Goal: Transaction & Acquisition: Purchase product/service

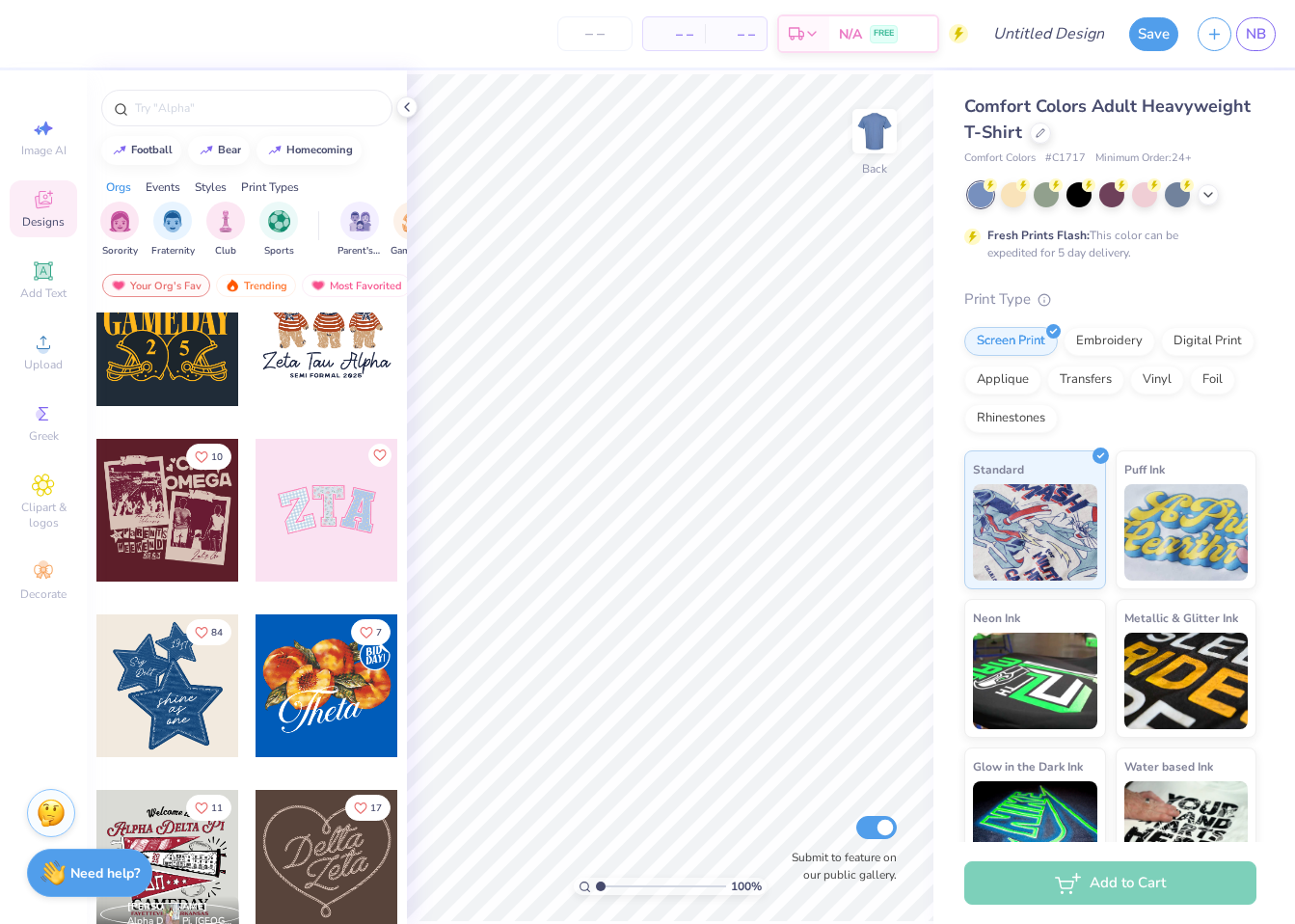
scroll to position [272, 0]
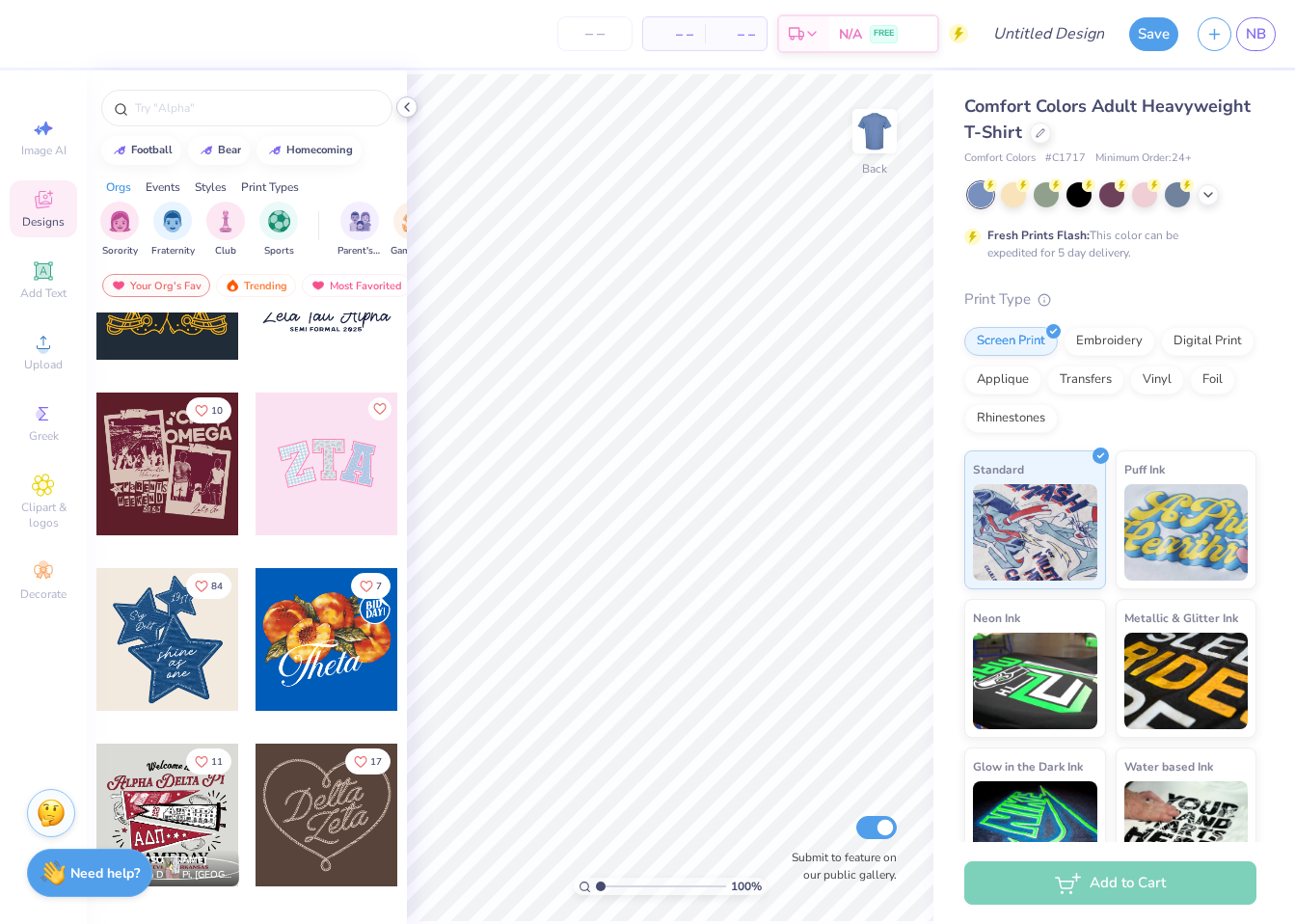
click at [409, 102] on icon at bounding box center [407, 107] width 16 height 16
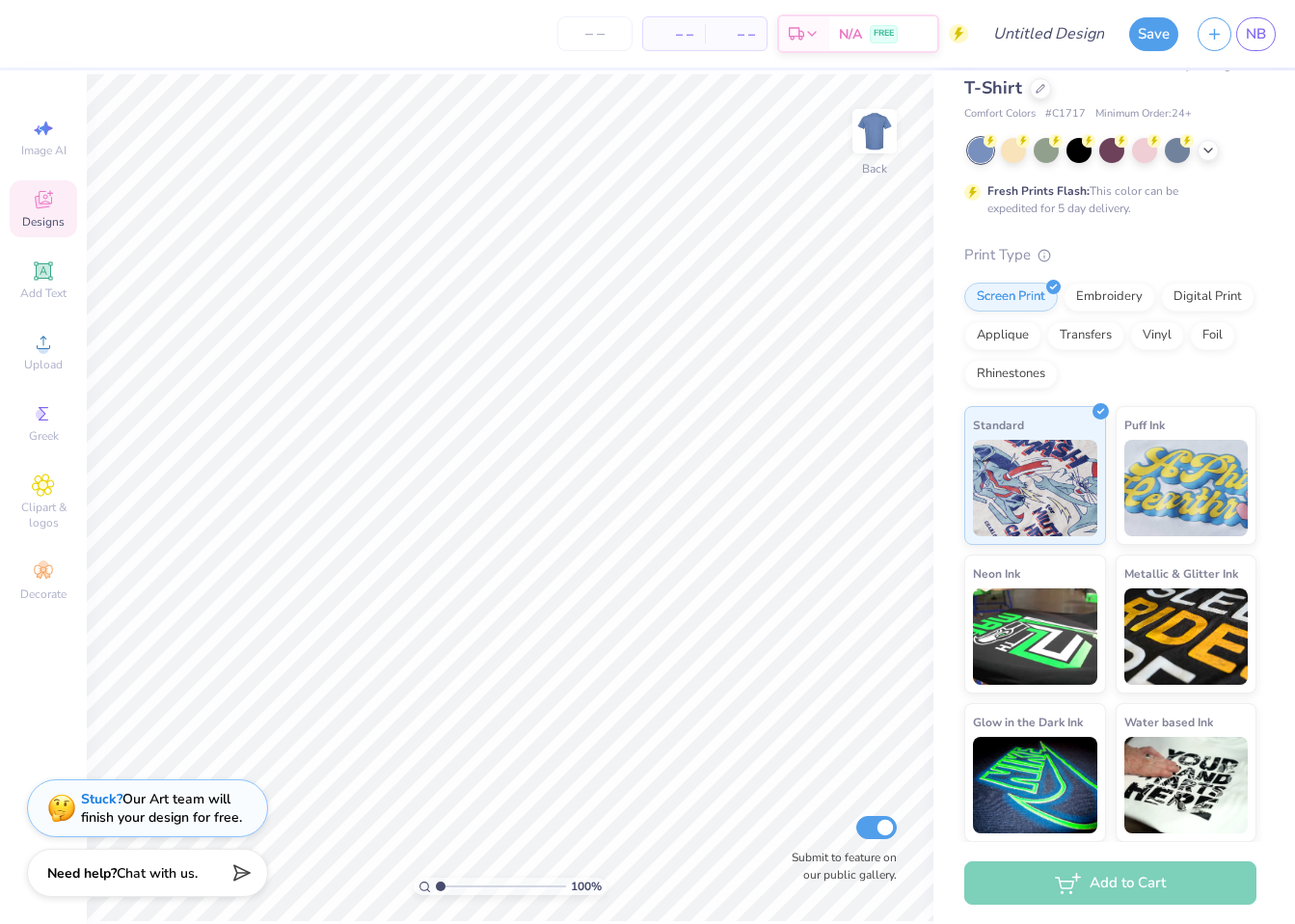
scroll to position [0, 0]
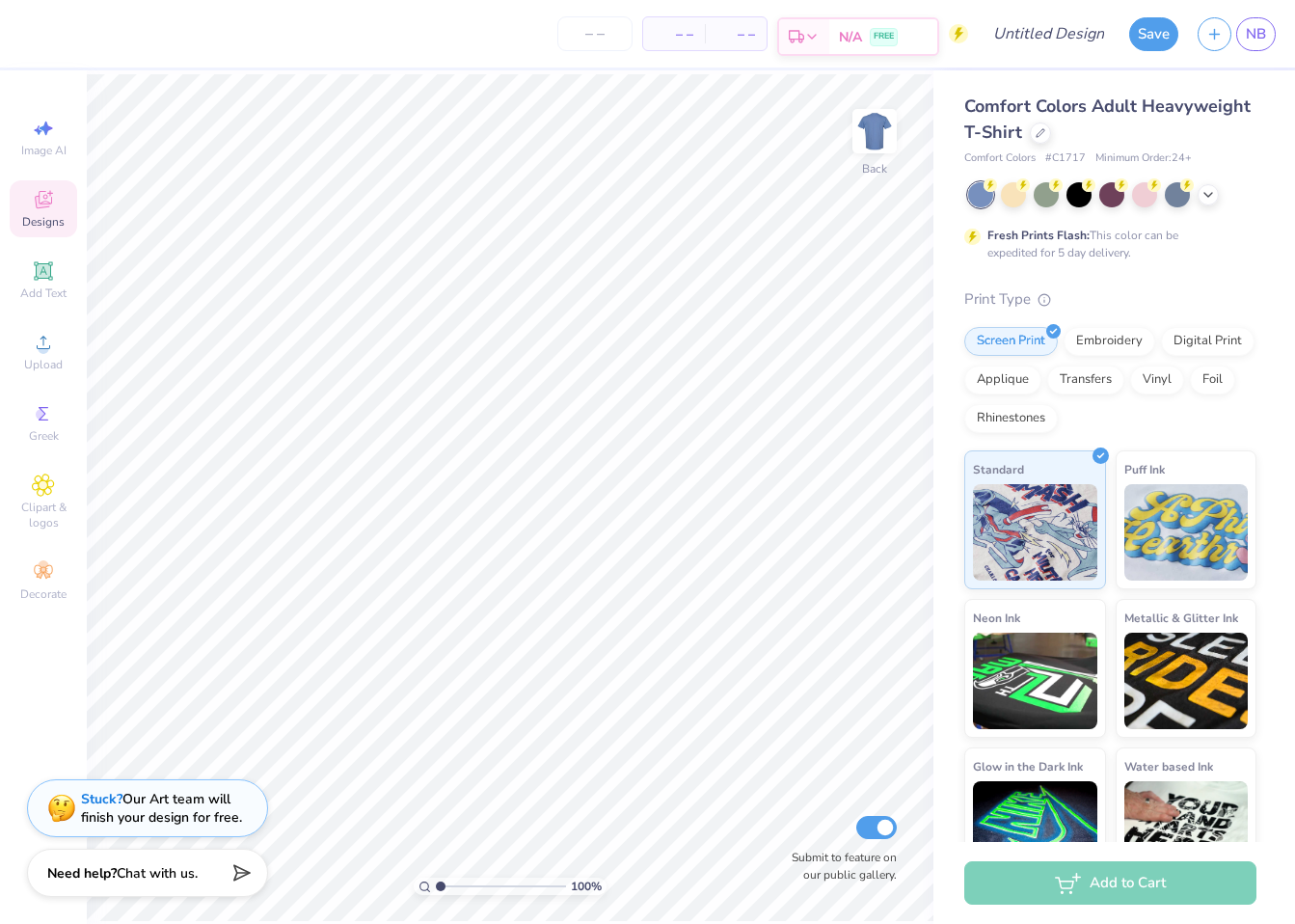
click at [904, 36] on div "N/A FREE" at bounding box center [883, 37] width 108 height 35
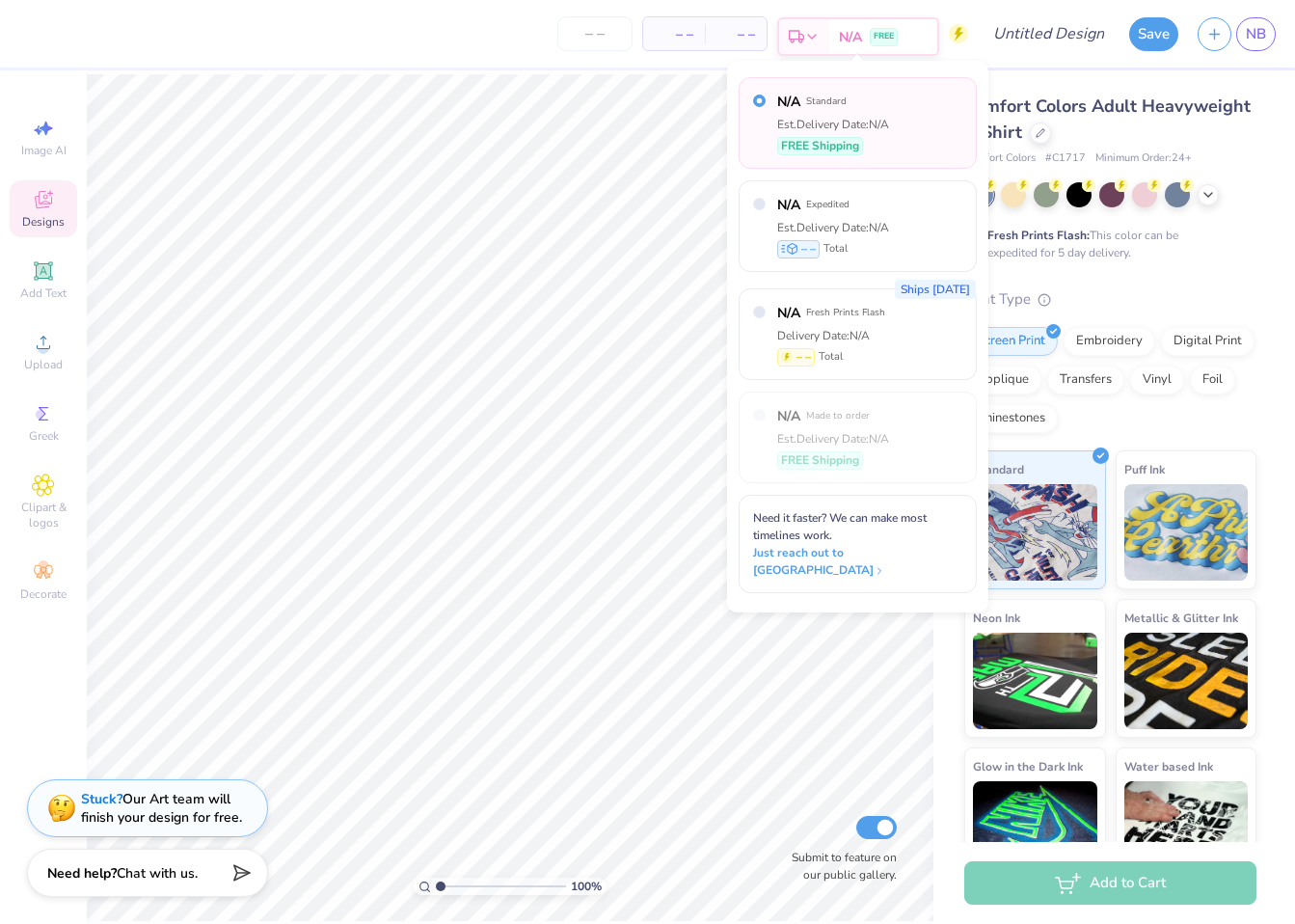
click at [904, 36] on div "N/A FREE" at bounding box center [883, 37] width 108 height 35
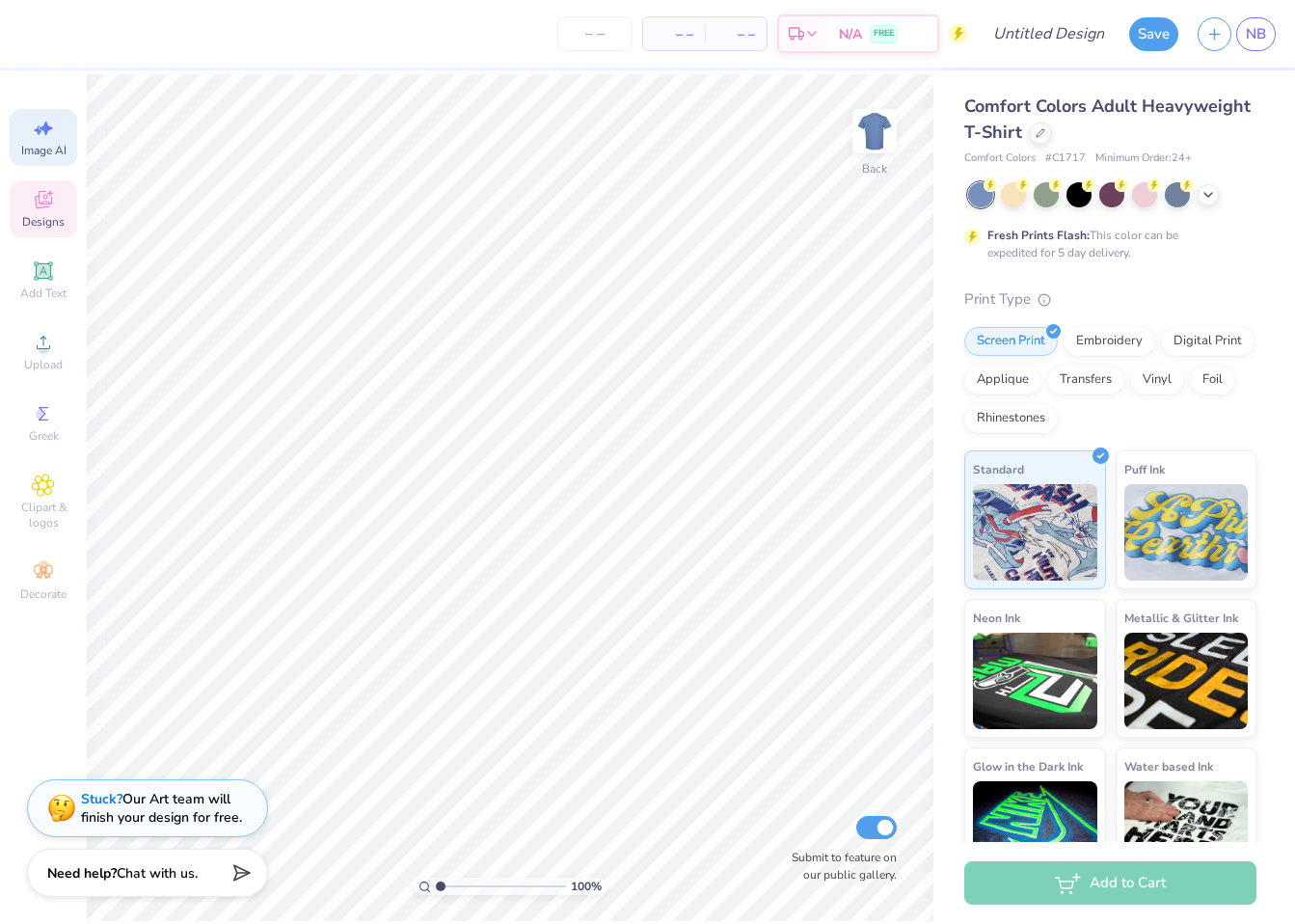
click at [42, 132] on icon at bounding box center [44, 129] width 23 height 23
select select "4"
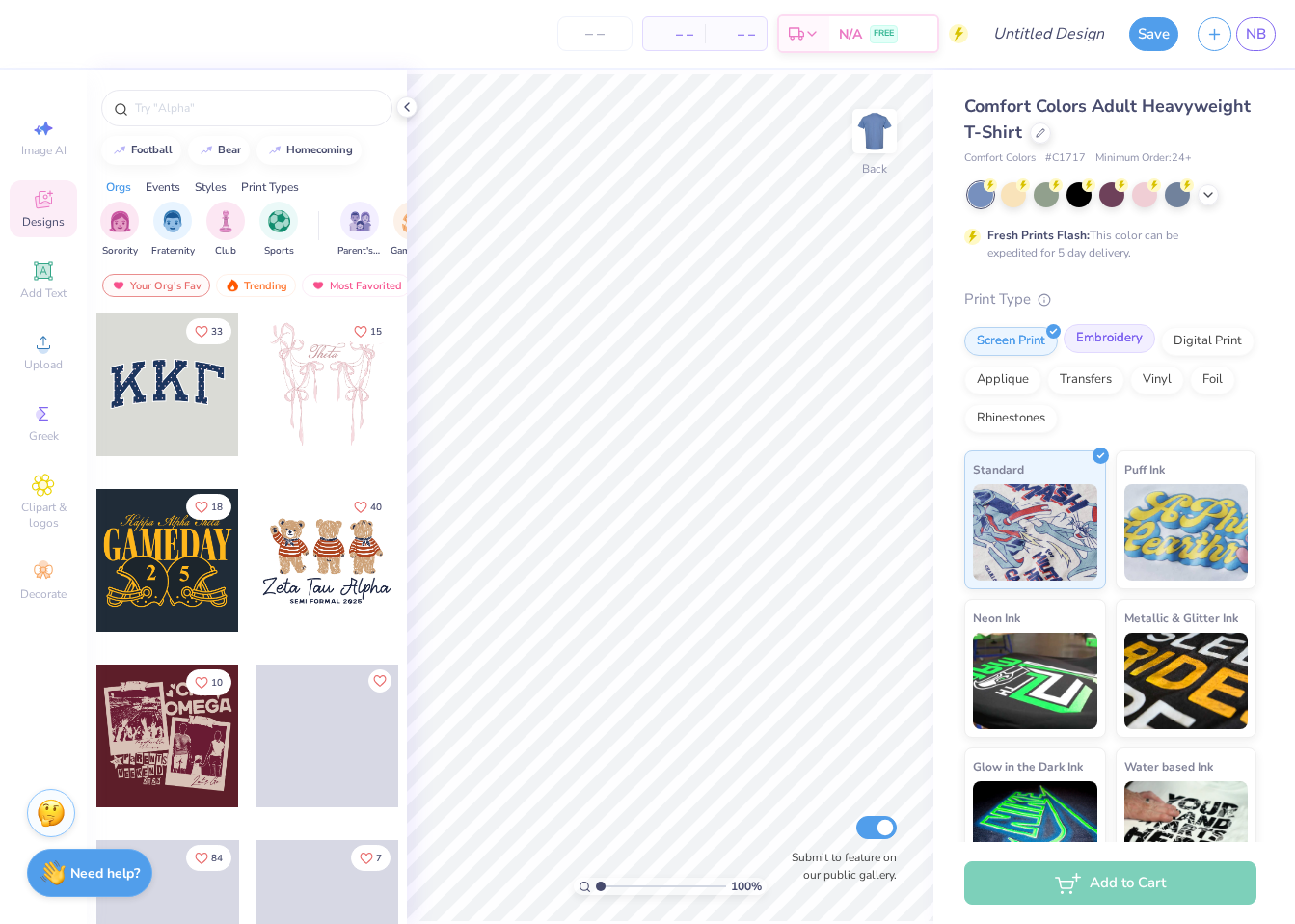
click at [1111, 351] on div "Embroidery" at bounding box center [1109, 339] width 92 height 29
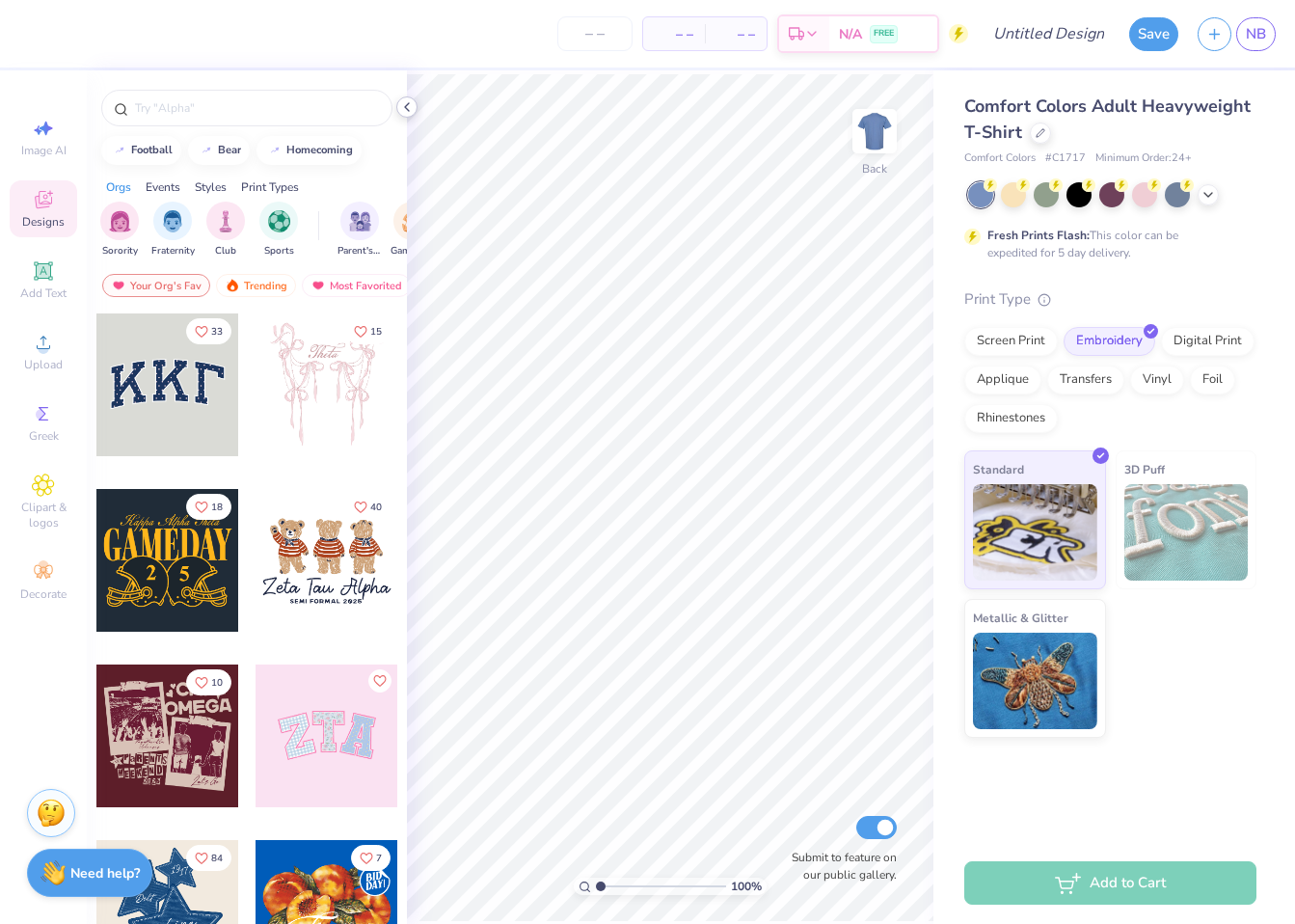
click at [406, 105] on polyline at bounding box center [407, 107] width 4 height 8
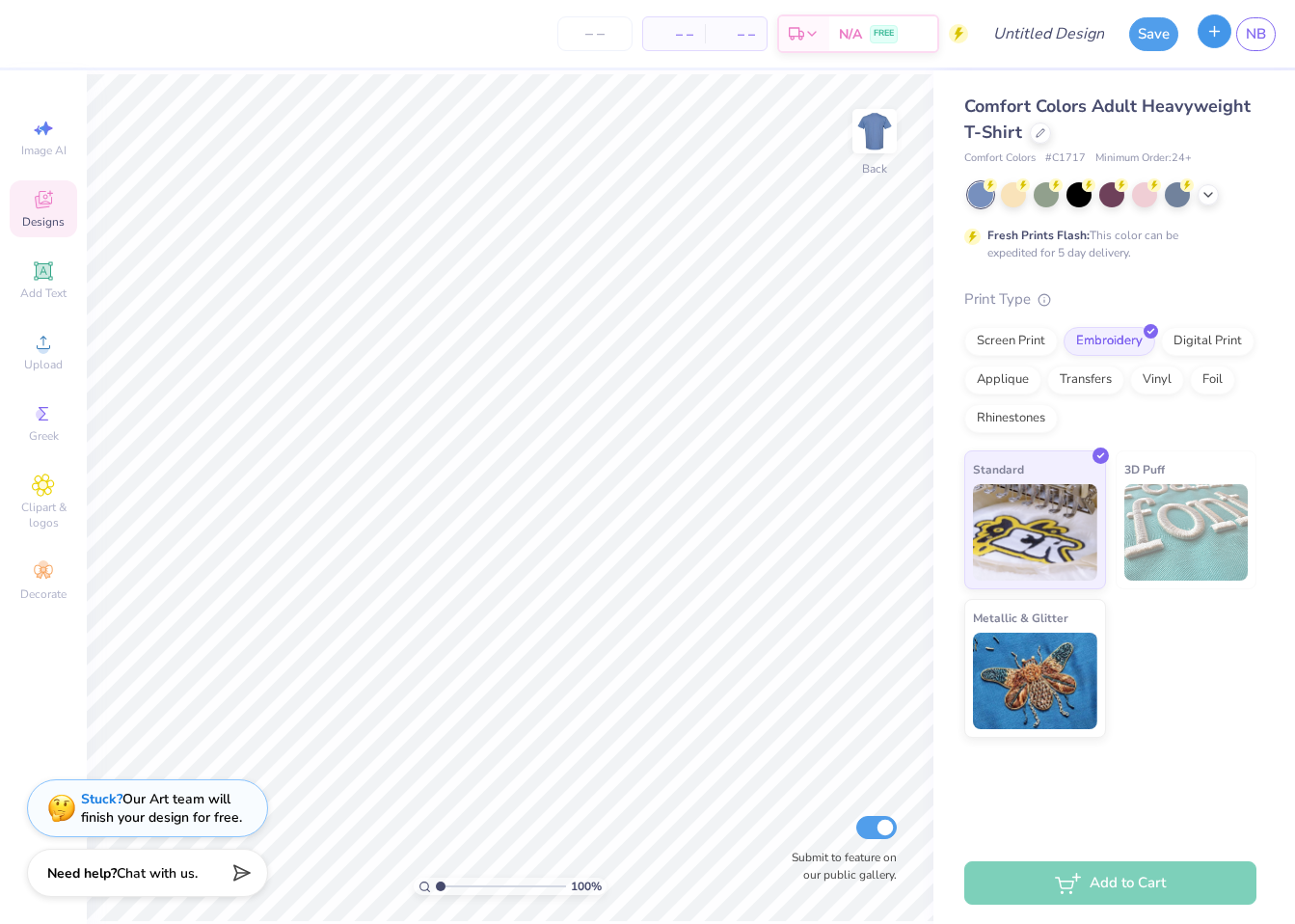
click at [1209, 45] on button "button" at bounding box center [1214, 31] width 34 height 34
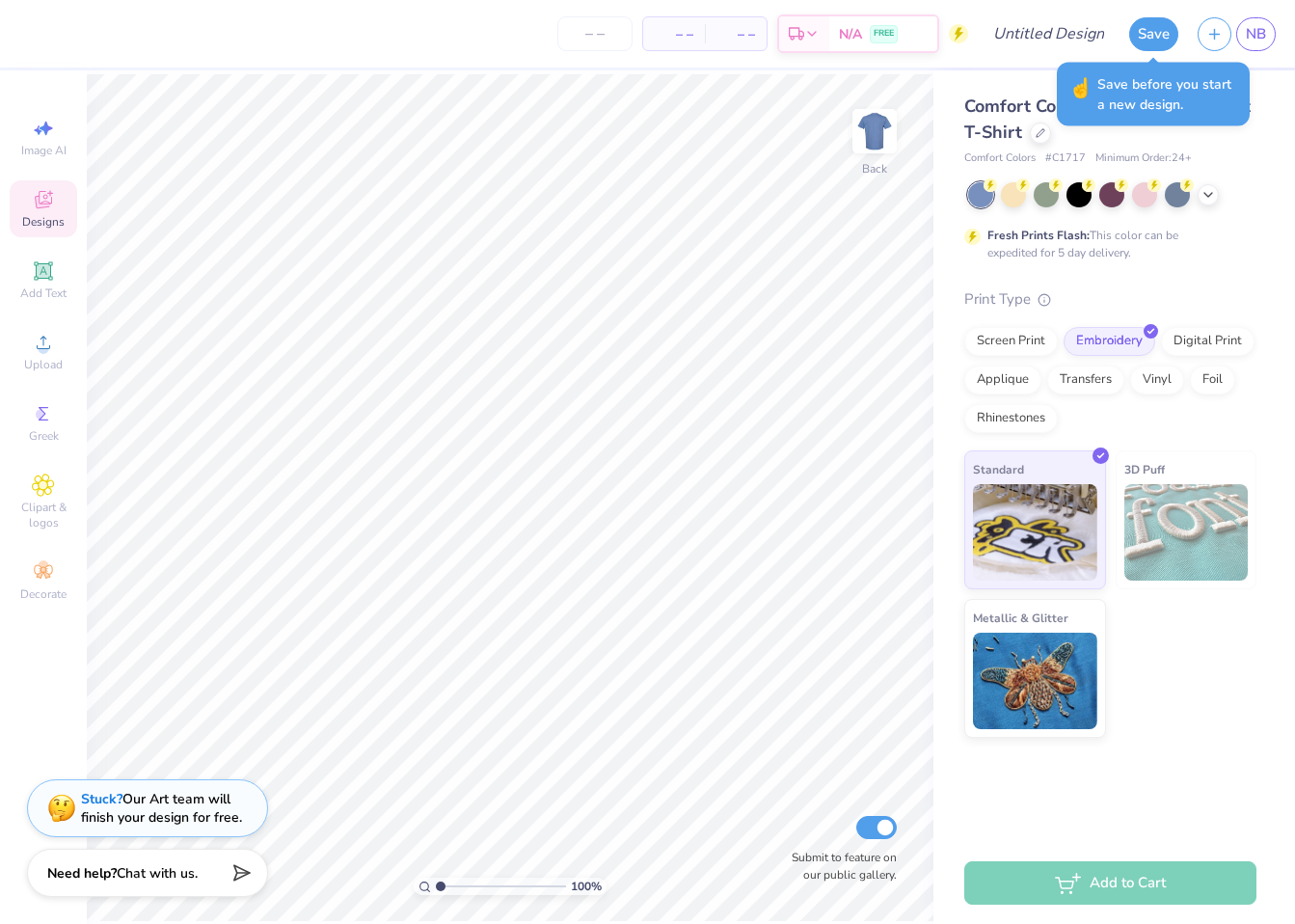
click at [1020, 148] on div "Comfort Colors Adult Heavyweight T-Shirt Comfort Colors # C1717 Minimum Order: …" at bounding box center [1110, 129] width 292 height 73
click at [1032, 132] on div at bounding box center [1041, 131] width 21 height 21
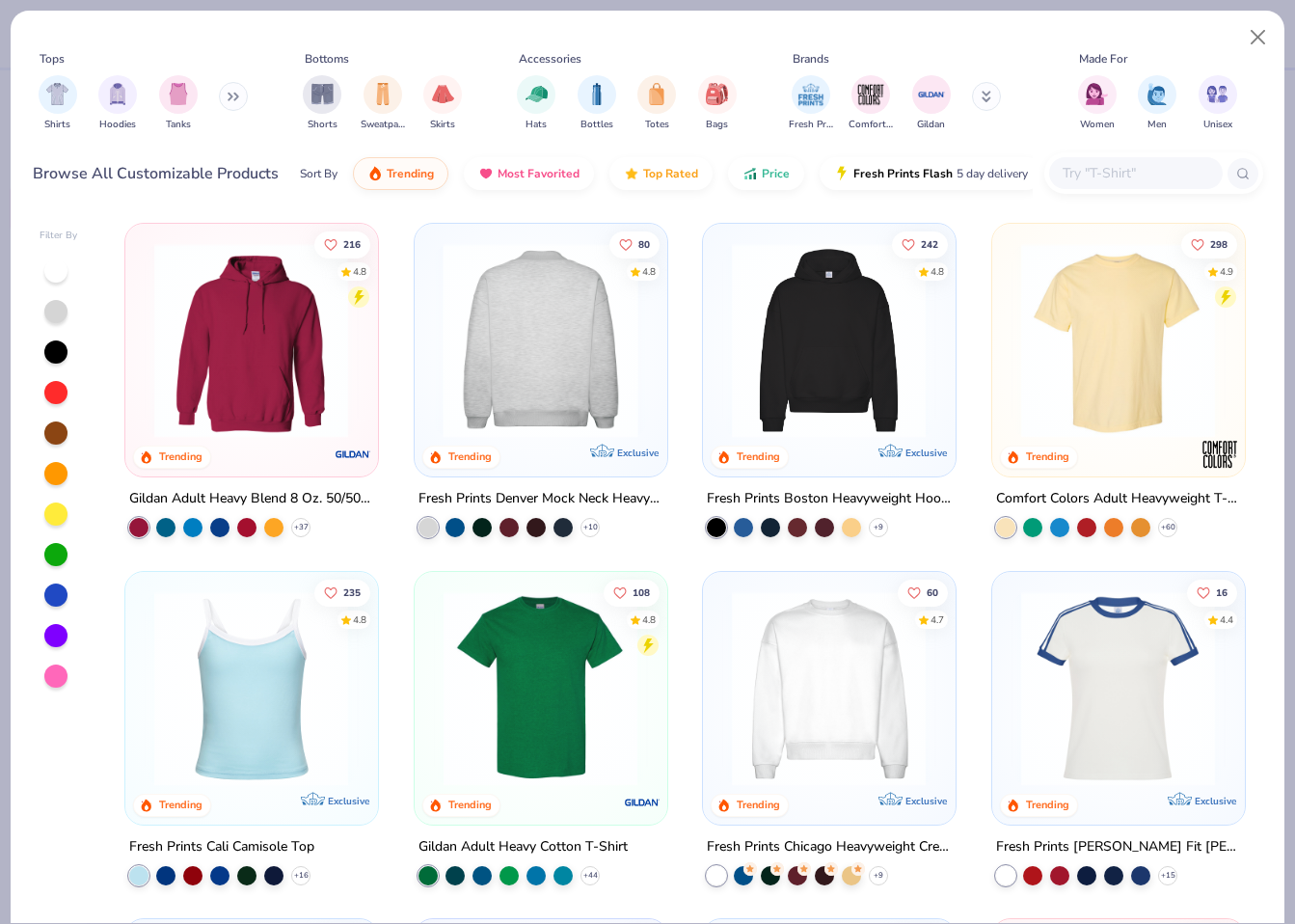
click at [558, 350] on img at bounding box center [540, 341] width 213 height 195
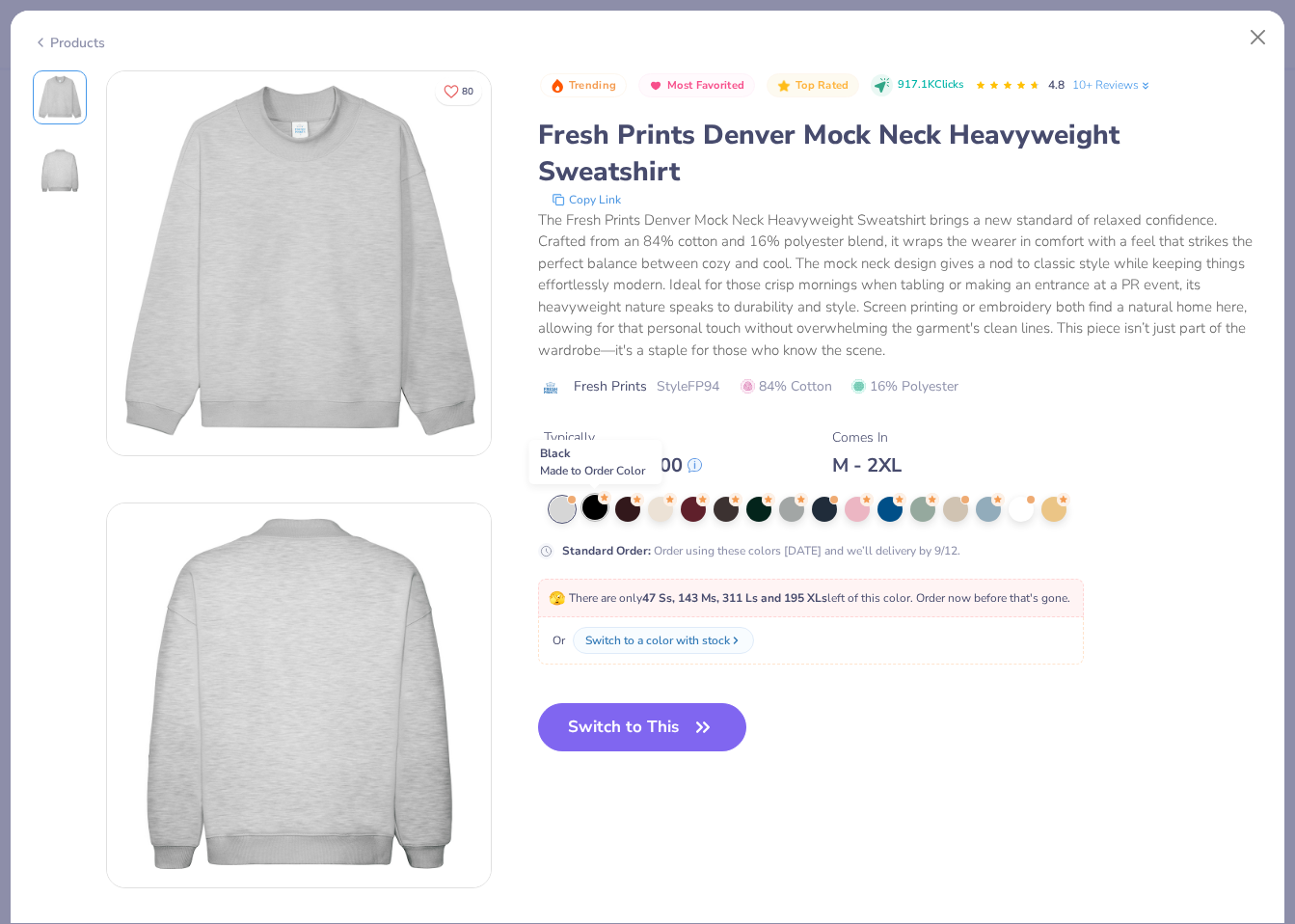
click at [601, 504] on icon at bounding box center [605, 498] width 14 height 14
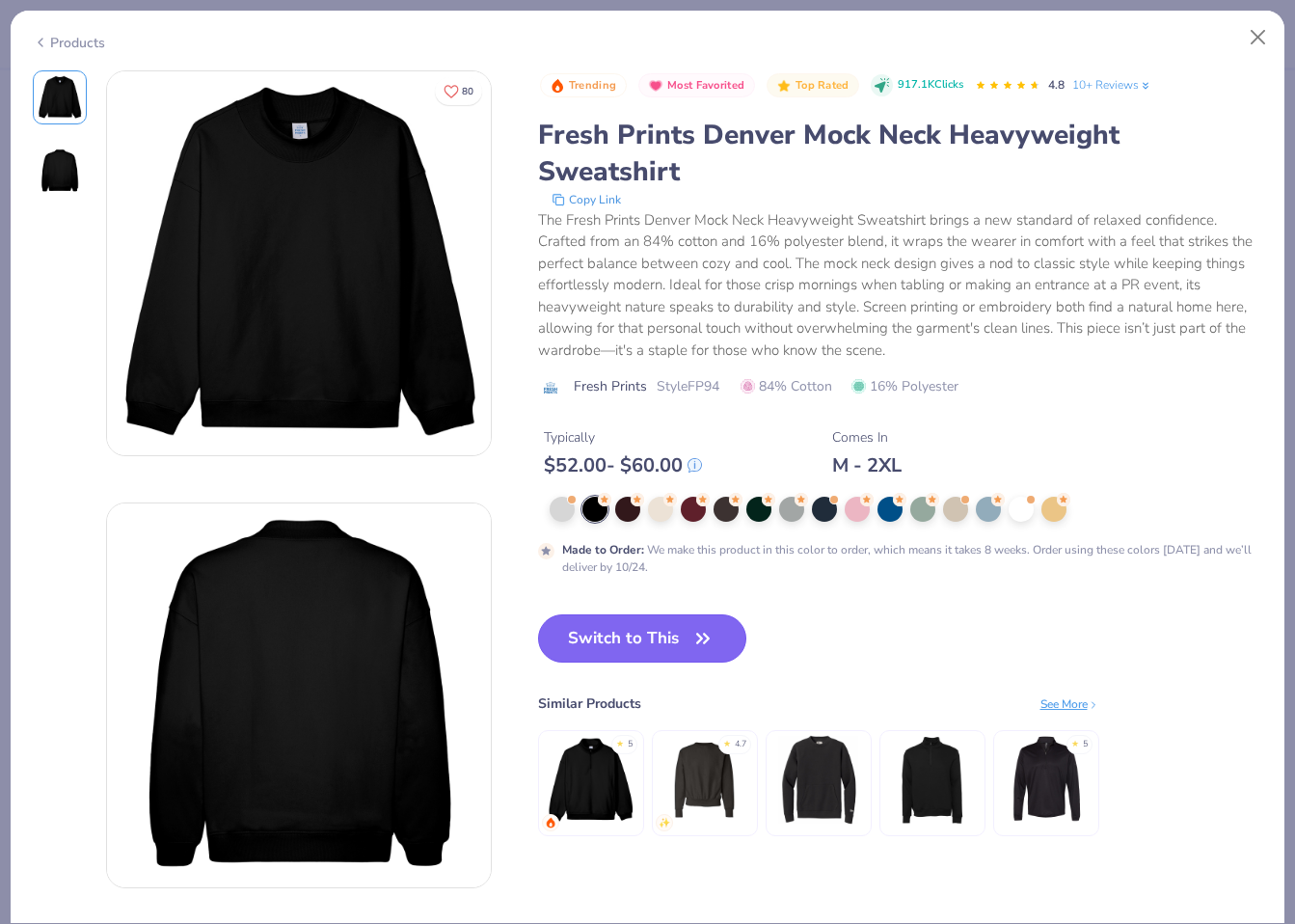
click at [666, 632] on button "Switch to This" at bounding box center [643, 639] width 209 height 49
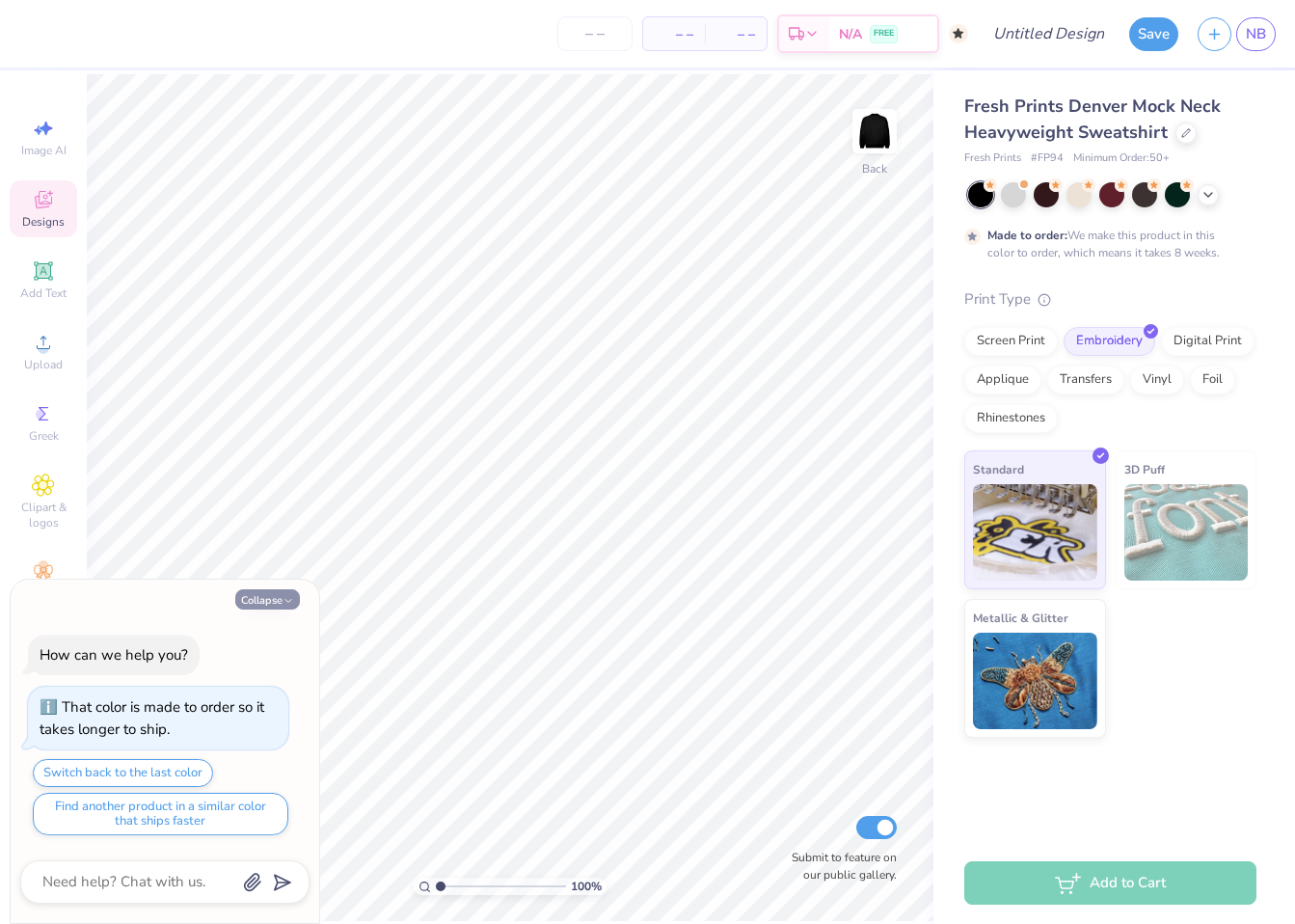
click at [276, 592] on button "Collapse" at bounding box center [268, 599] width 64 height 20
type textarea "x"
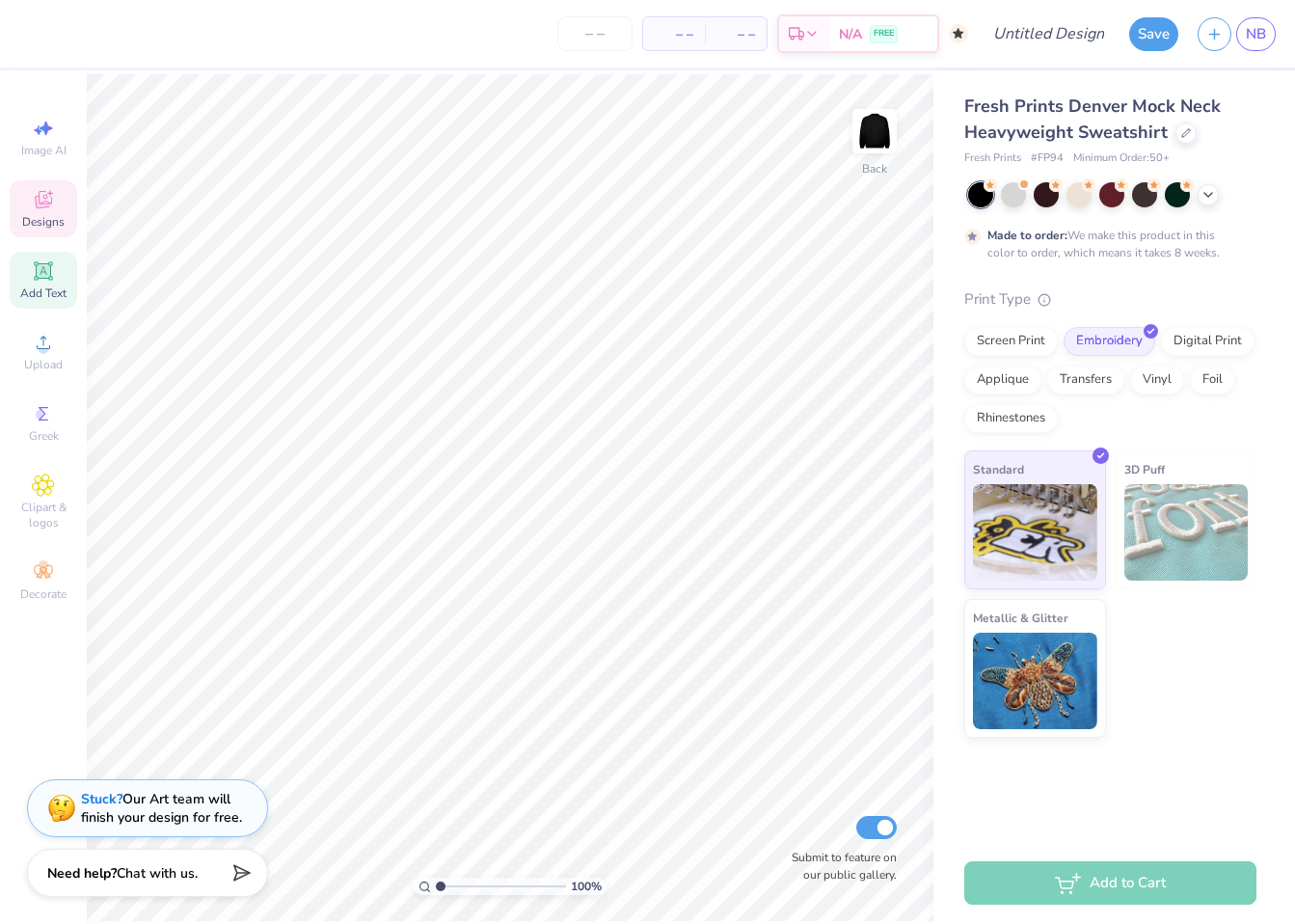
click at [40, 285] on span "Add Text" at bounding box center [44, 293] width 47 height 16
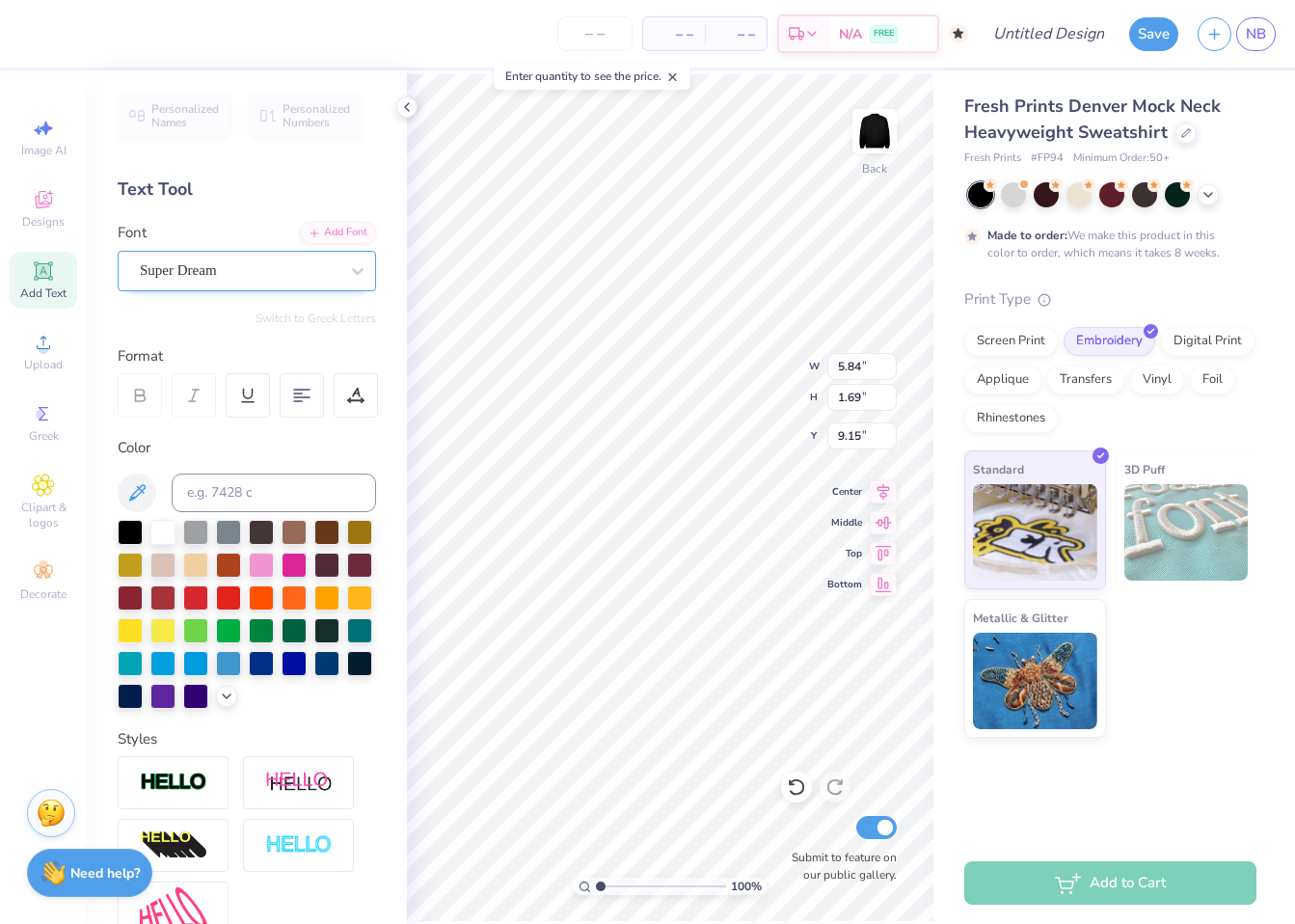
click at [288, 268] on div "Super Dream" at bounding box center [240, 270] width 203 height 30
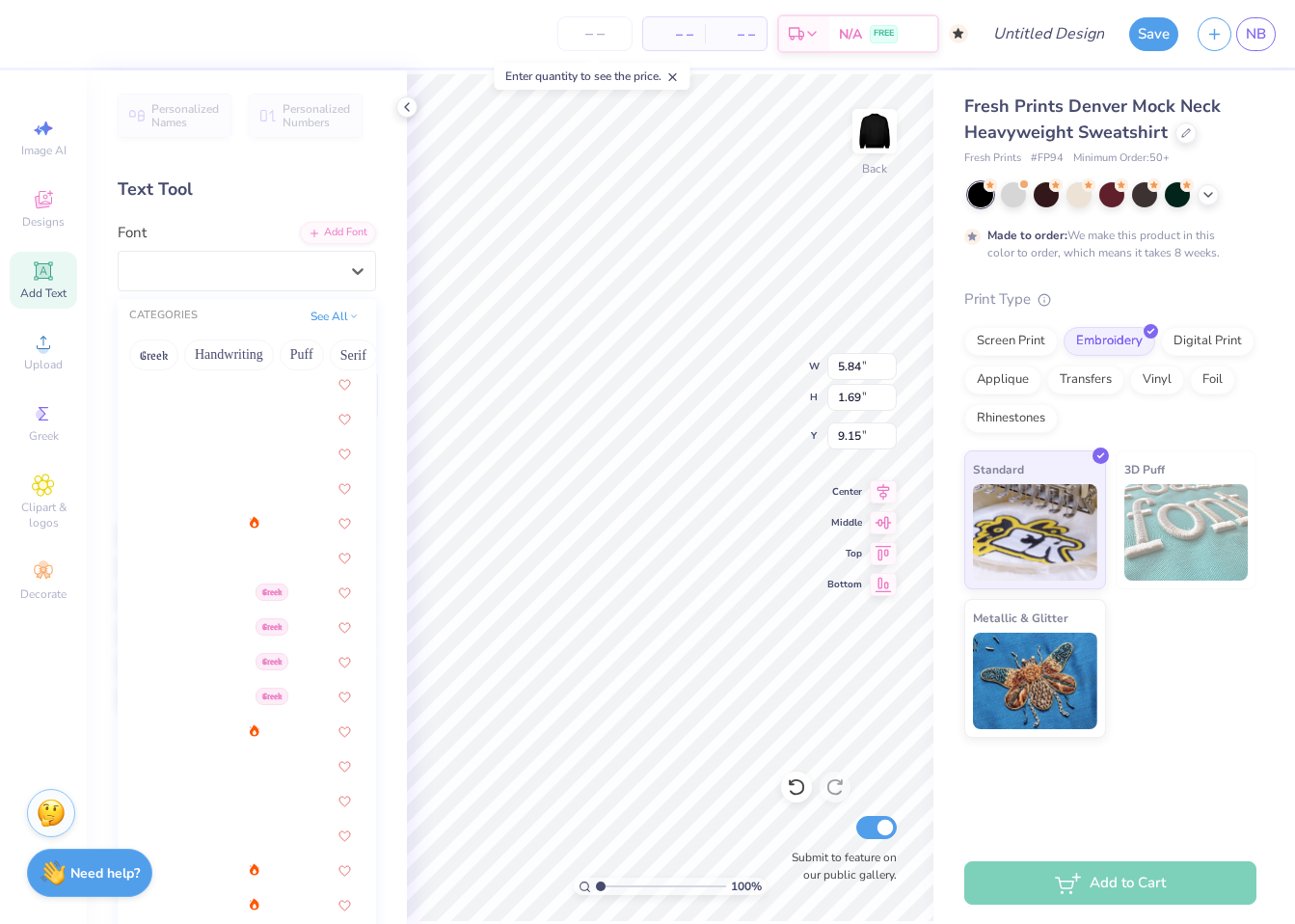
scroll to position [150, 0]
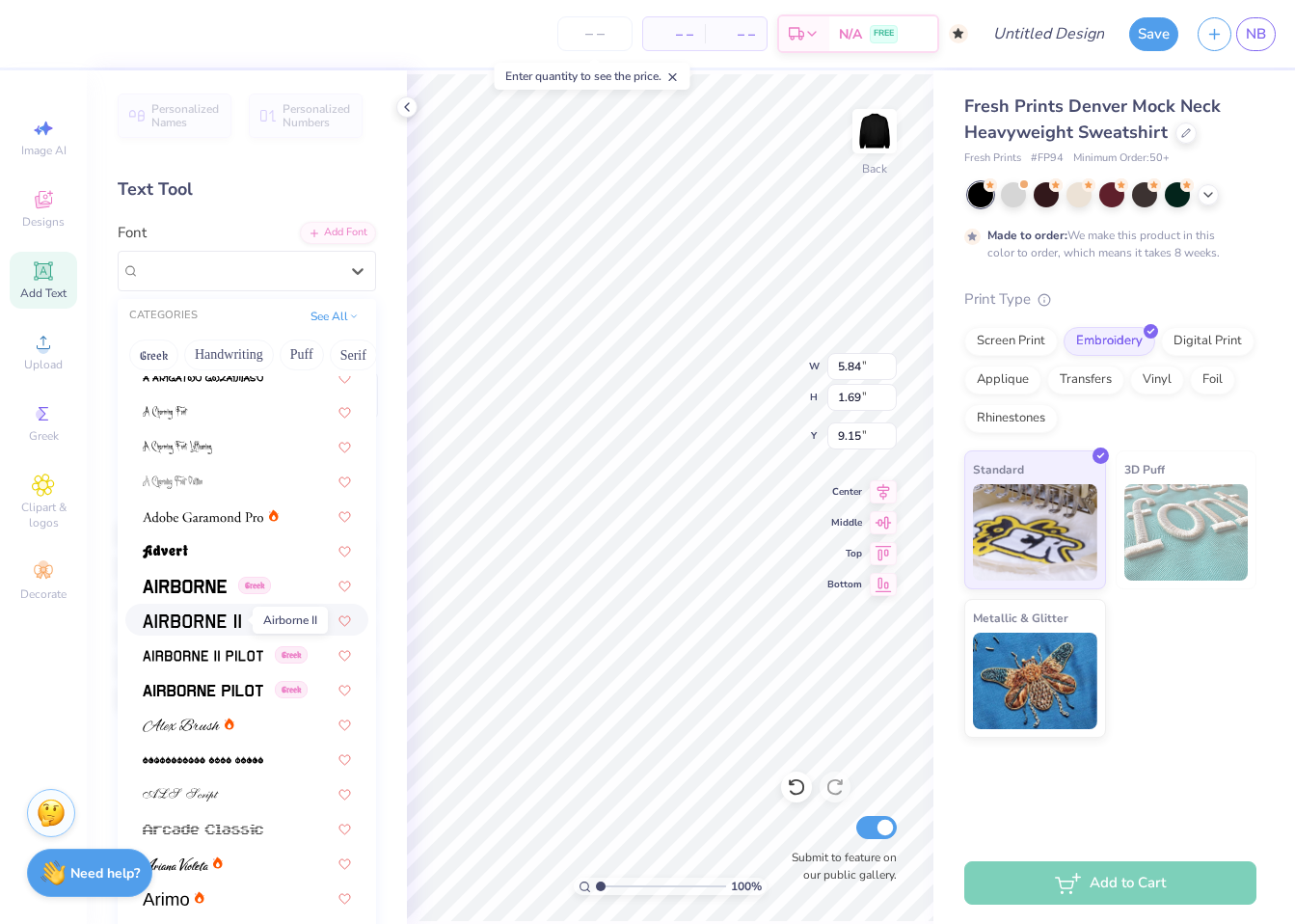
click at [204, 622] on img at bounding box center [192, 621] width 98 height 14
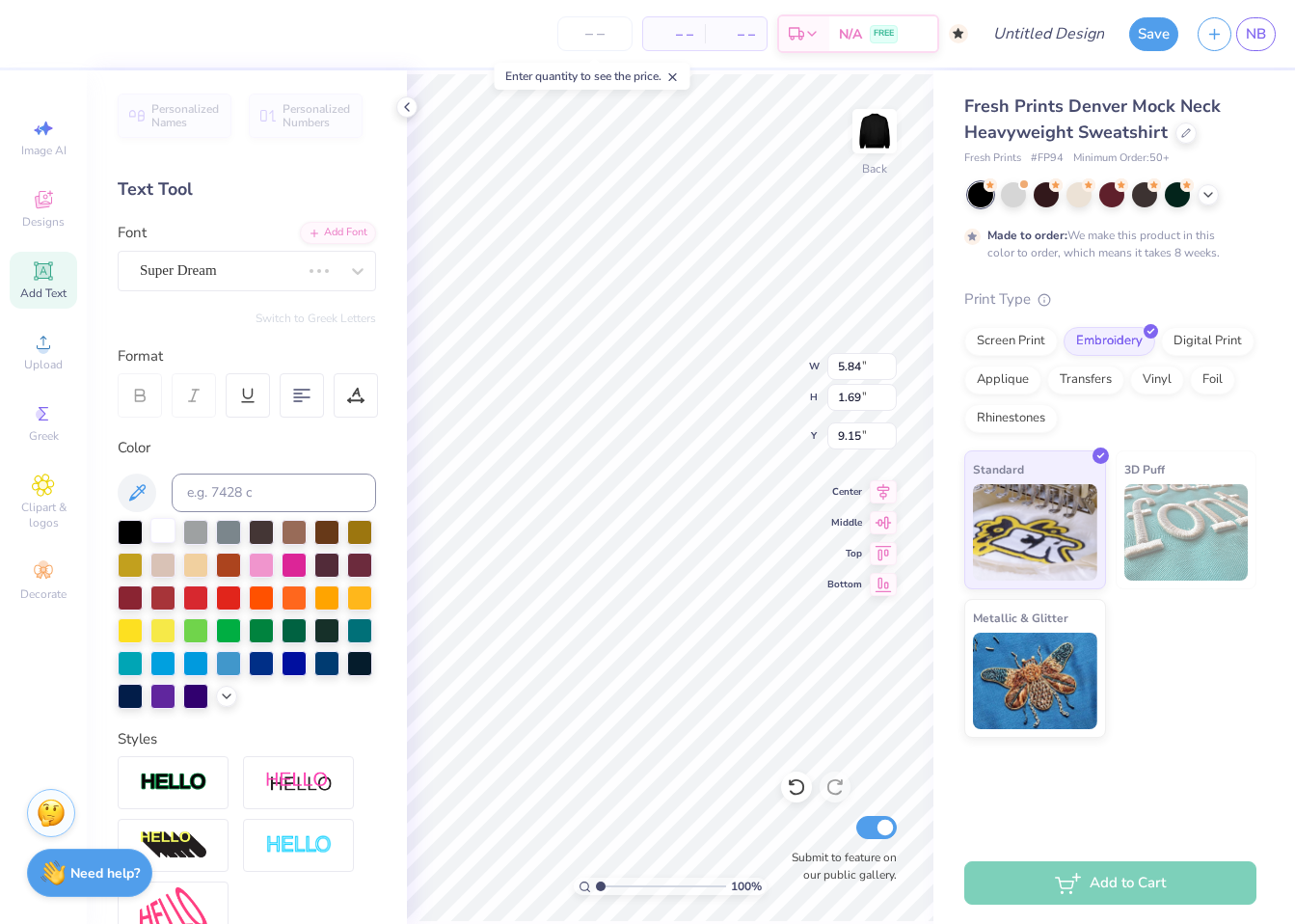
type input "5.47"
type input "1.77"
type input "9.12"
type textarea "The american colleege of trust"
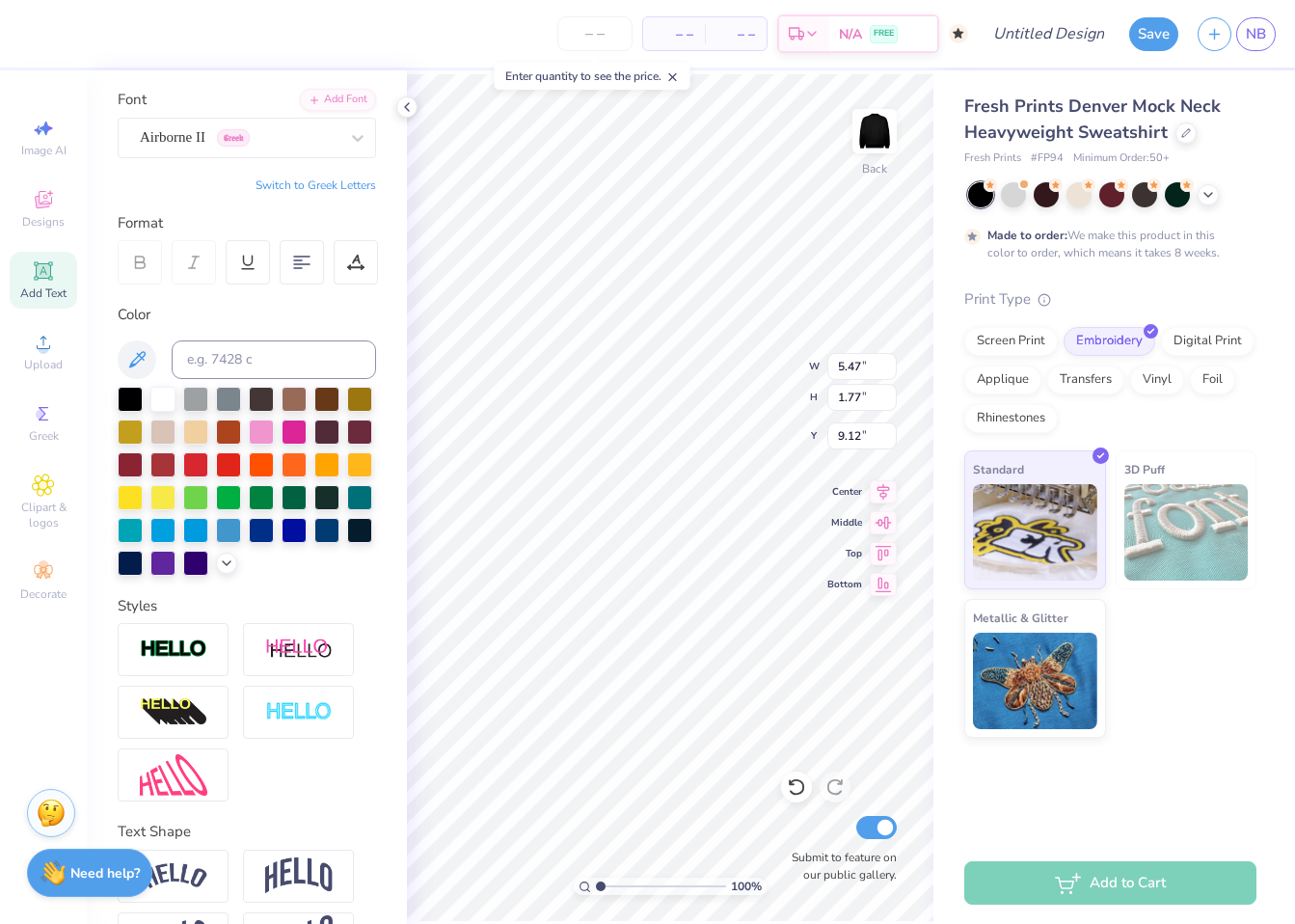
scroll to position [230, 0]
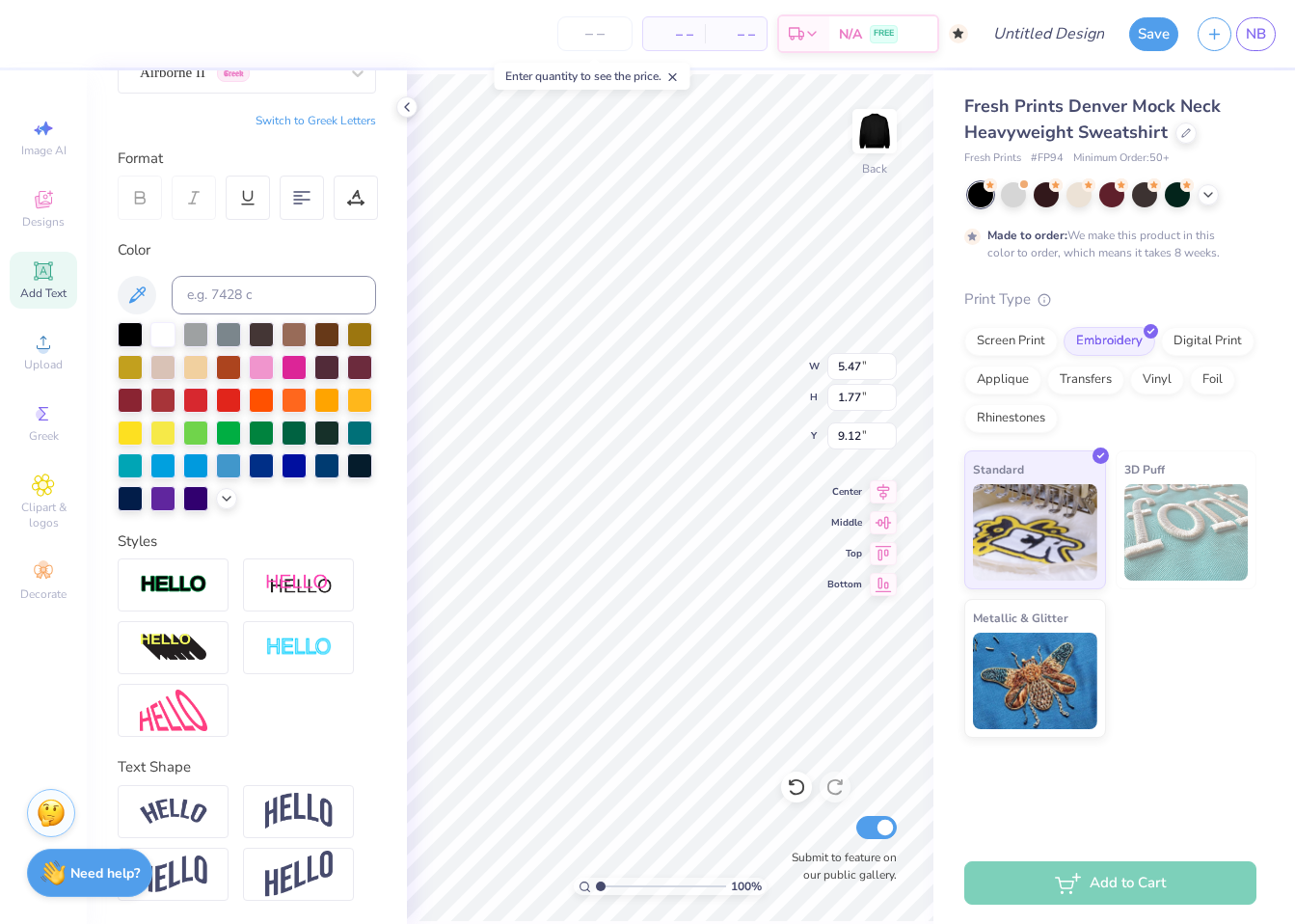
type input "1.17"
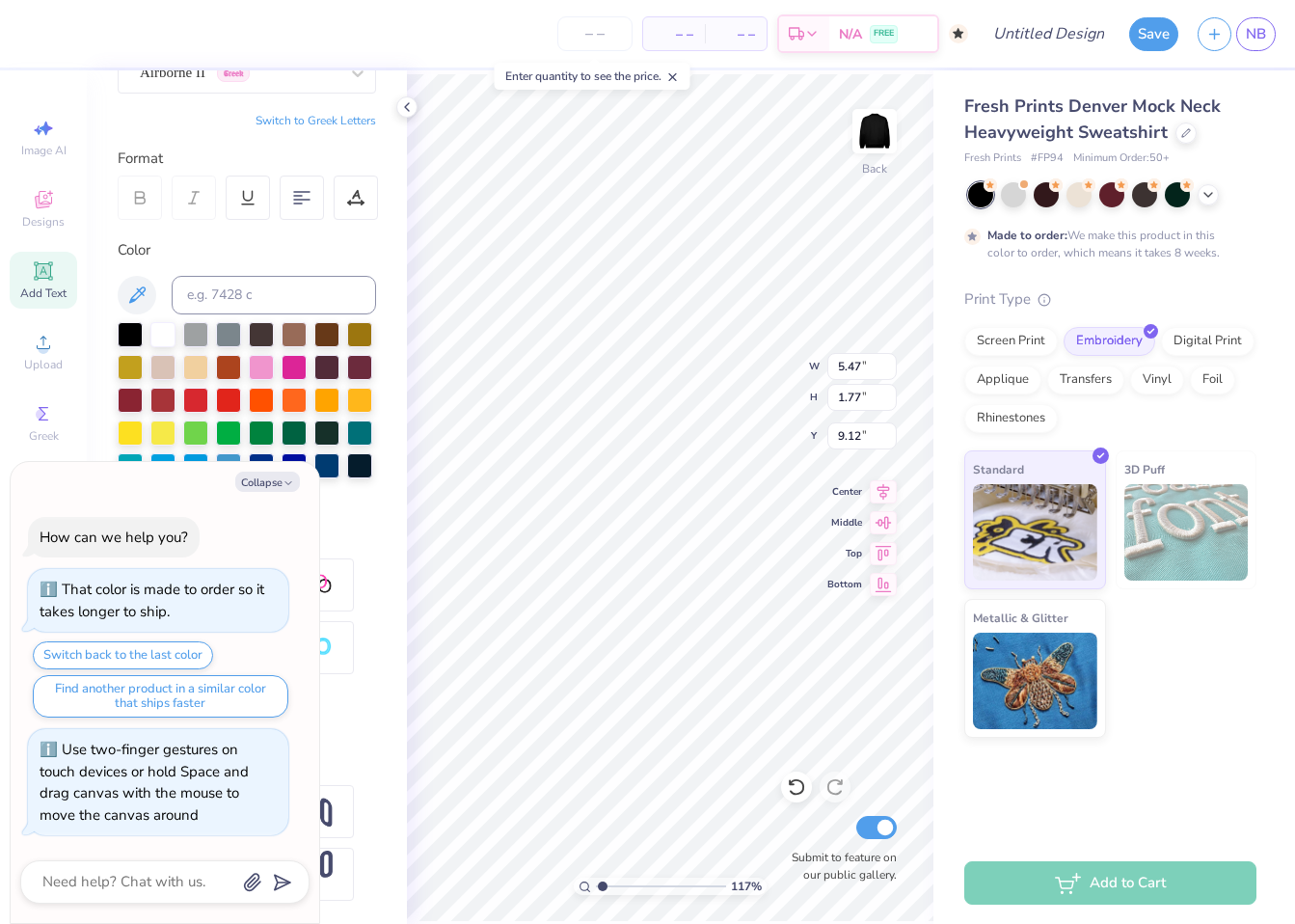
type textarea "x"
type input "1"
drag, startPoint x: 603, startPoint y: 882, endPoint x: 456, endPoint y: 893, distance: 147.4
click at [596, 893] on input "range" at bounding box center [661, 886] width 130 height 18
click at [374, 175] on div at bounding box center [356, 198] width 45 height 45
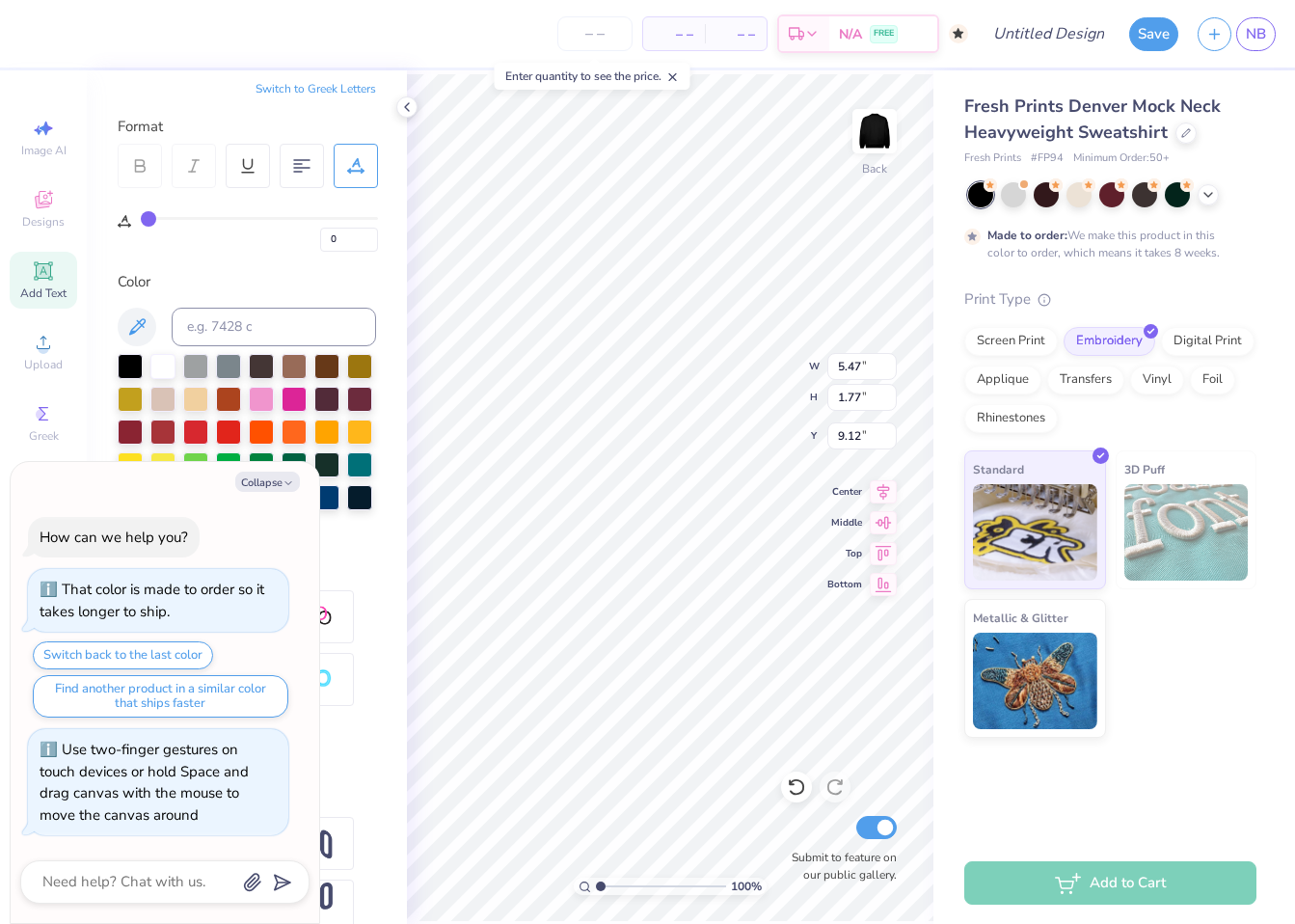
type input "2"
type input "6"
type input "7"
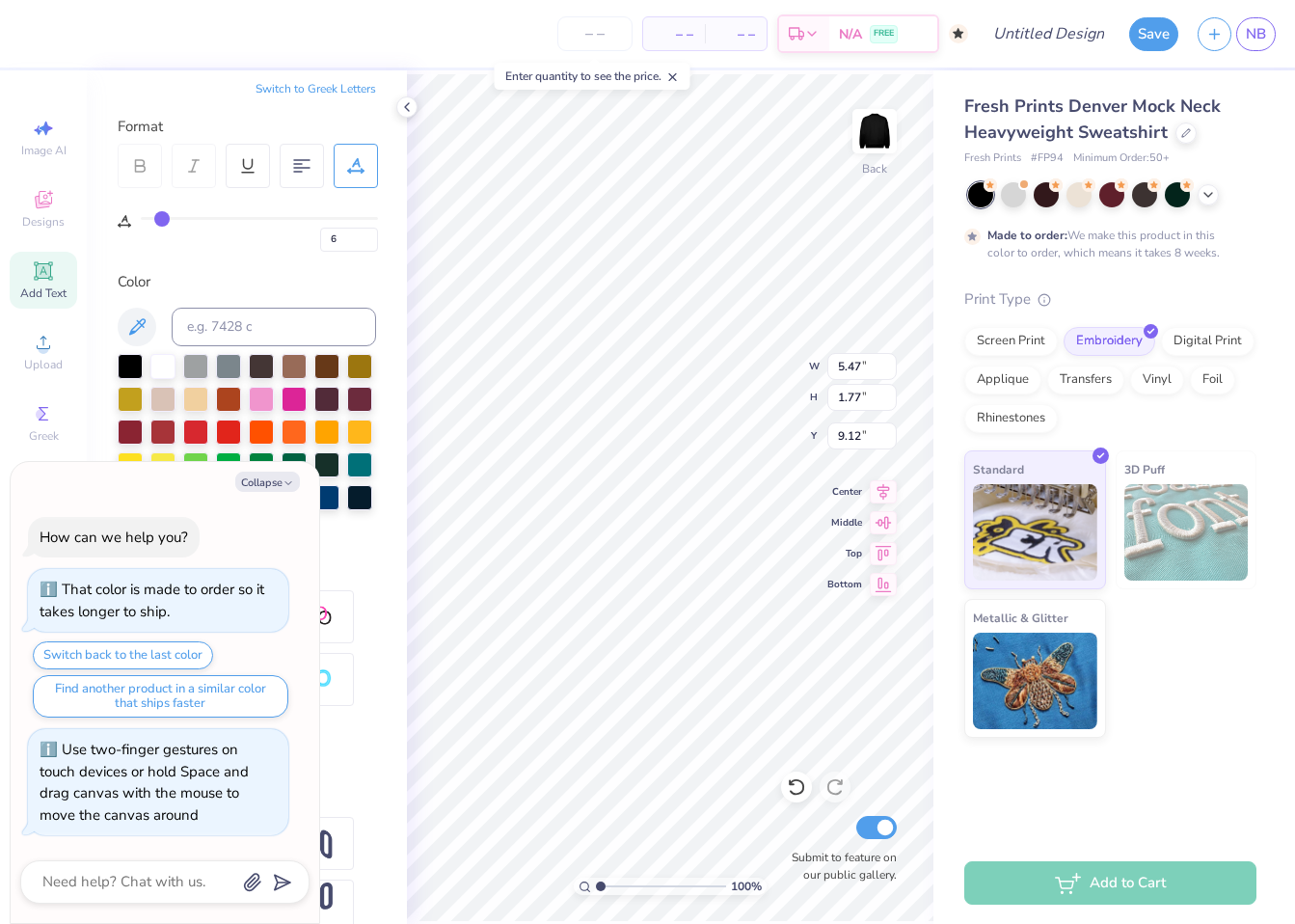
type input "7"
type input "15"
type input "19"
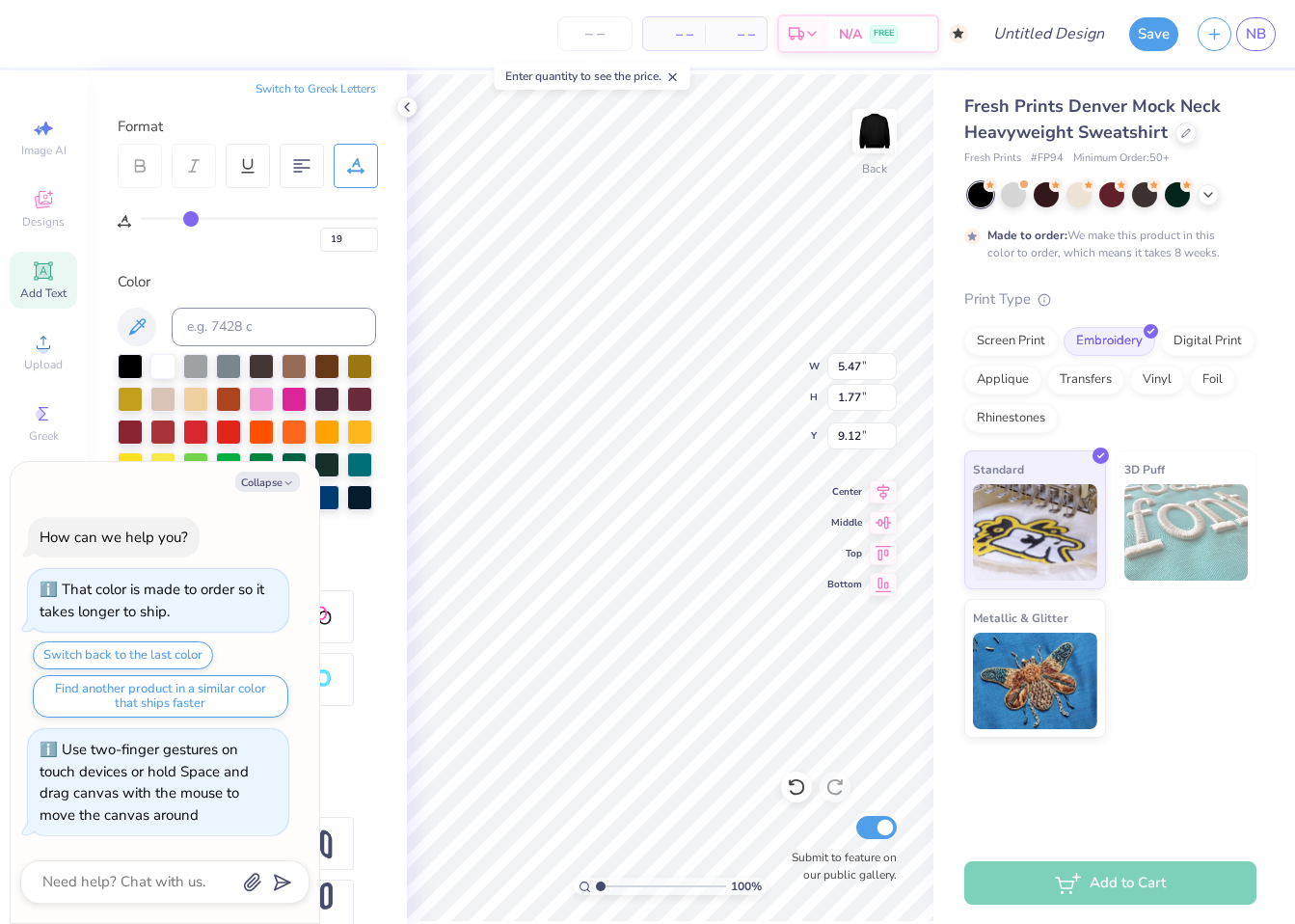
type input "22"
type input "27"
type input "31"
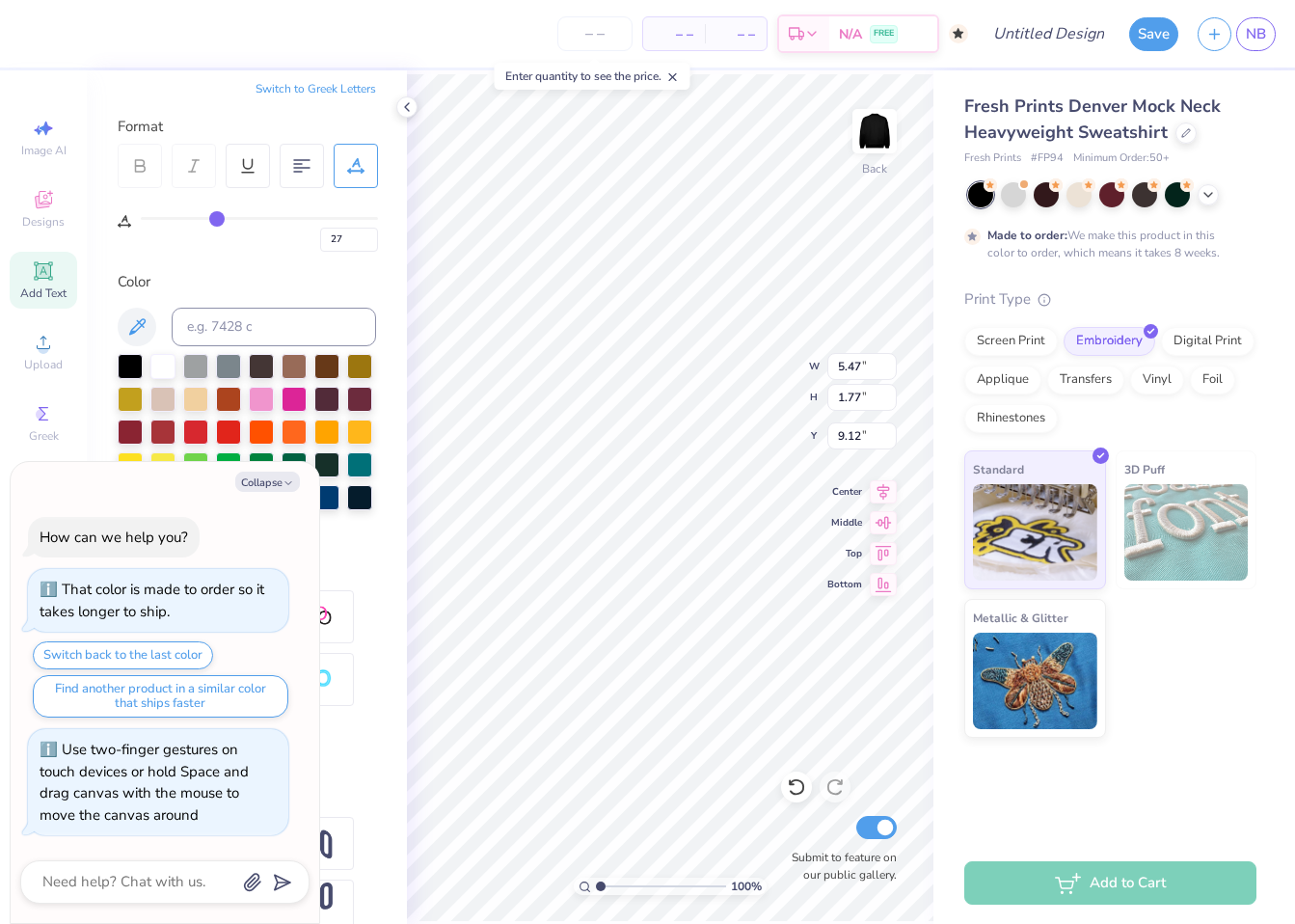
type input "31"
type input "38"
type input "45"
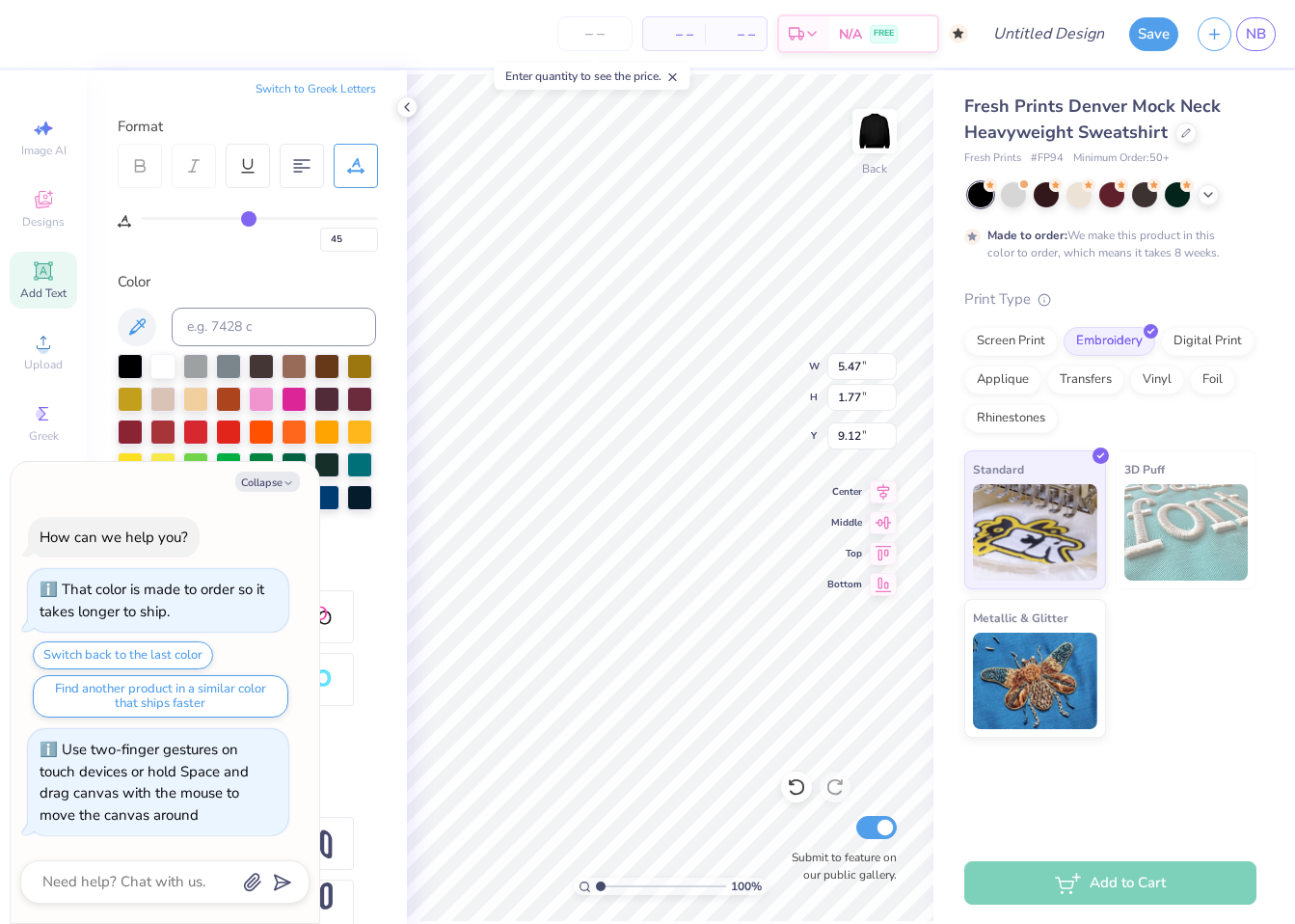
type input "47"
type input "50"
type input "53"
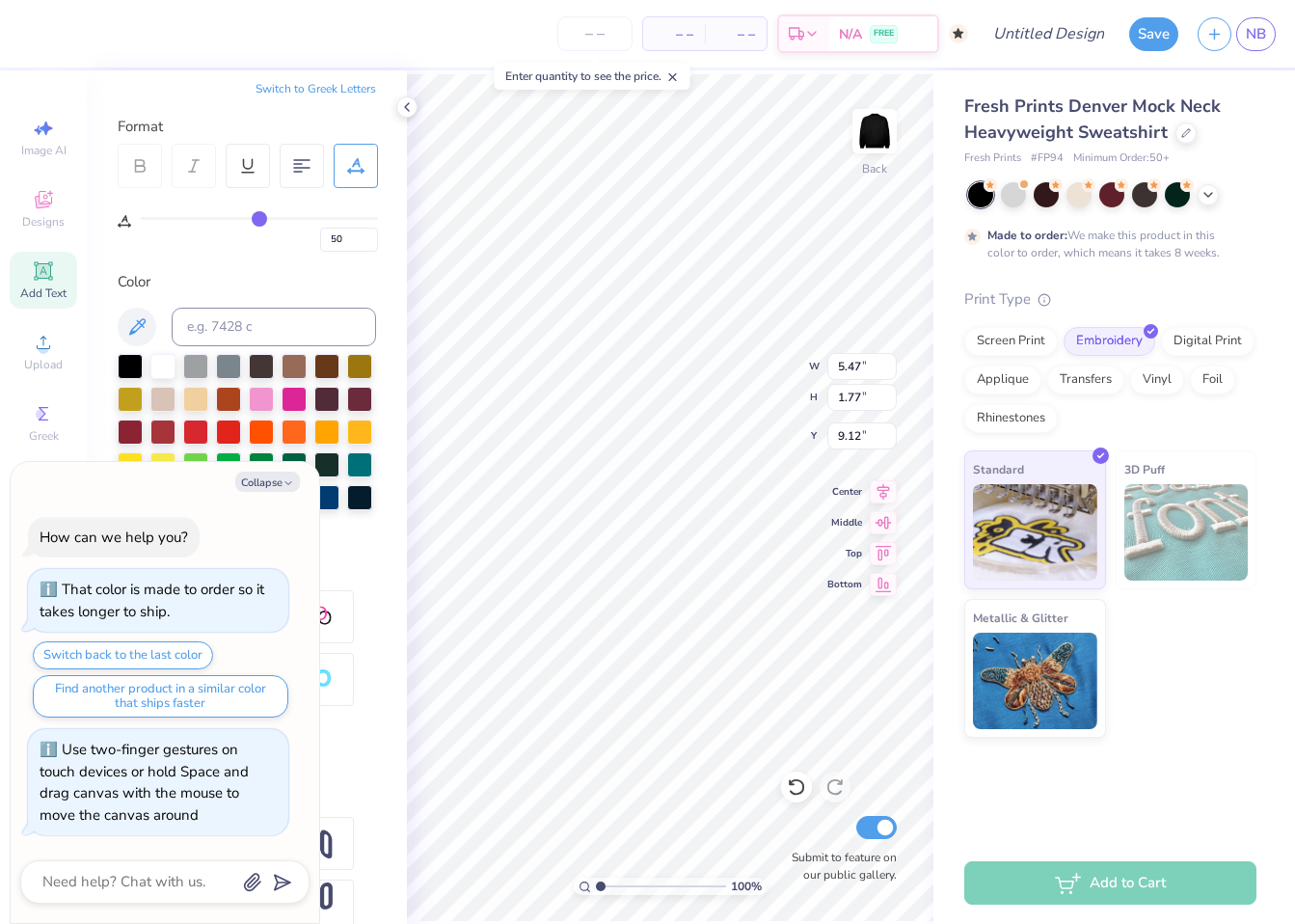
type input "53"
type input "59"
type input "61"
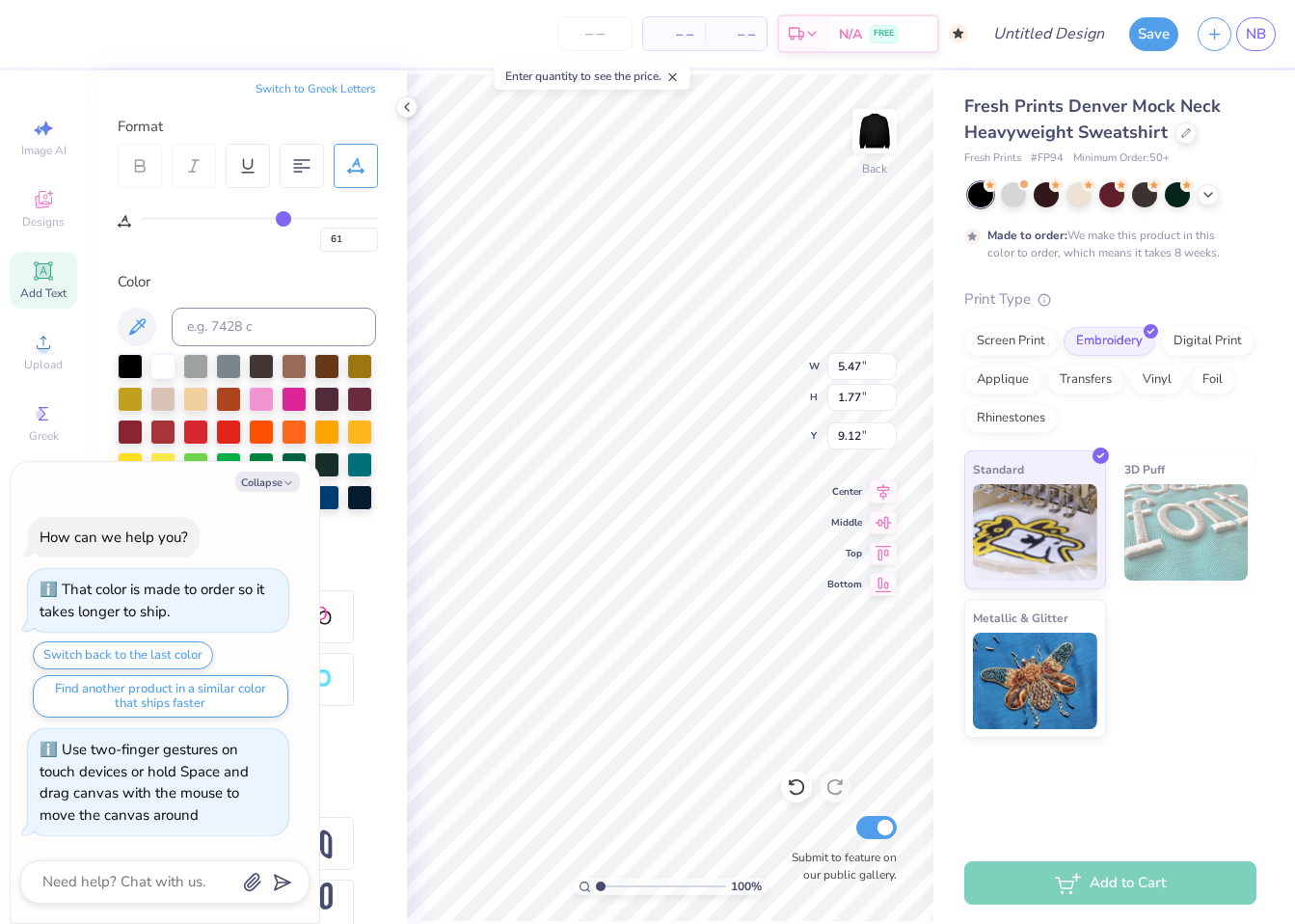
type input "63"
type input "64"
type input "65"
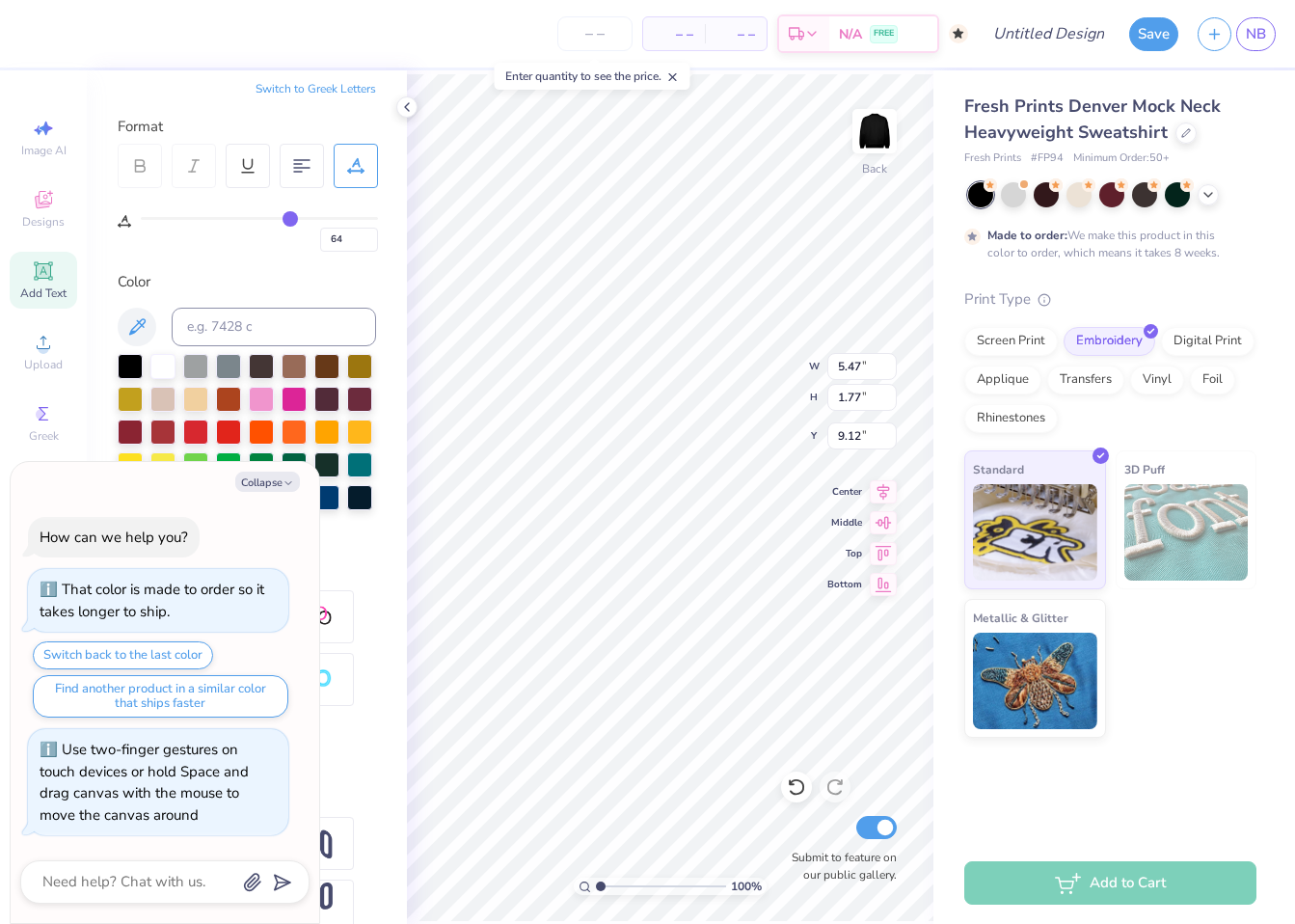
type input "65"
type input "68"
type input "69"
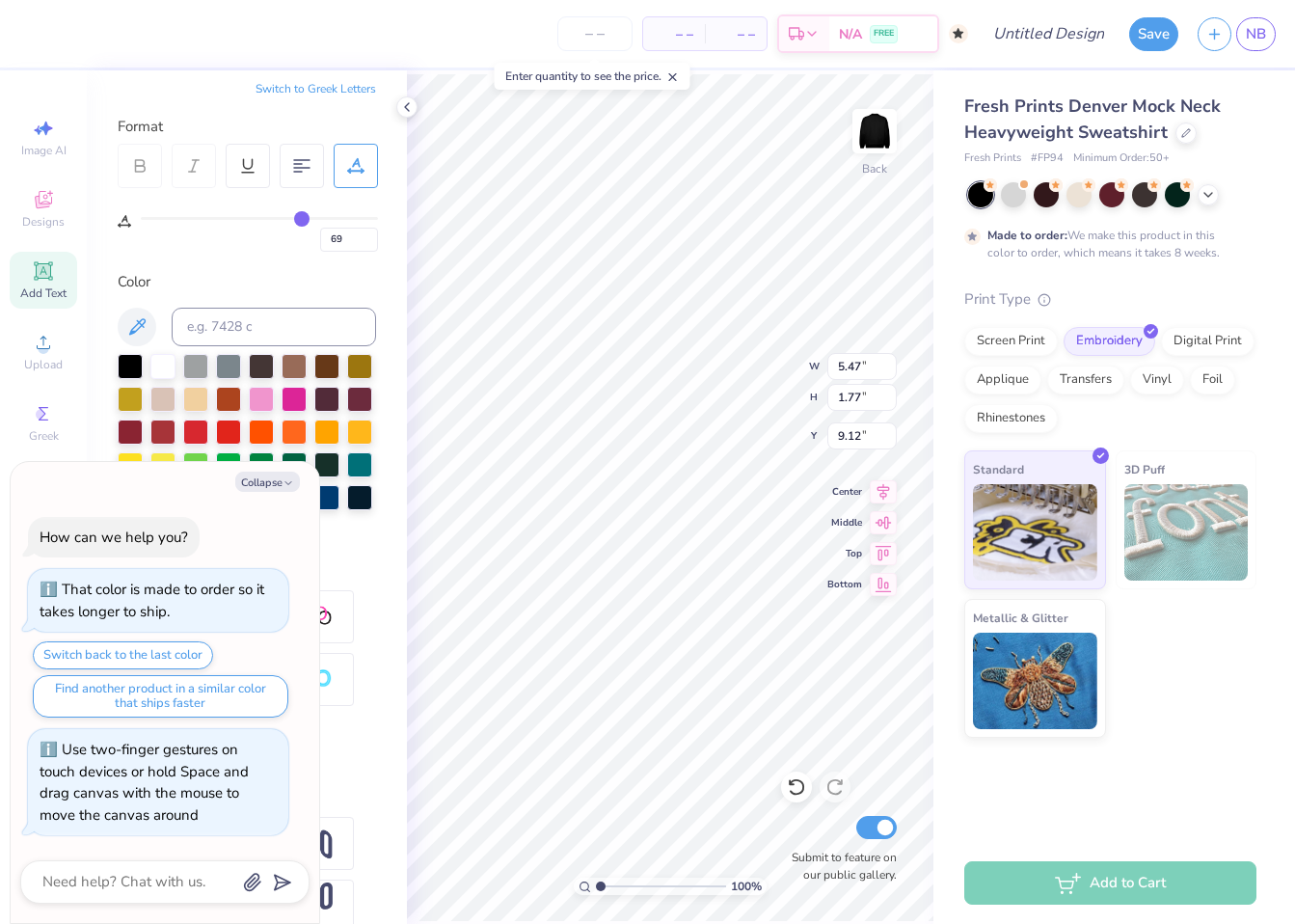
type input "70"
type input "71"
type input "72"
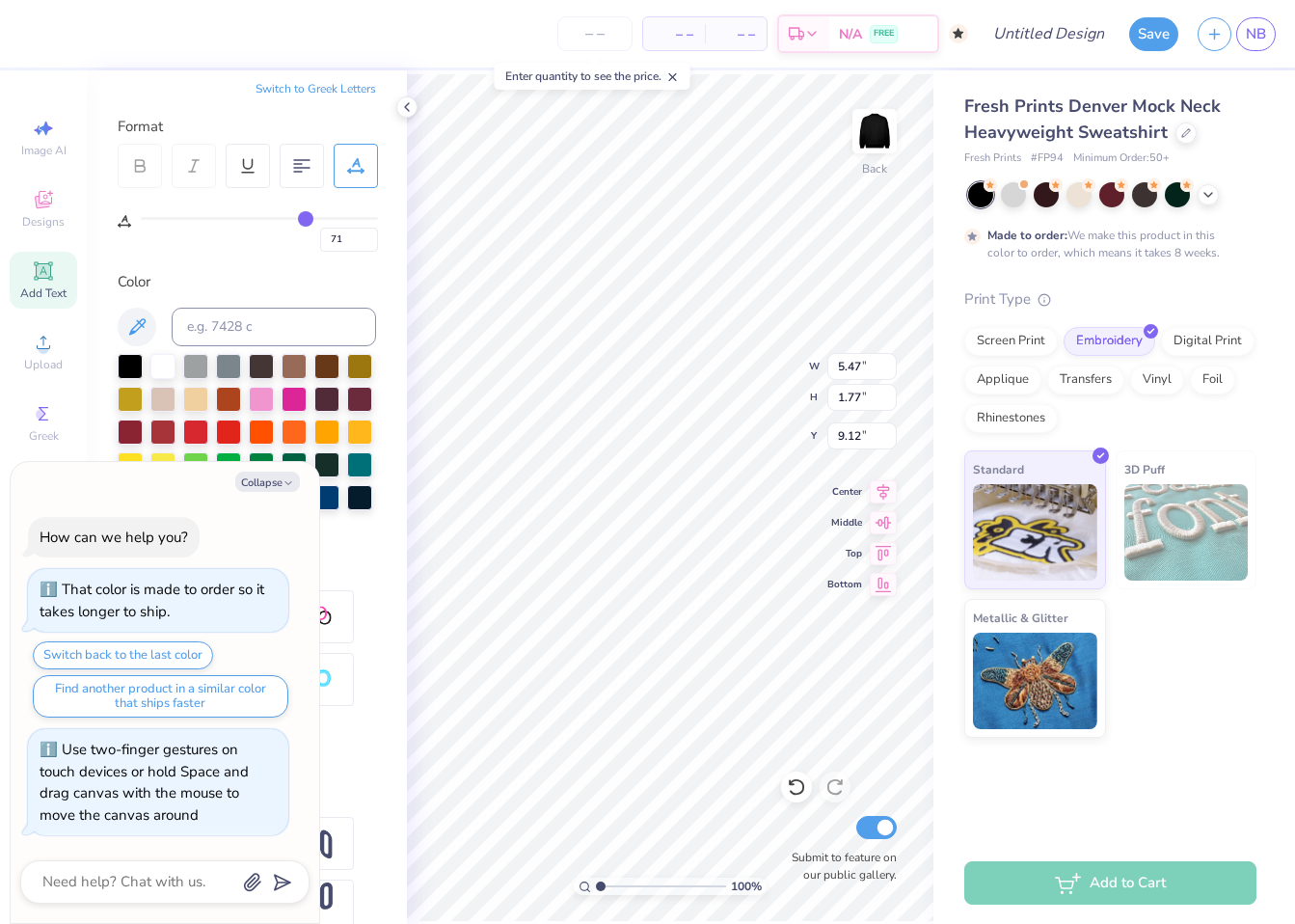
type input "72"
type input "74"
type input "76"
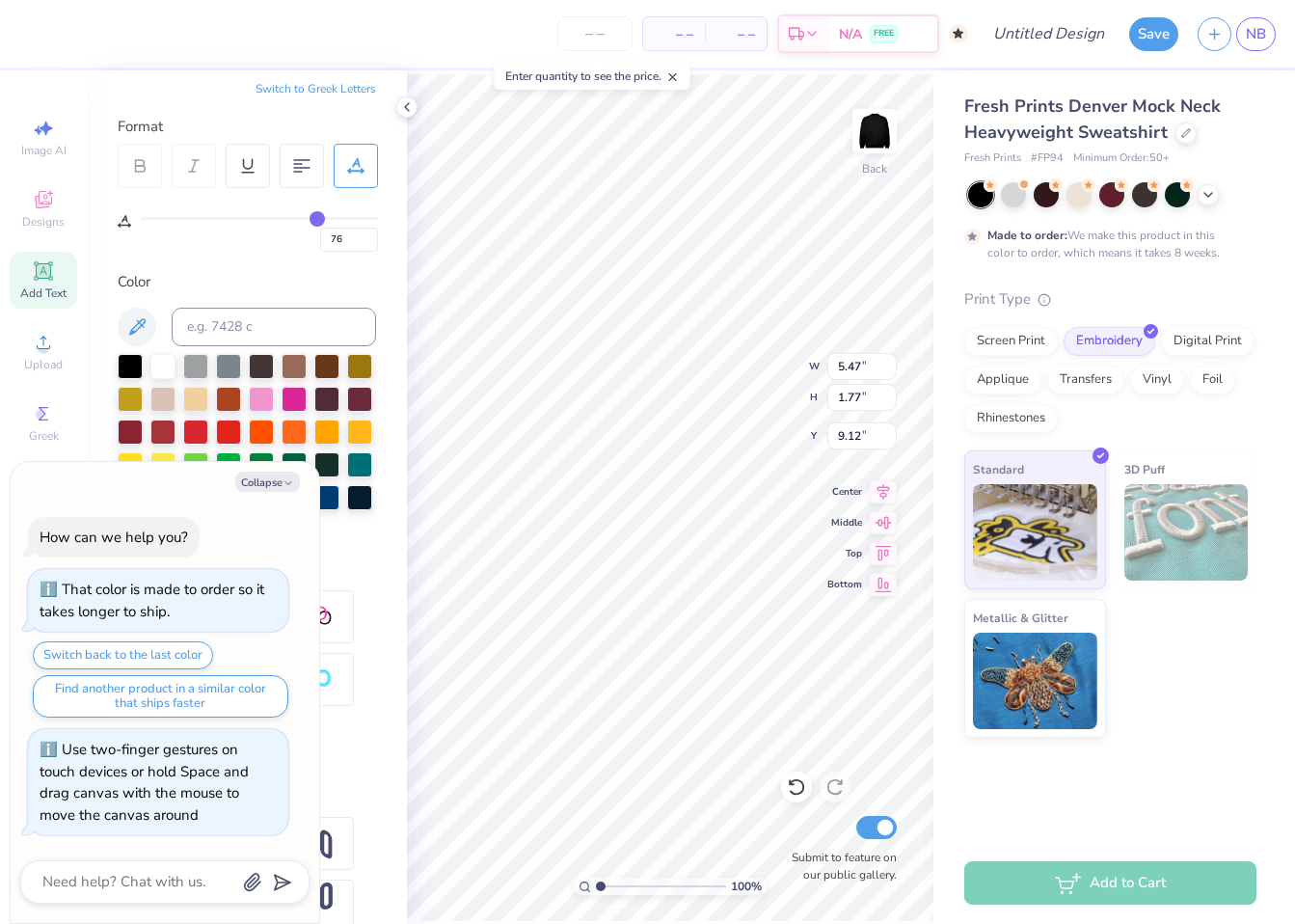
type input "77"
type input "78"
type input "80"
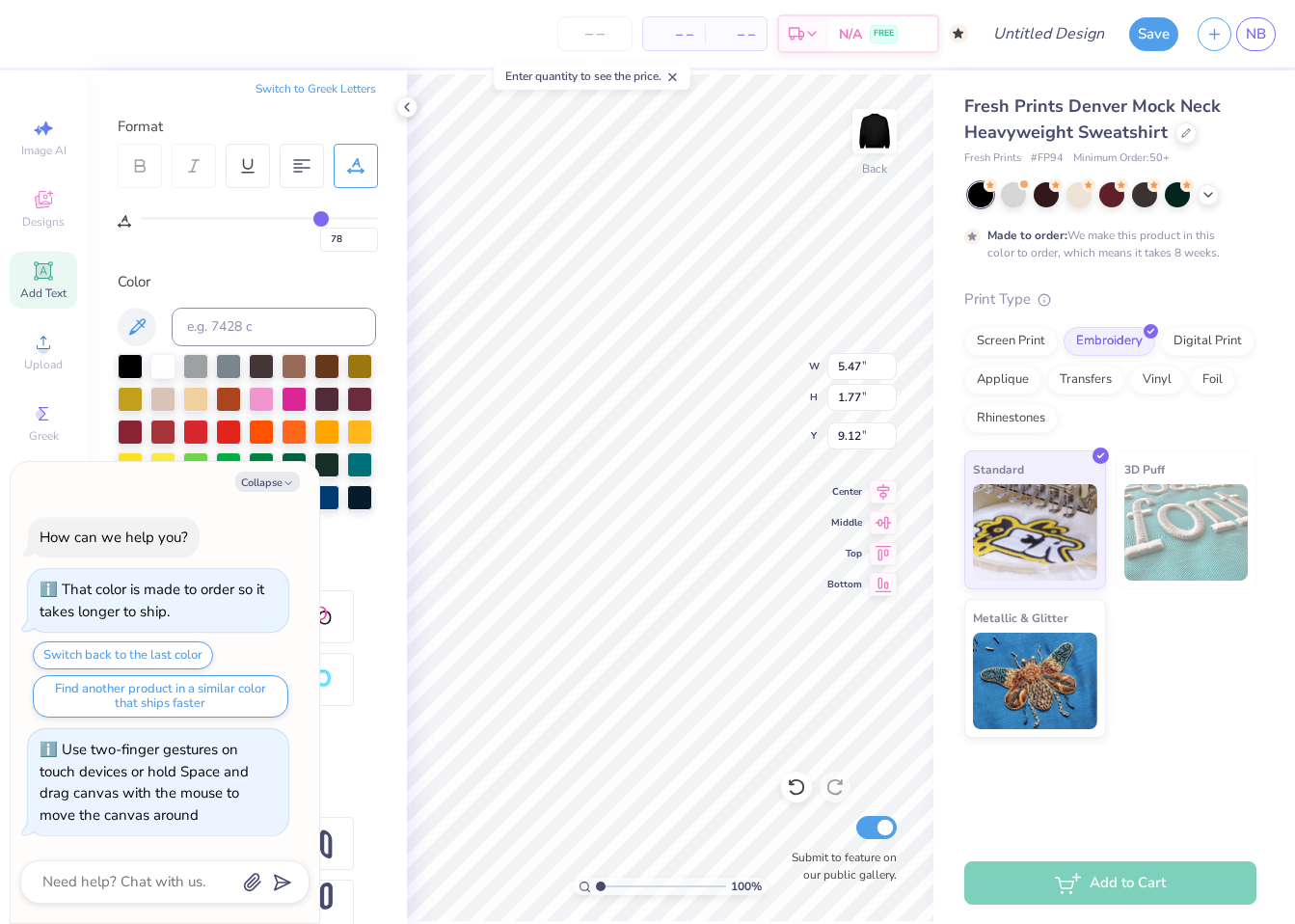
type input "80"
type input "81"
type input "82"
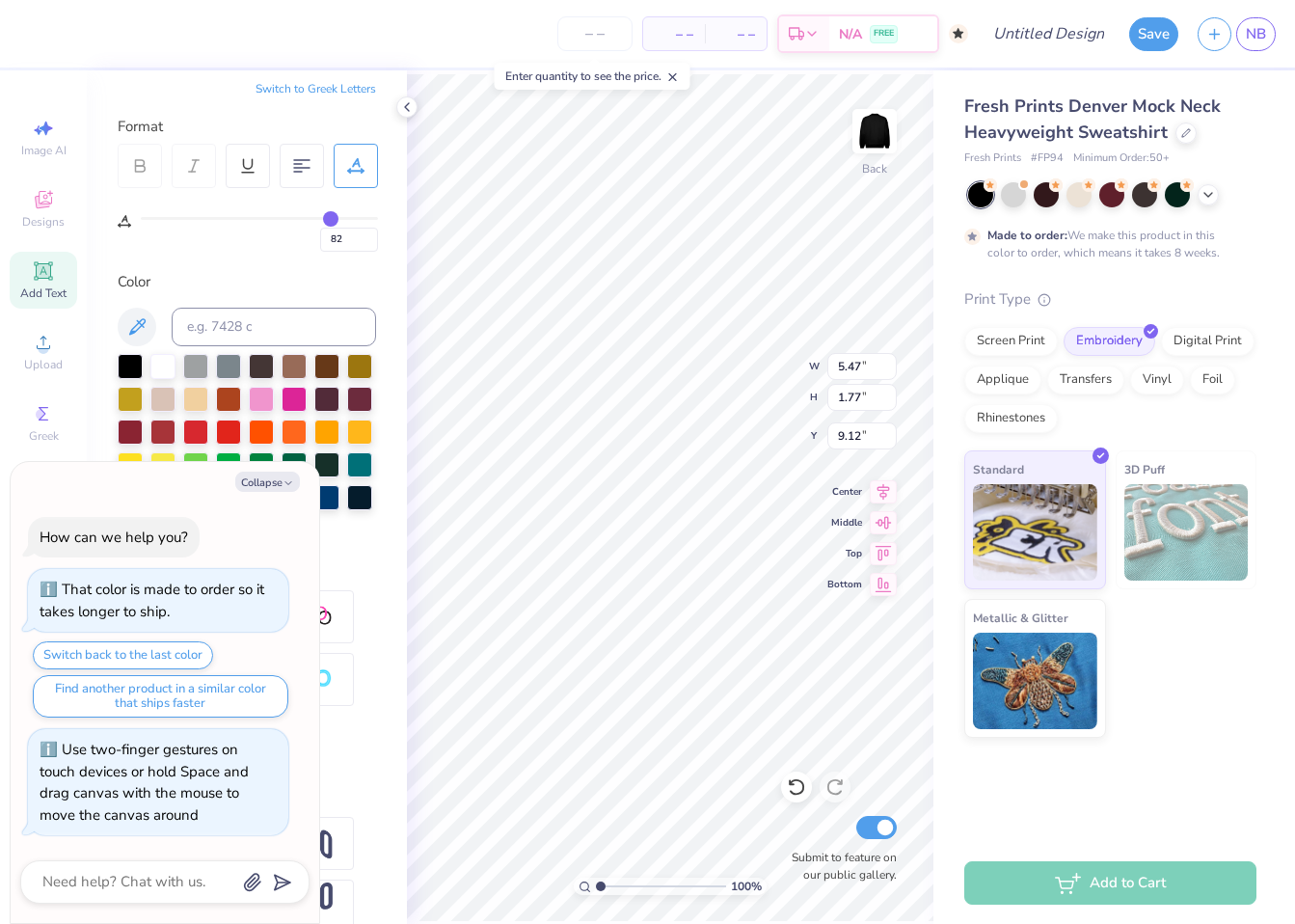
type input "83"
type input "84"
type input "85"
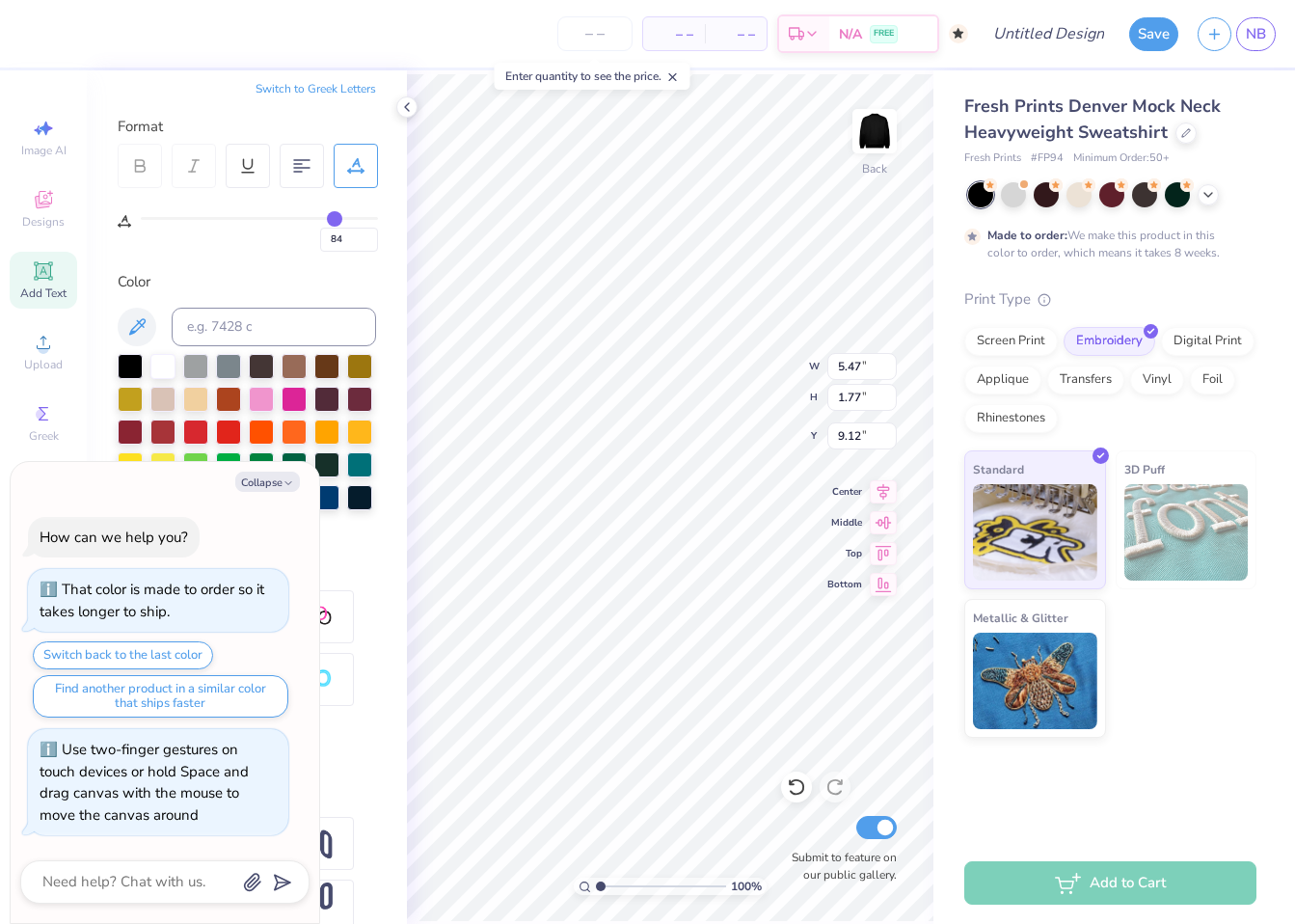
type input "85"
type input "86"
type input "85"
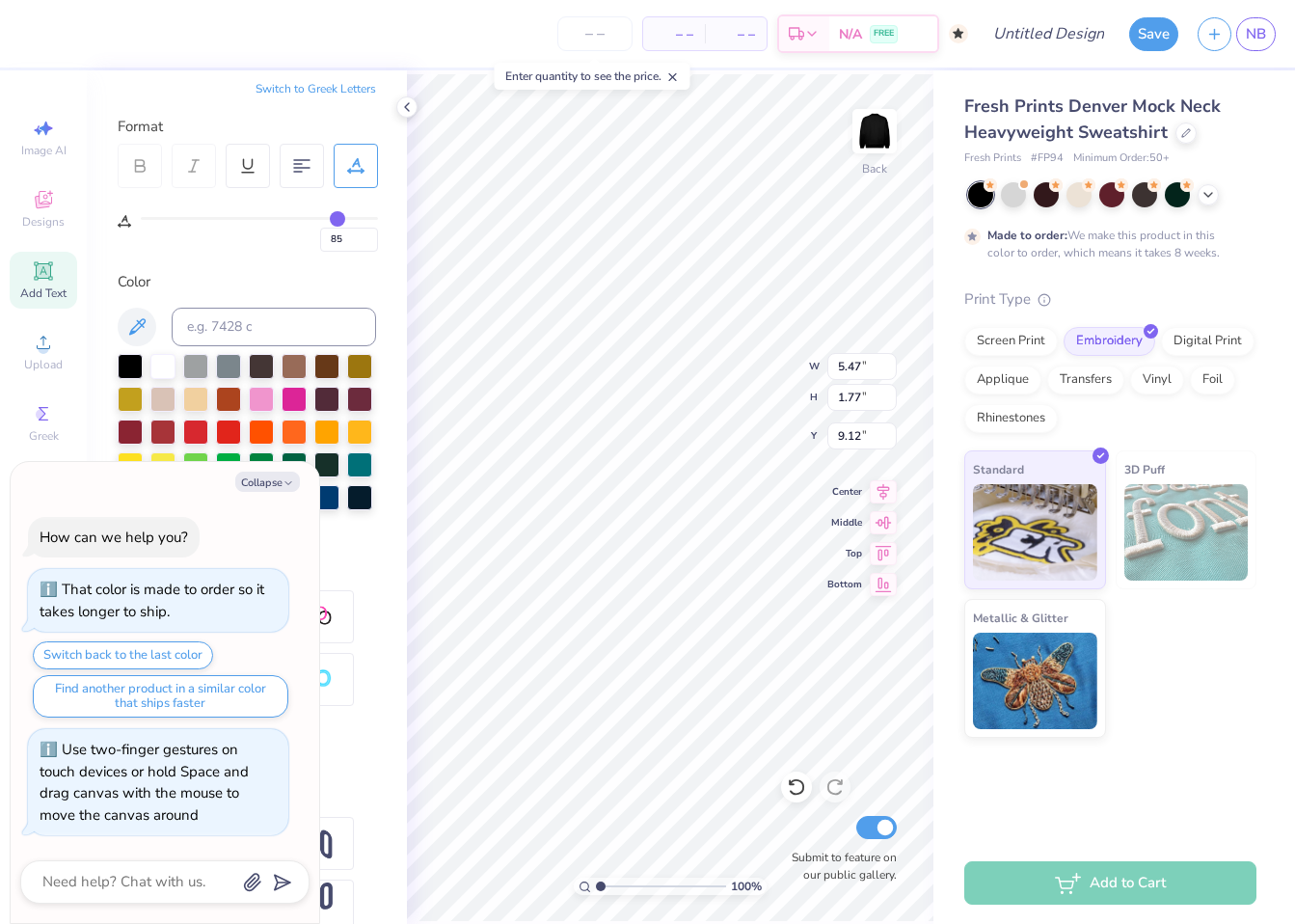
drag, startPoint x: 148, startPoint y: 214, endPoint x: 335, endPoint y: 223, distance: 187.2
click at [338, 220] on input "range" at bounding box center [260, 218] width 238 height 3
type input "76"
type input "72"
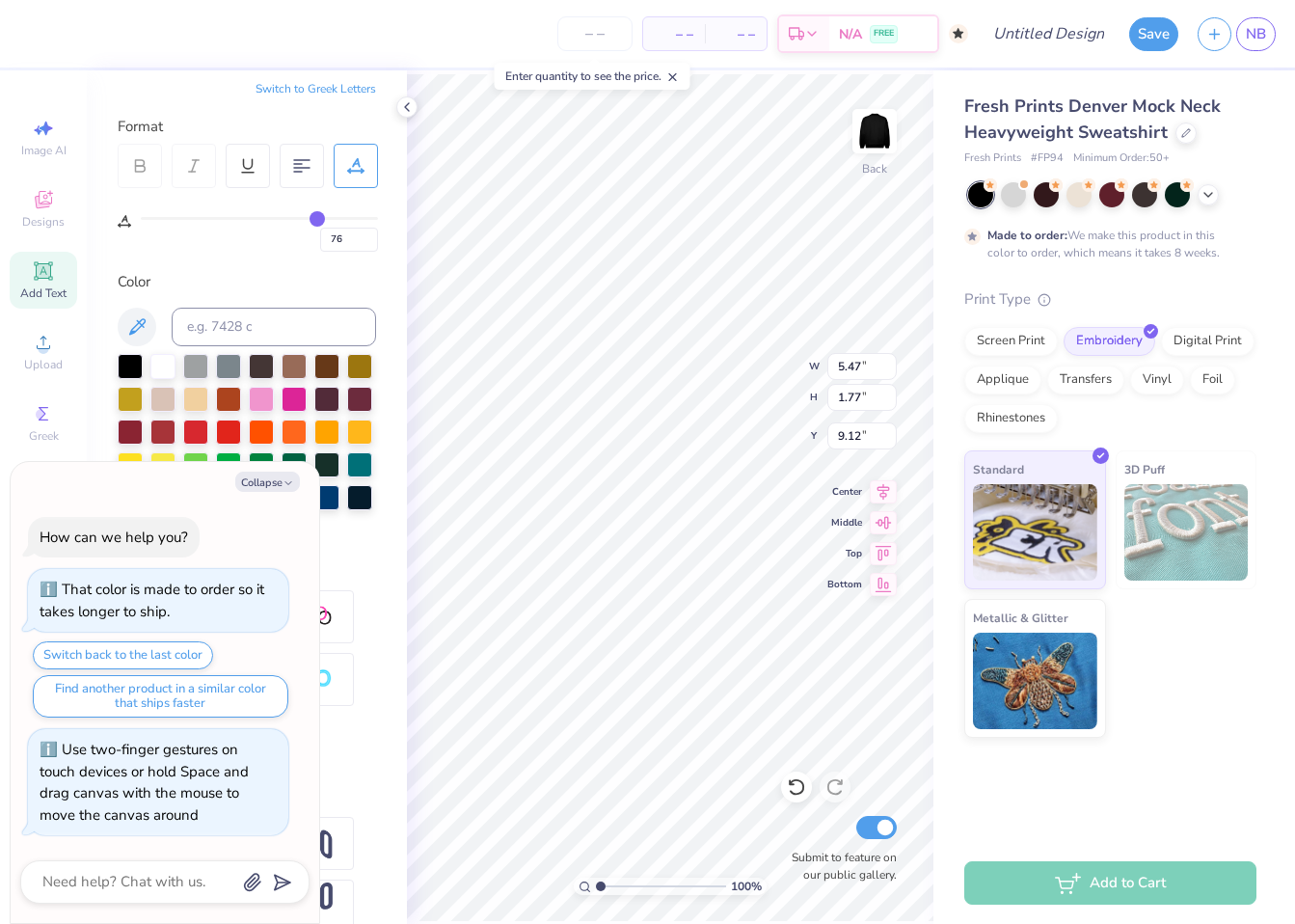
type input "72"
type input "65"
type input "57"
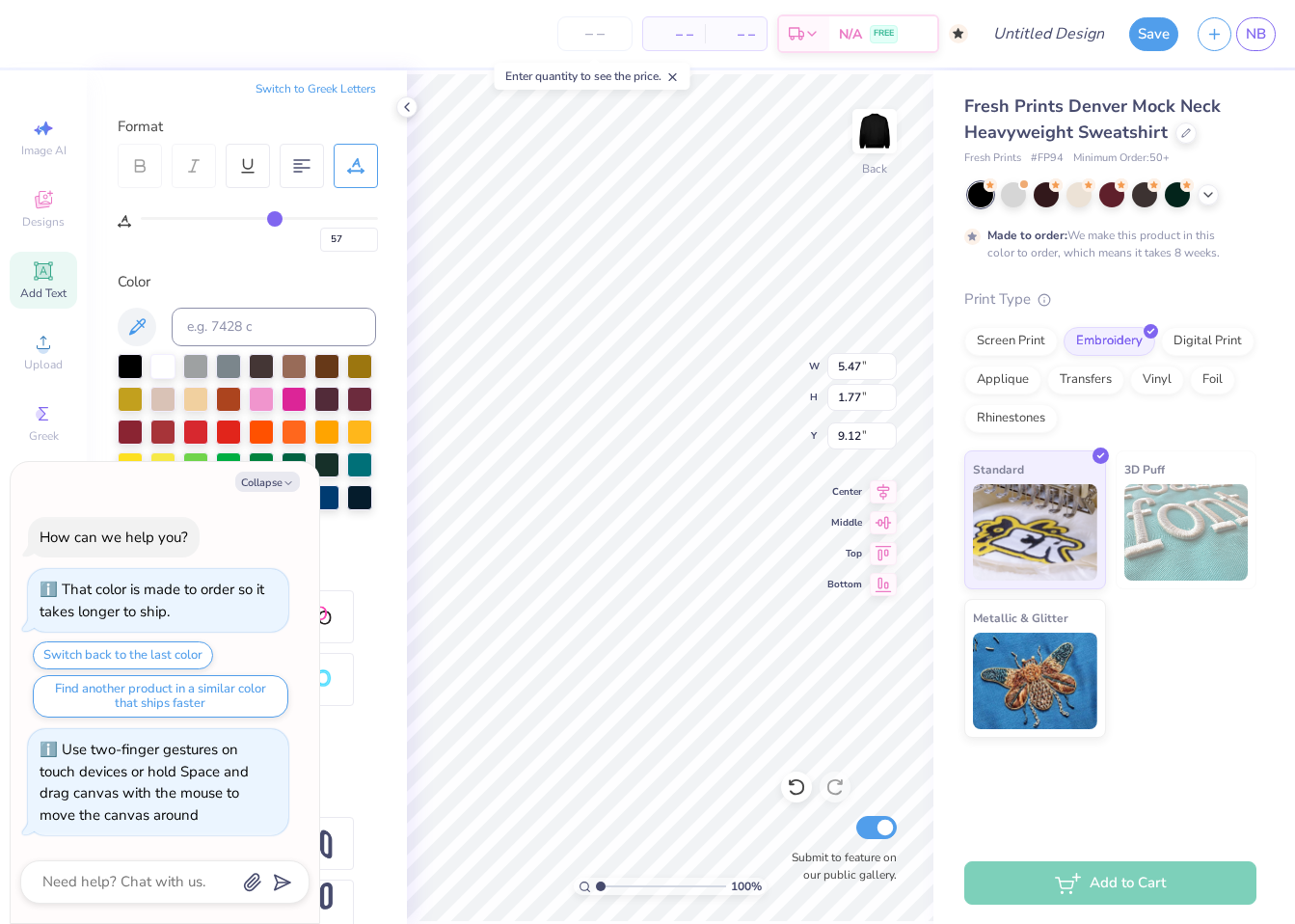
type input "47"
type input "38"
type input "27"
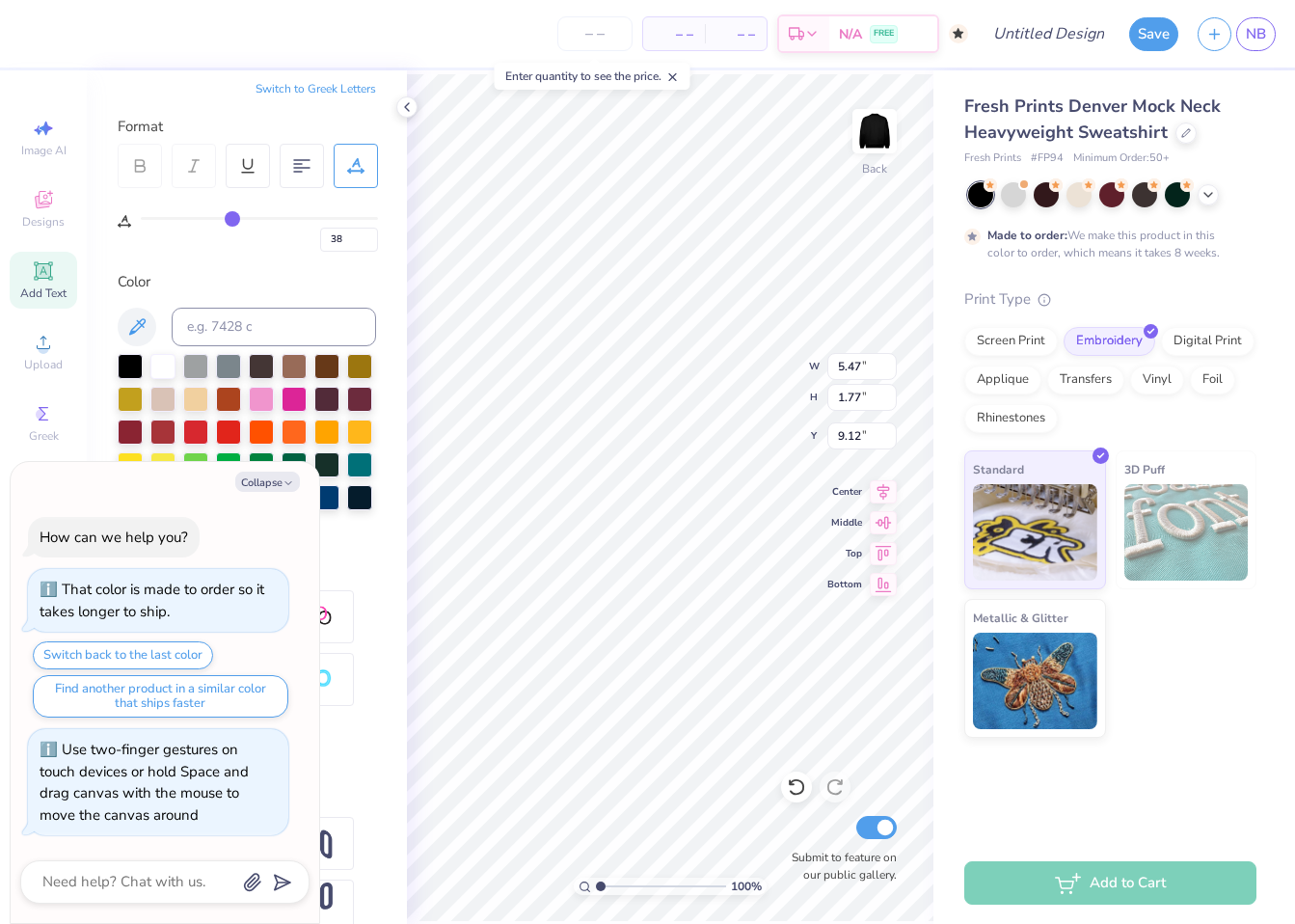
type input "27"
type input "18"
type input "14"
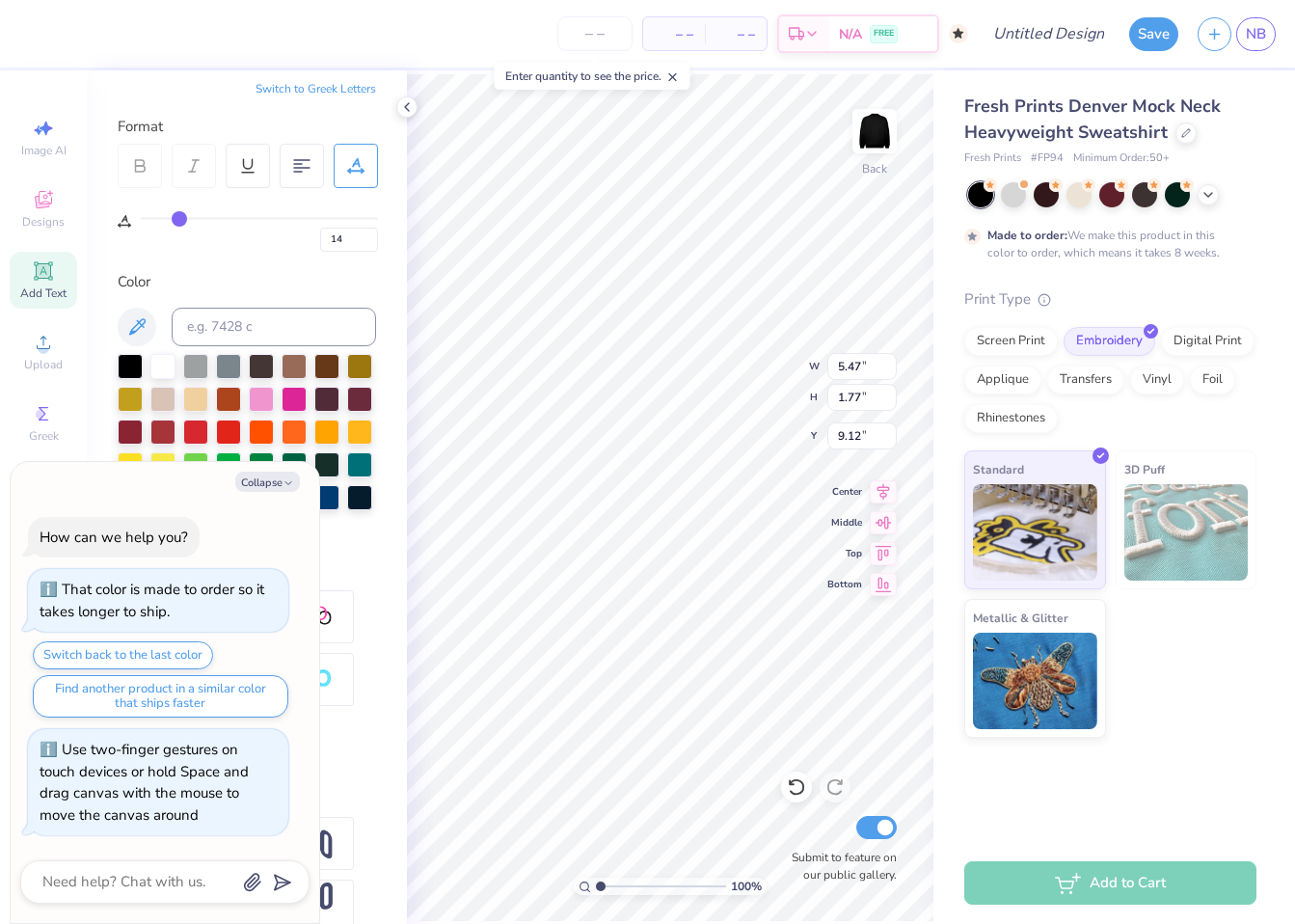
type input "5"
type input "0"
drag, startPoint x: 335, startPoint y: 223, endPoint x: 61, endPoint y: 220, distance: 274.0
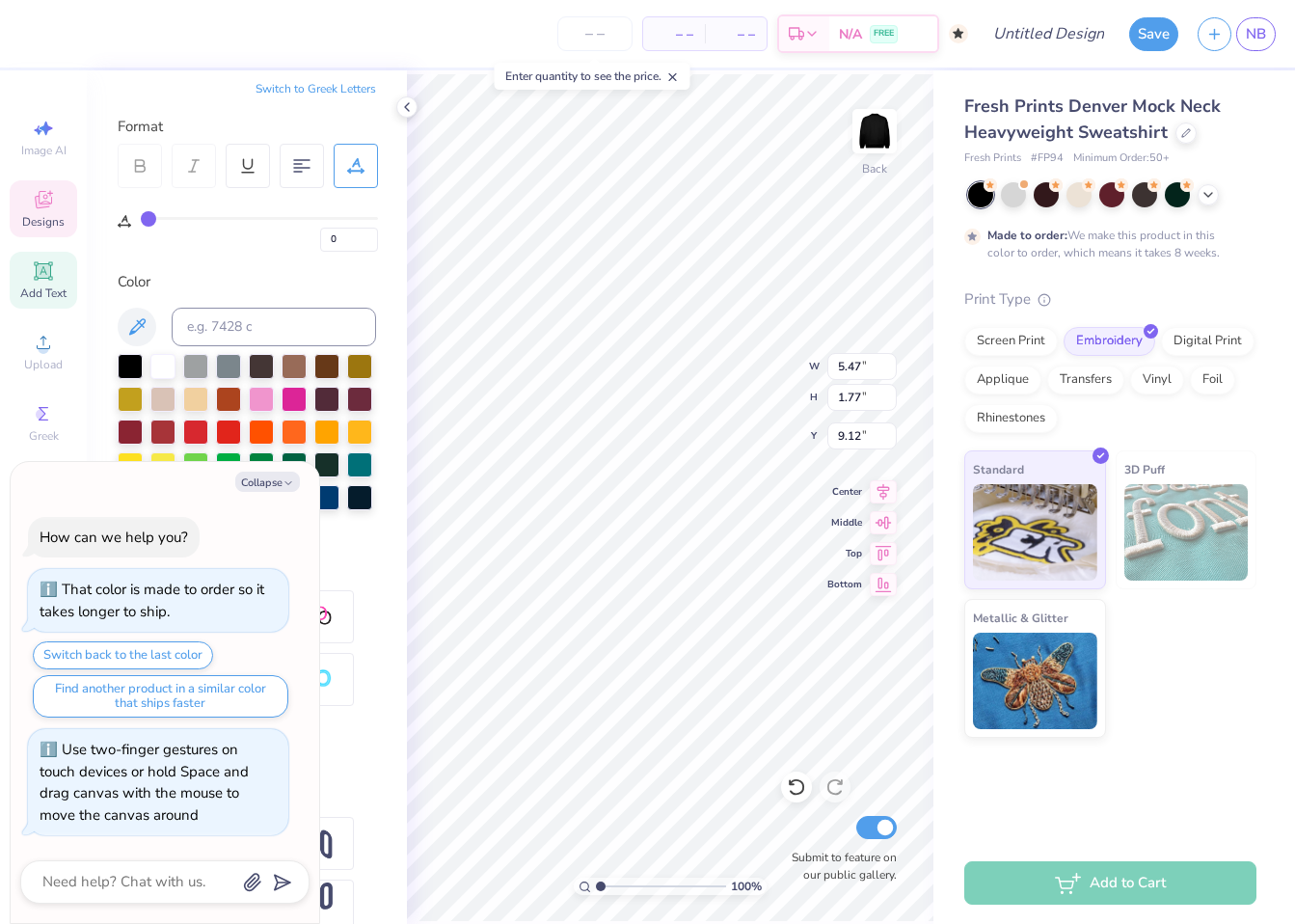
type input "0"
click at [141, 220] on input "range" at bounding box center [260, 218] width 238 height 3
type textarea "x"
type textarea "The american colleege of trust and esta"
type textarea "x"
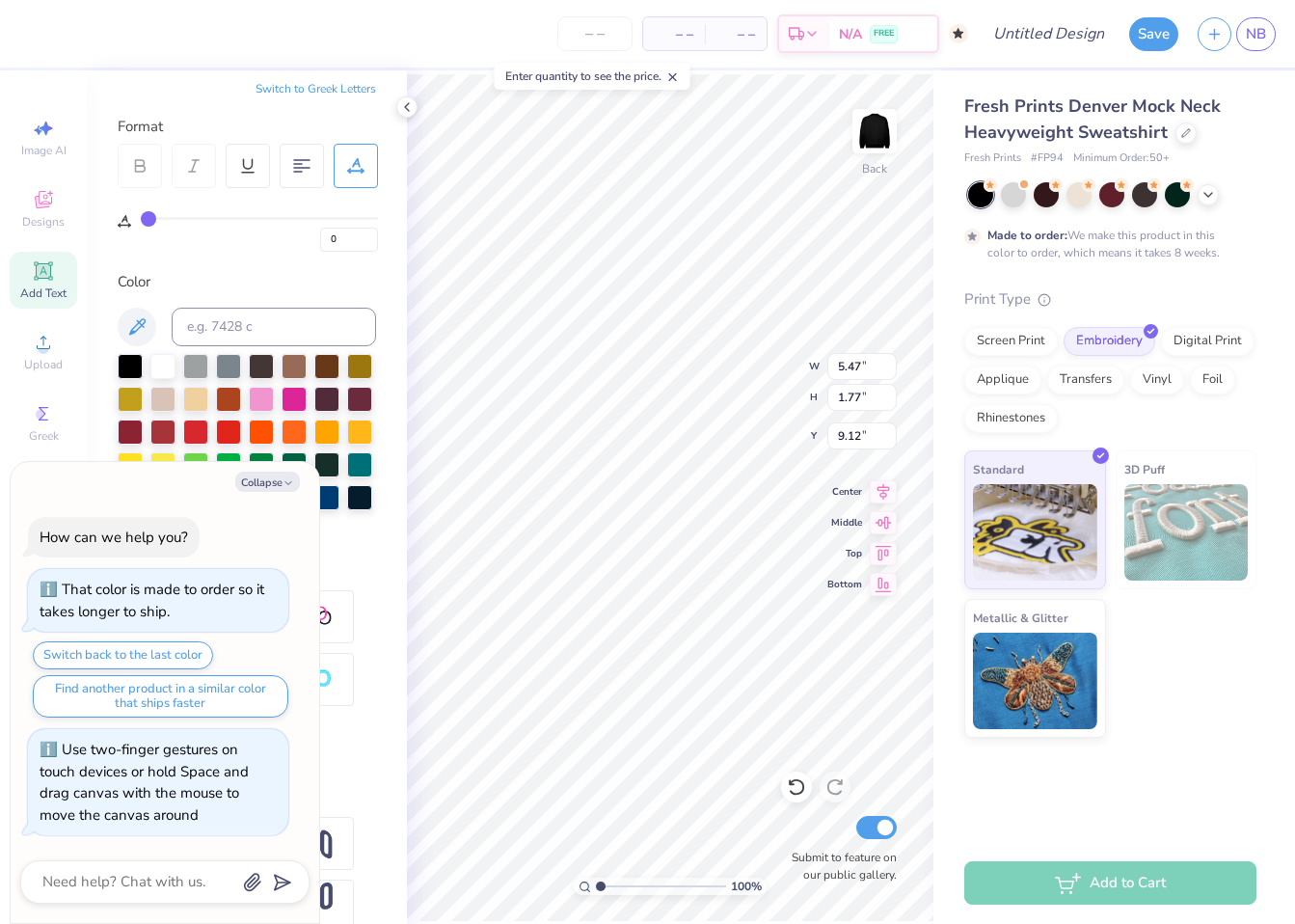
type textarea "The american colleg"
type textarea "x"
type textarea "TEXT"
type textarea "x"
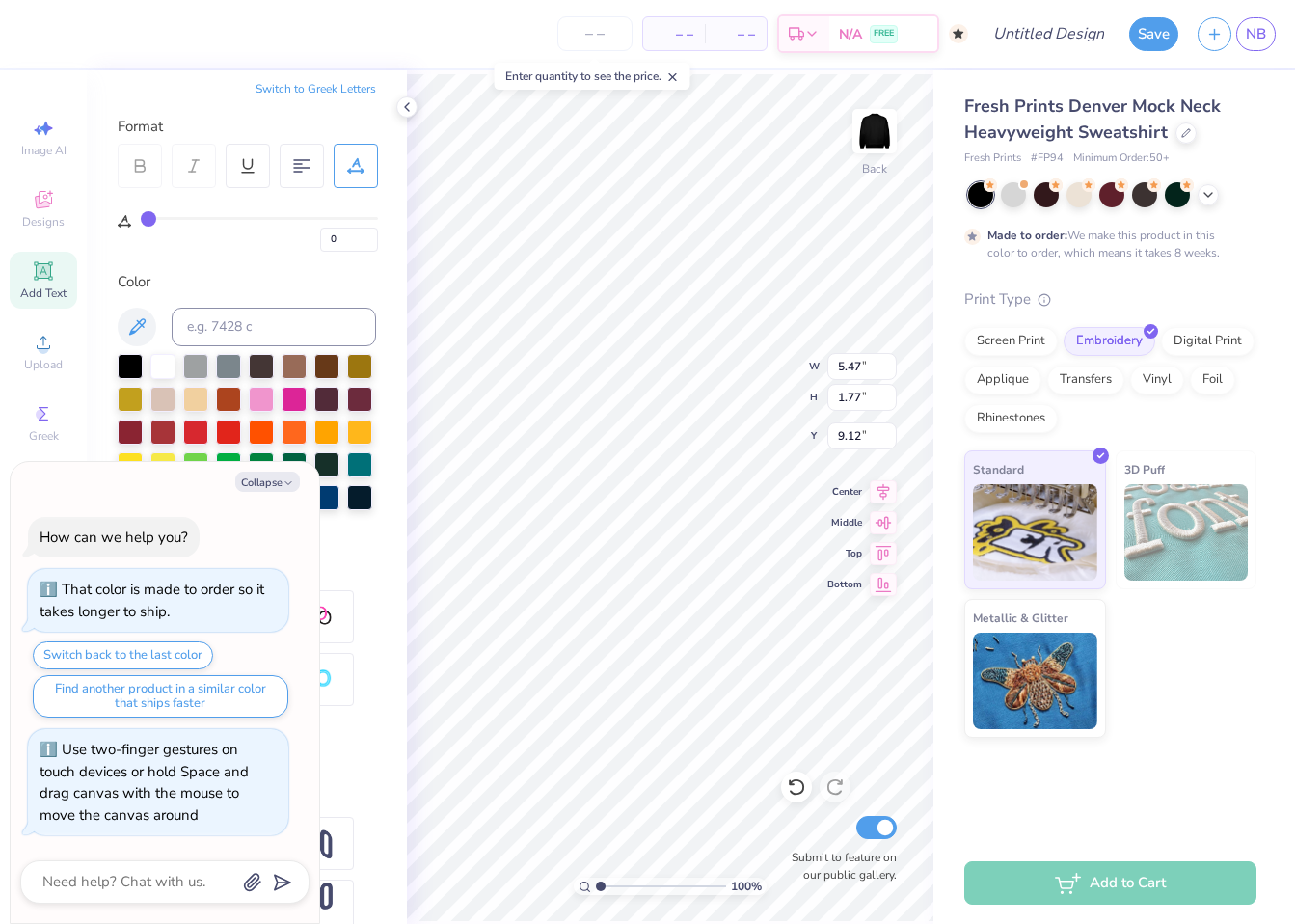
type textarea "A"
type textarea "x"
type textarea "AM"
type textarea "x"
type textarea "AME"
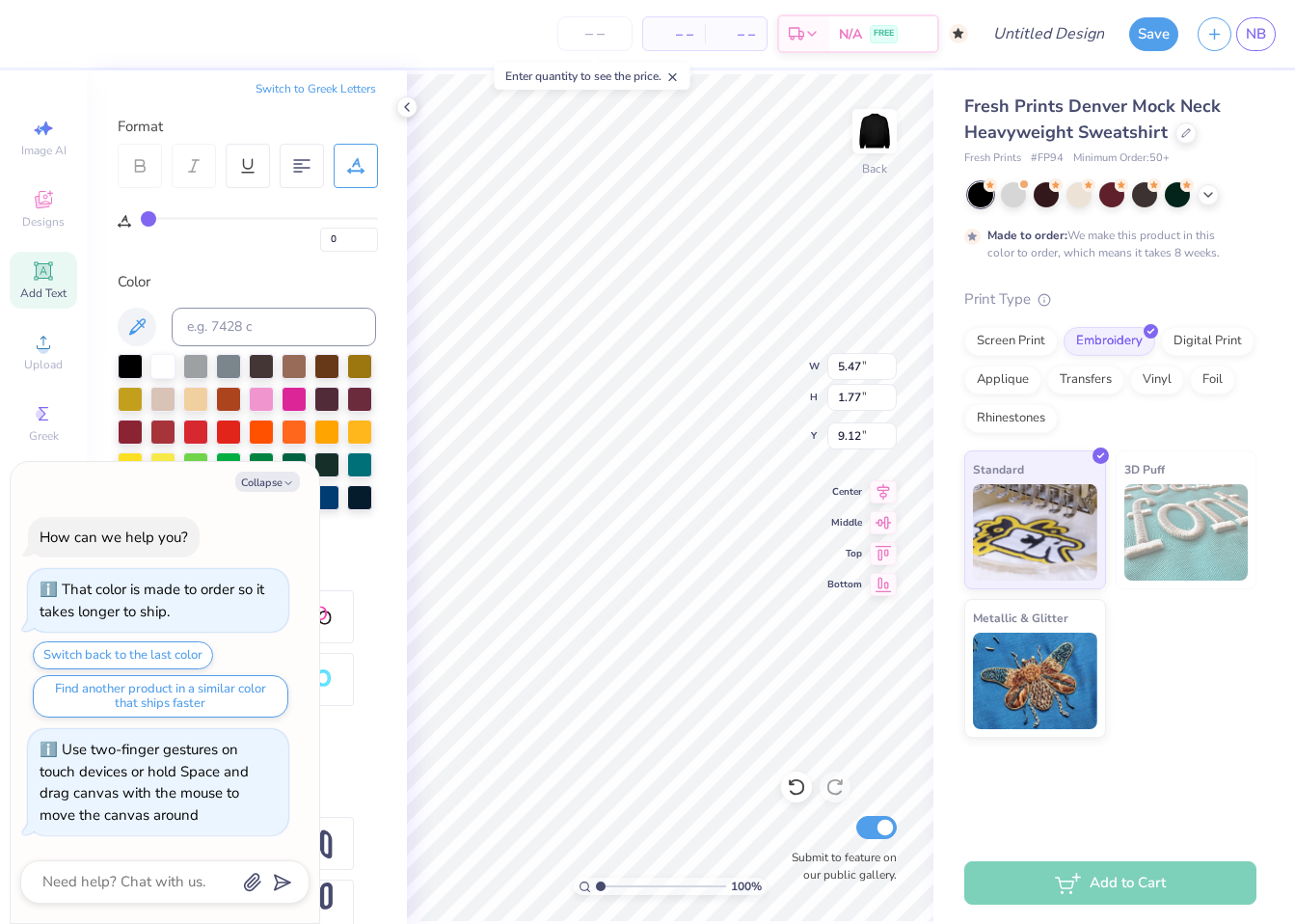
type textarea "x"
type textarea "AMEI"
type textarea "x"
type textarea "AMEIR"
type textarea "x"
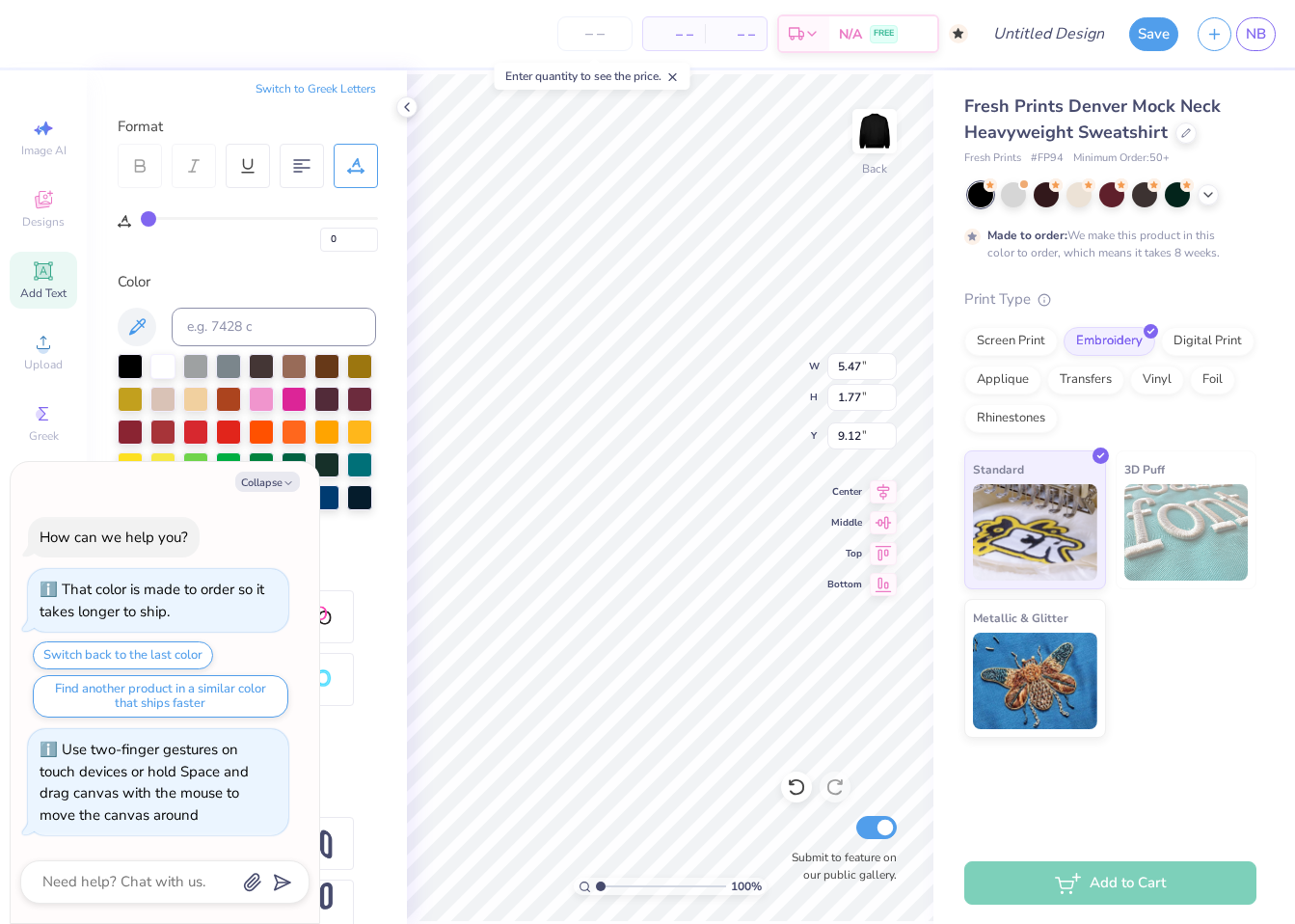
type textarea "AMEI"
type textarea "x"
type textarea "AMER"
type textarea "x"
type textarea "AMERI"
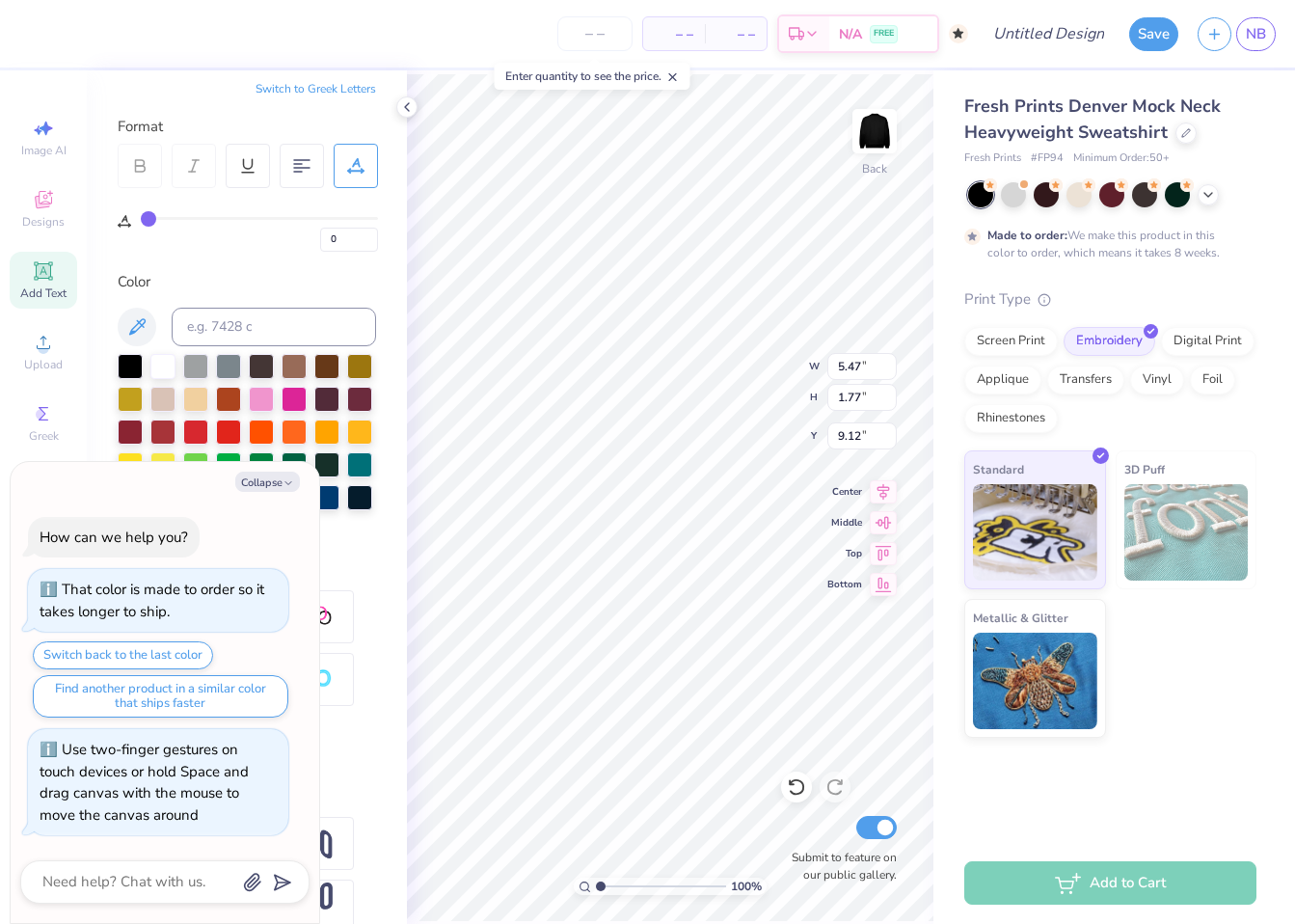
type textarea "x"
type textarea "AMERIC"
type textarea "x"
type textarea "AMERICAN"
type textarea "x"
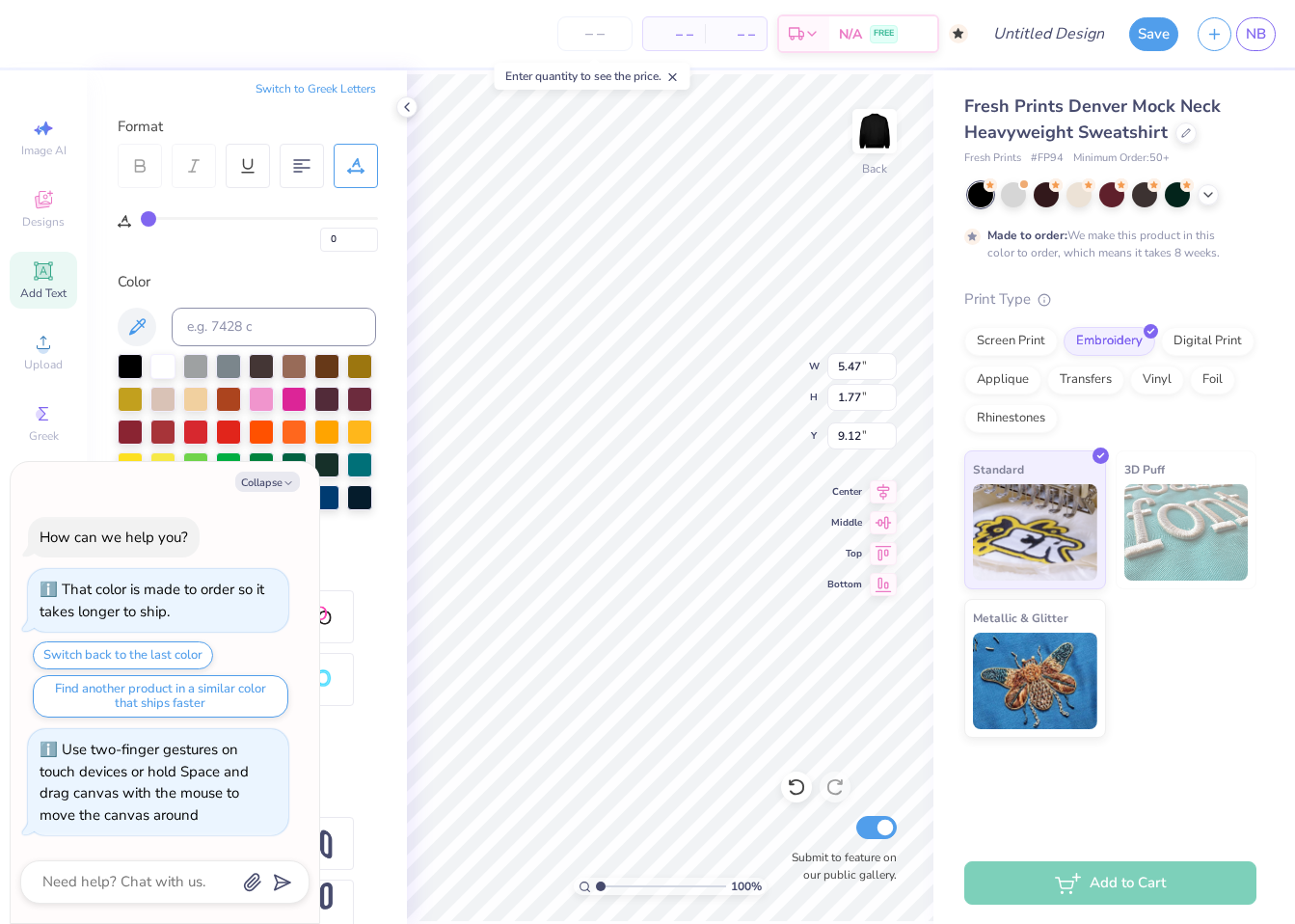
type textarea "AMERICAN"
type textarea "x"
type textarea "AMERICAN T"
type textarea "x"
type textarea "AMERICAN TR"
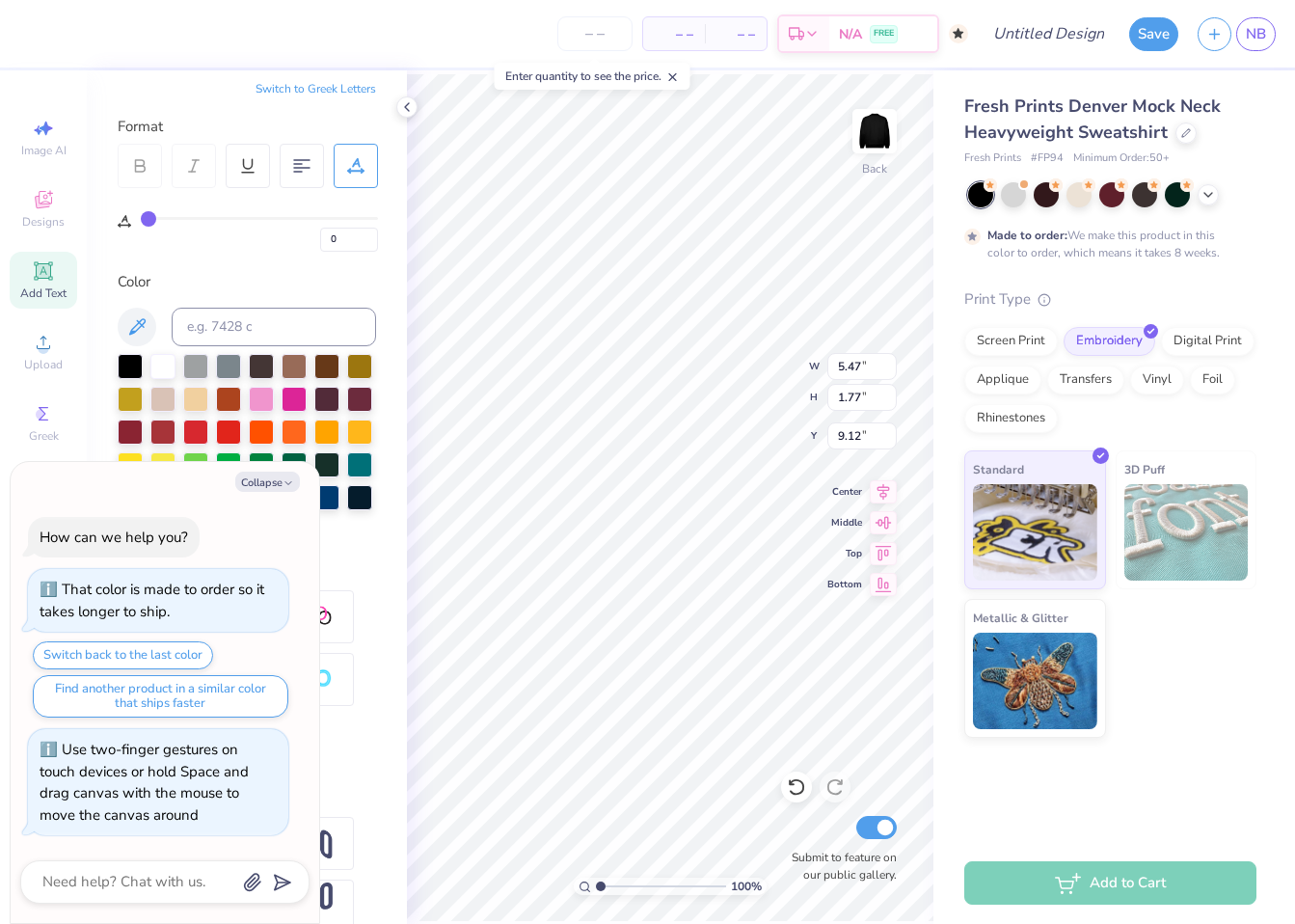
type textarea "x"
type textarea "AMERICAN TRU"
type textarea "x"
type textarea "AMERICAN TRUS"
type textarea "x"
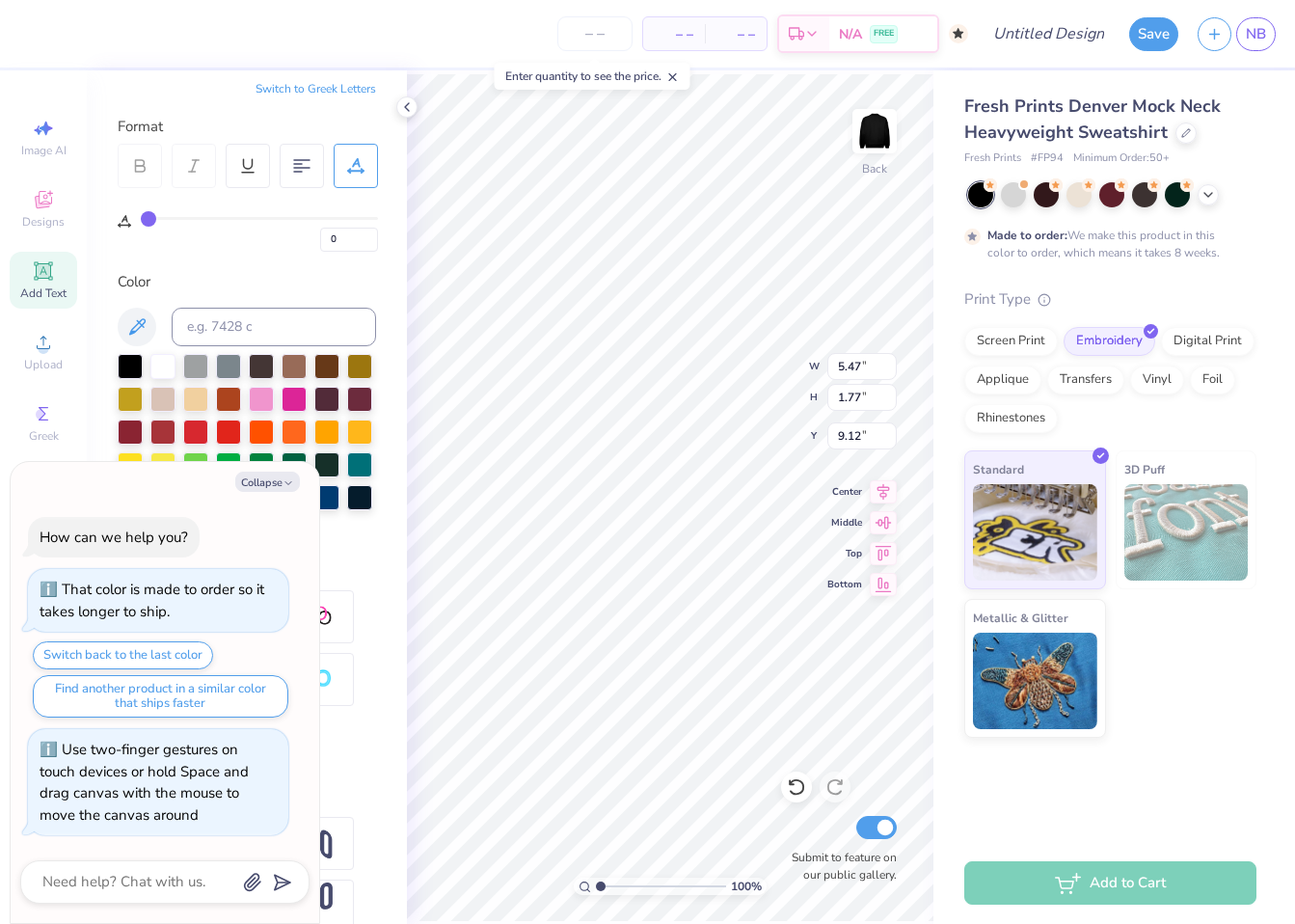
type textarea "AMERICAN TRUST"
type textarea "x"
type textarea "AMERICAN TRUST"
type textarea "x"
type textarea "AMERICAN TRUST C"
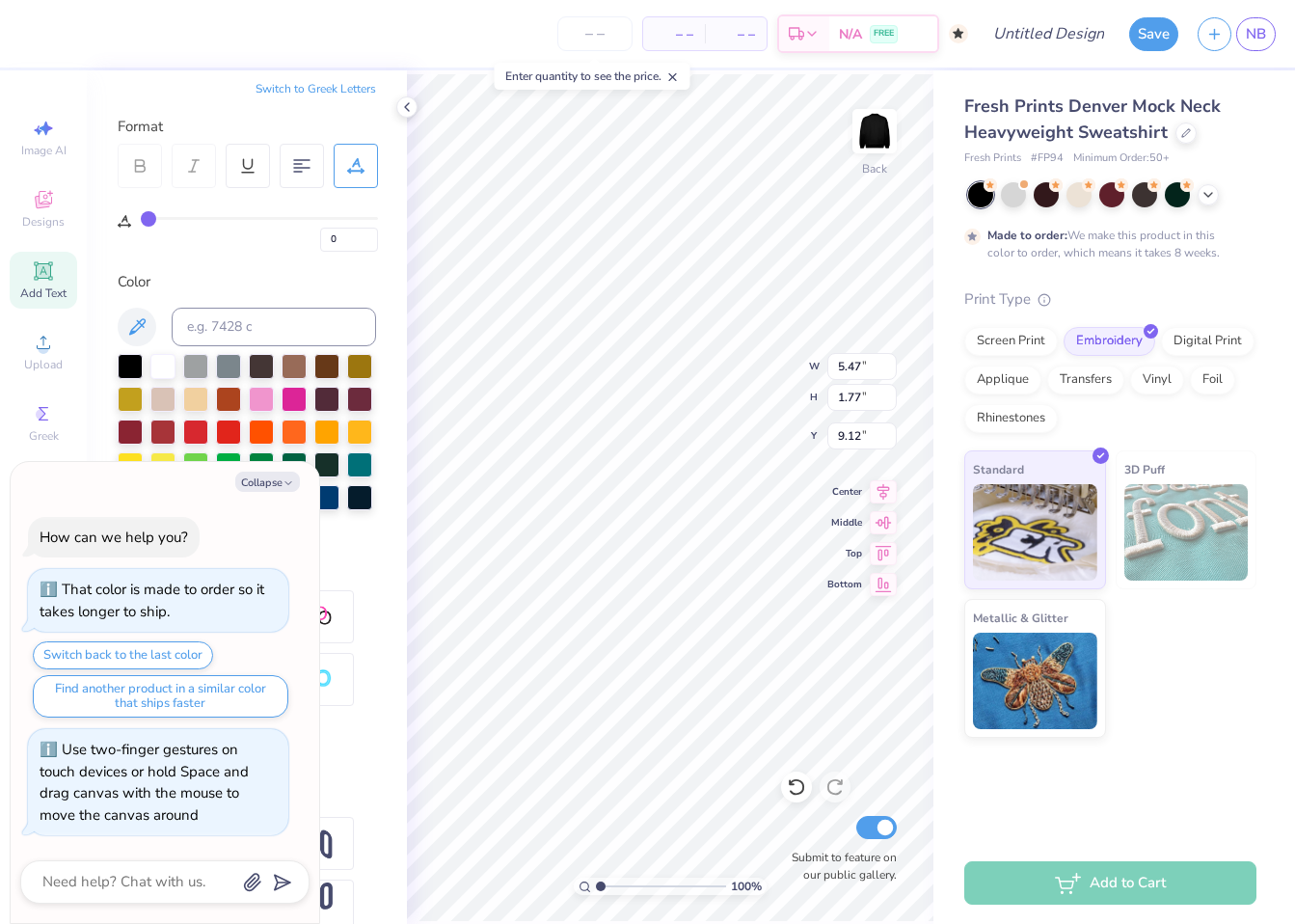
type textarea "x"
type textarea "AMERICAN TRUST CO"
type textarea "x"
type textarea "AMERICAN TRUST COU"
type textarea "x"
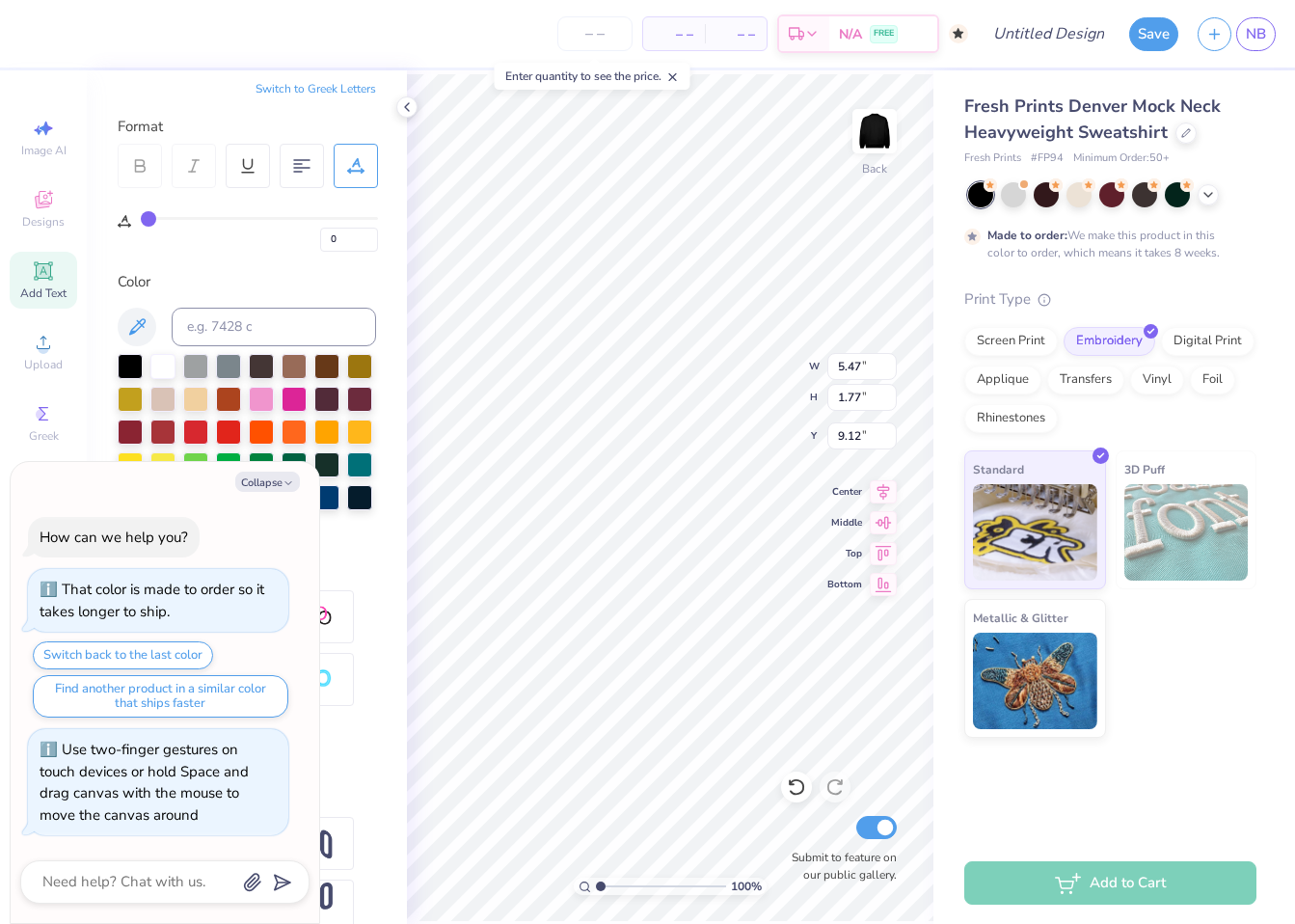
type textarea "AMERICAN TRUST COUNS"
type textarea "x"
type textarea "AMERICAN TRUST COUNSE"
type textarea "x"
type textarea "AMERICAN TRUST COUNSEL"
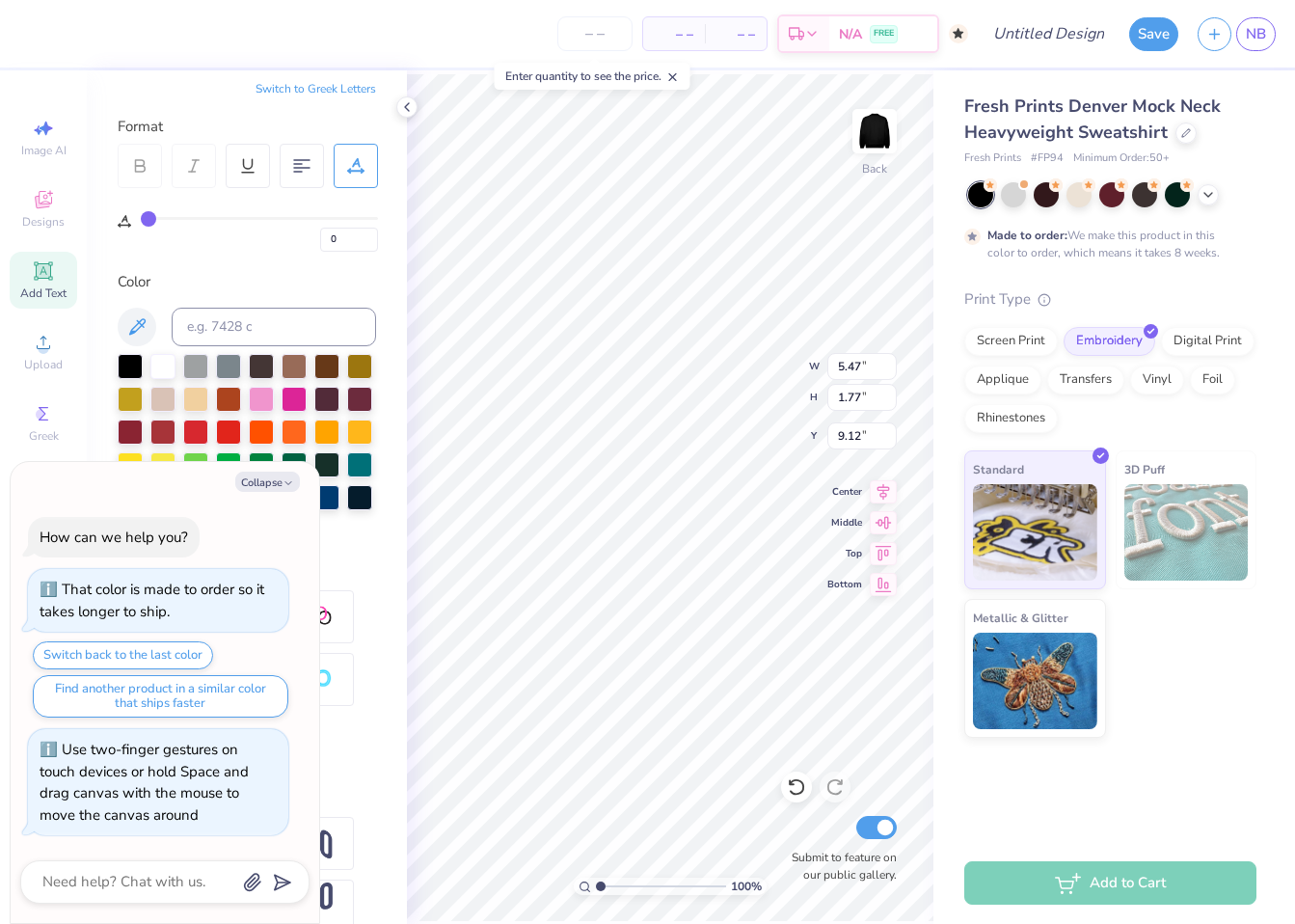
type textarea "x"
type textarea "AMERICAN TRUST COUNSEL"
type textarea "x"
type textarea "AMERICAN TRUST COUNSEL"
type textarea "x"
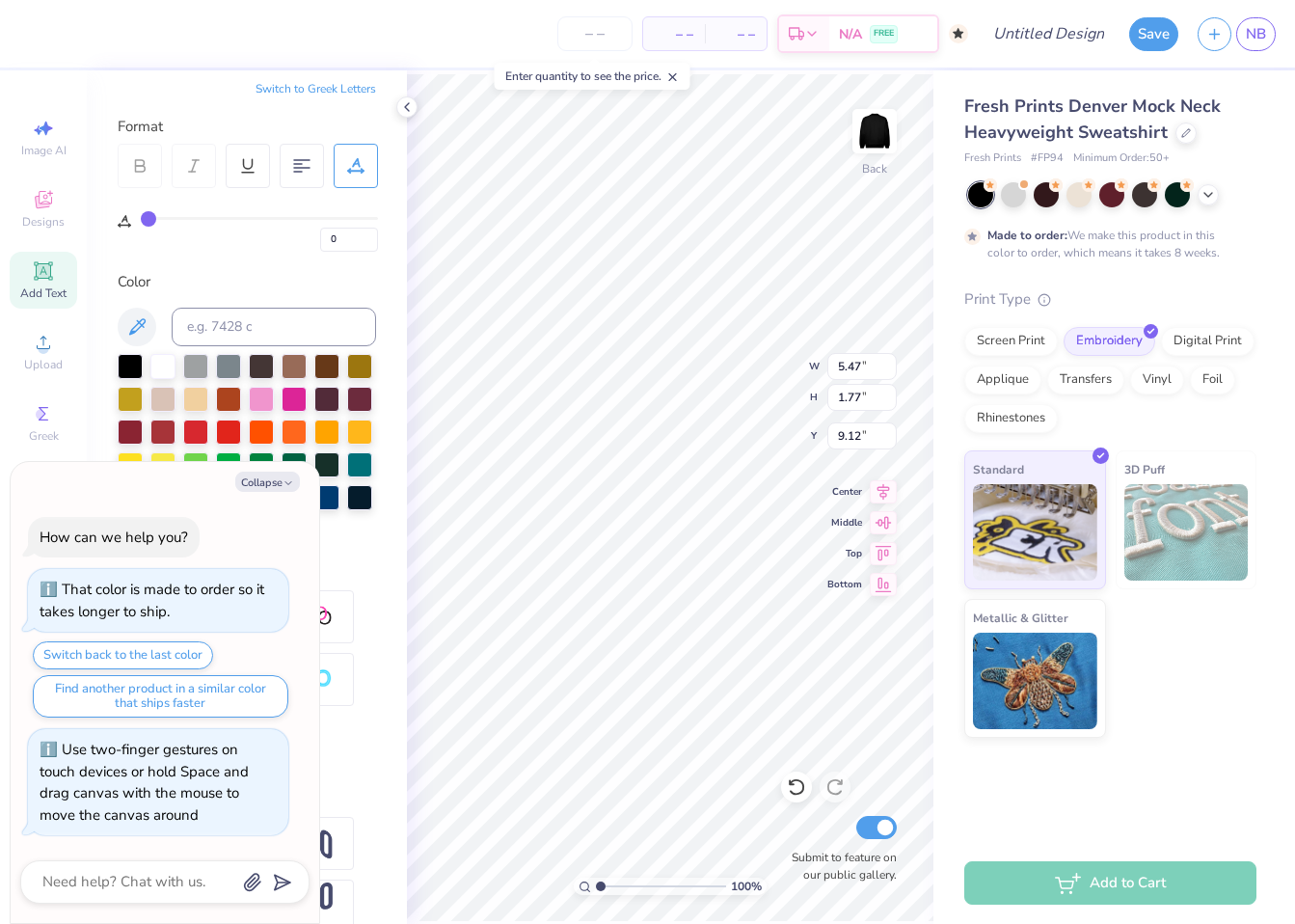
type textarea "AMERICAN TRUST COUNSE"
type textarea "x"
type textarea "AMERICAN TRUST COUNS"
type textarea "x"
type textarea "AMERICAN TRUST COUN"
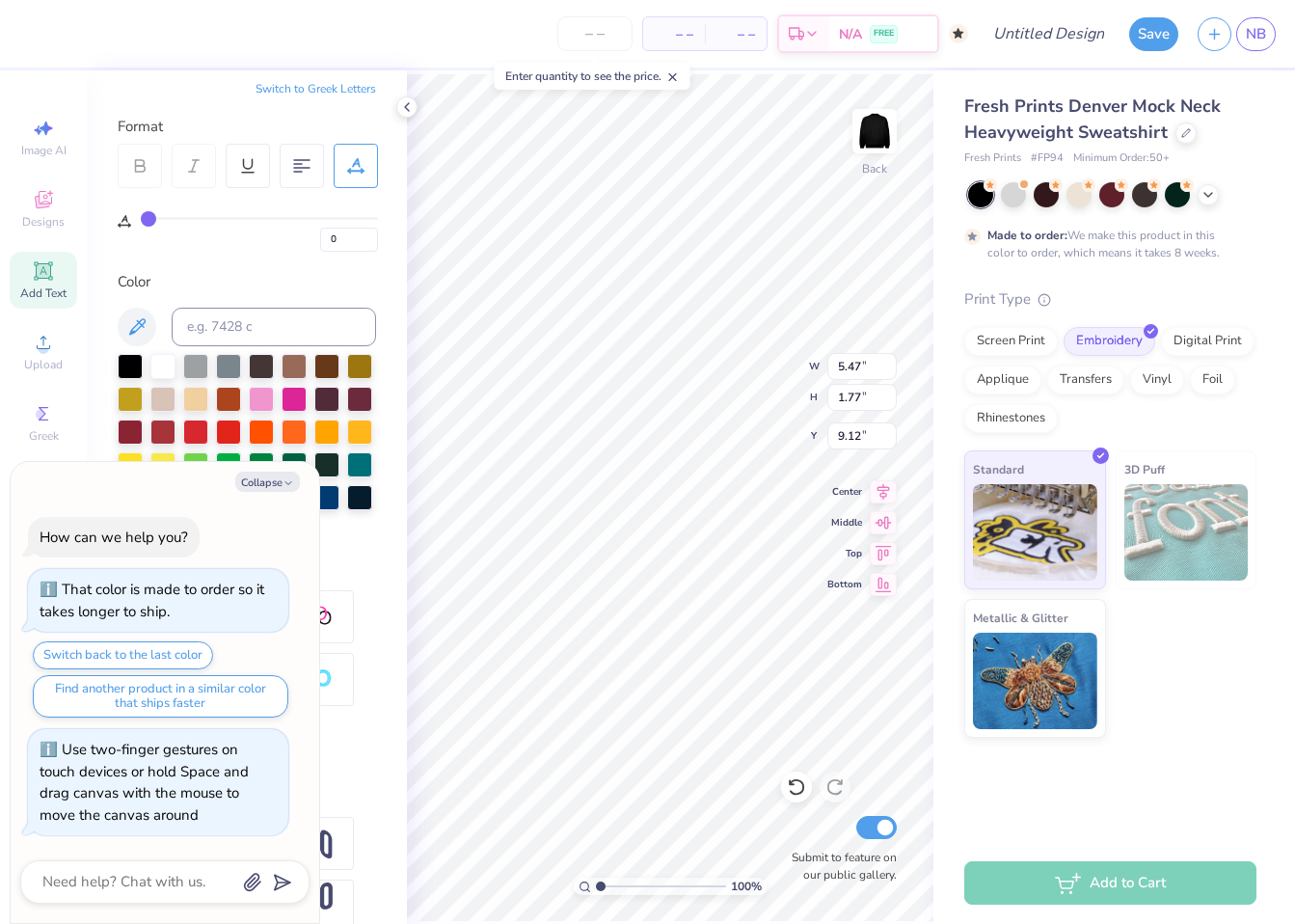
type textarea "x"
type textarea "AMERICAN TRUST COU"
type textarea "x"
type textarea "AMERICAN TRUST CO"
type textarea "x"
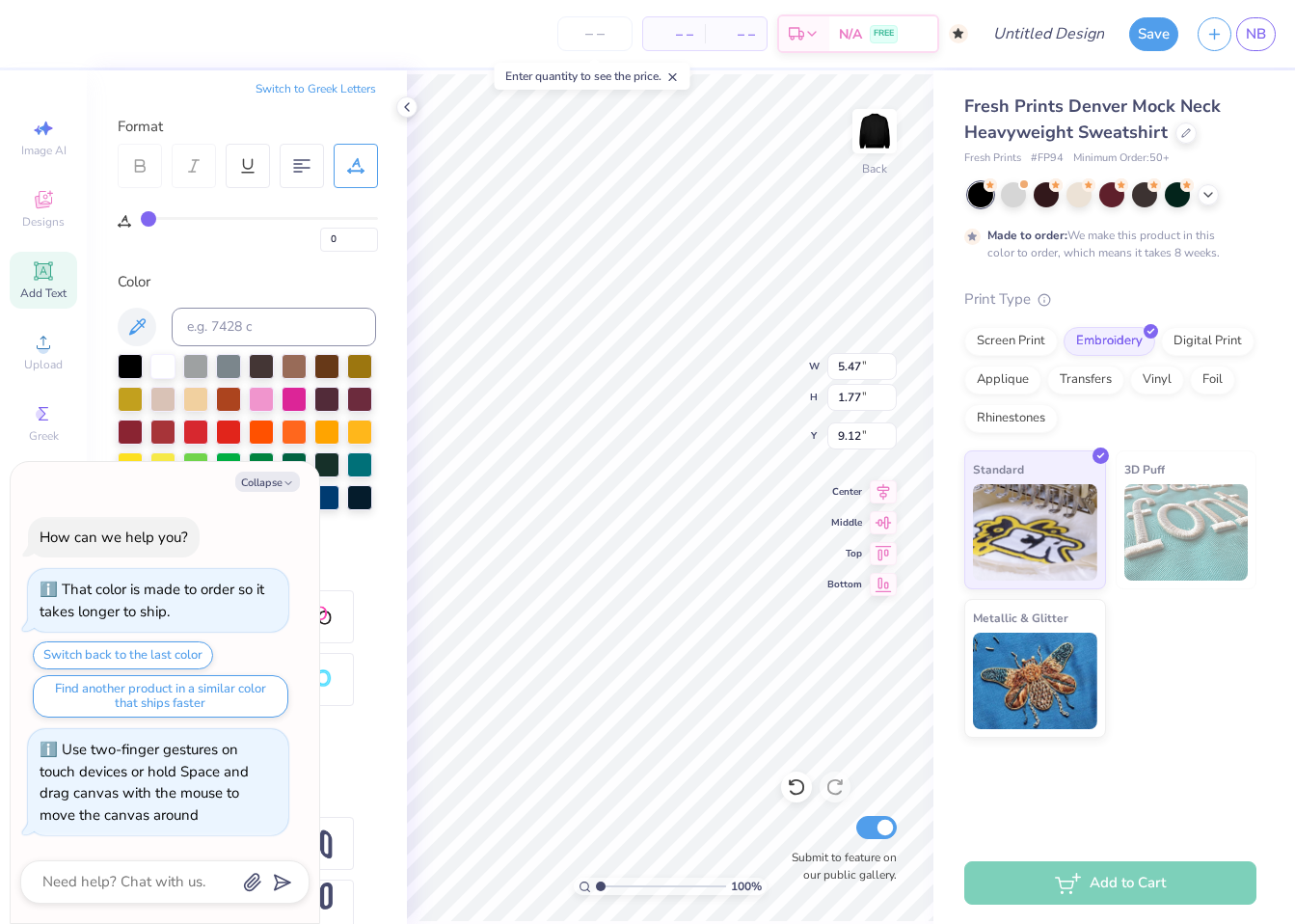
type textarea "AMERICAN"
type textarea "x"
type textarea "AMERICAN C"
type textarea "x"
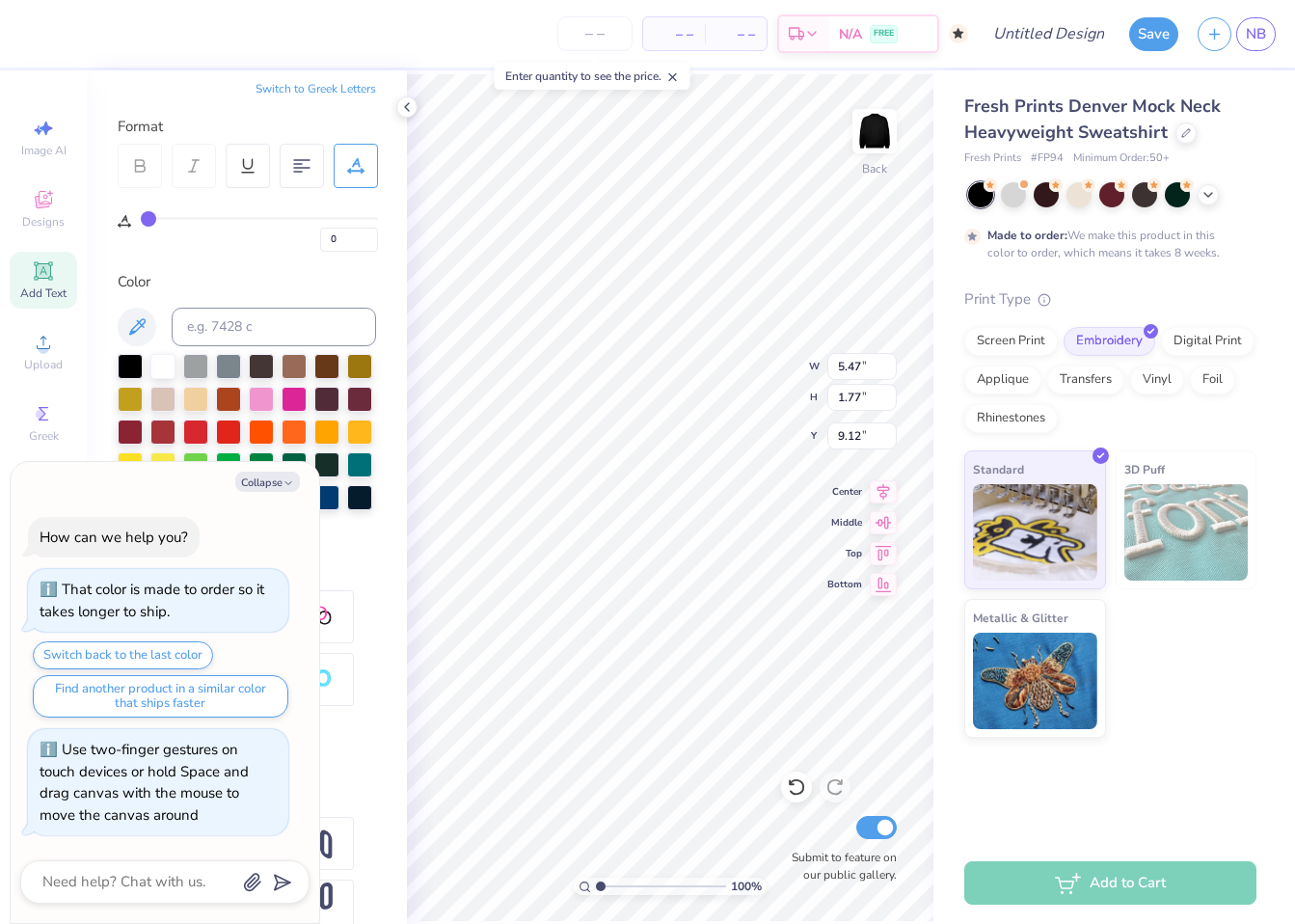
type textarea "AMERICAN CO"
type textarea "x"
type textarea "AMERICAN COL"
type textarea "x"
type textarea "AMERICAN COLL"
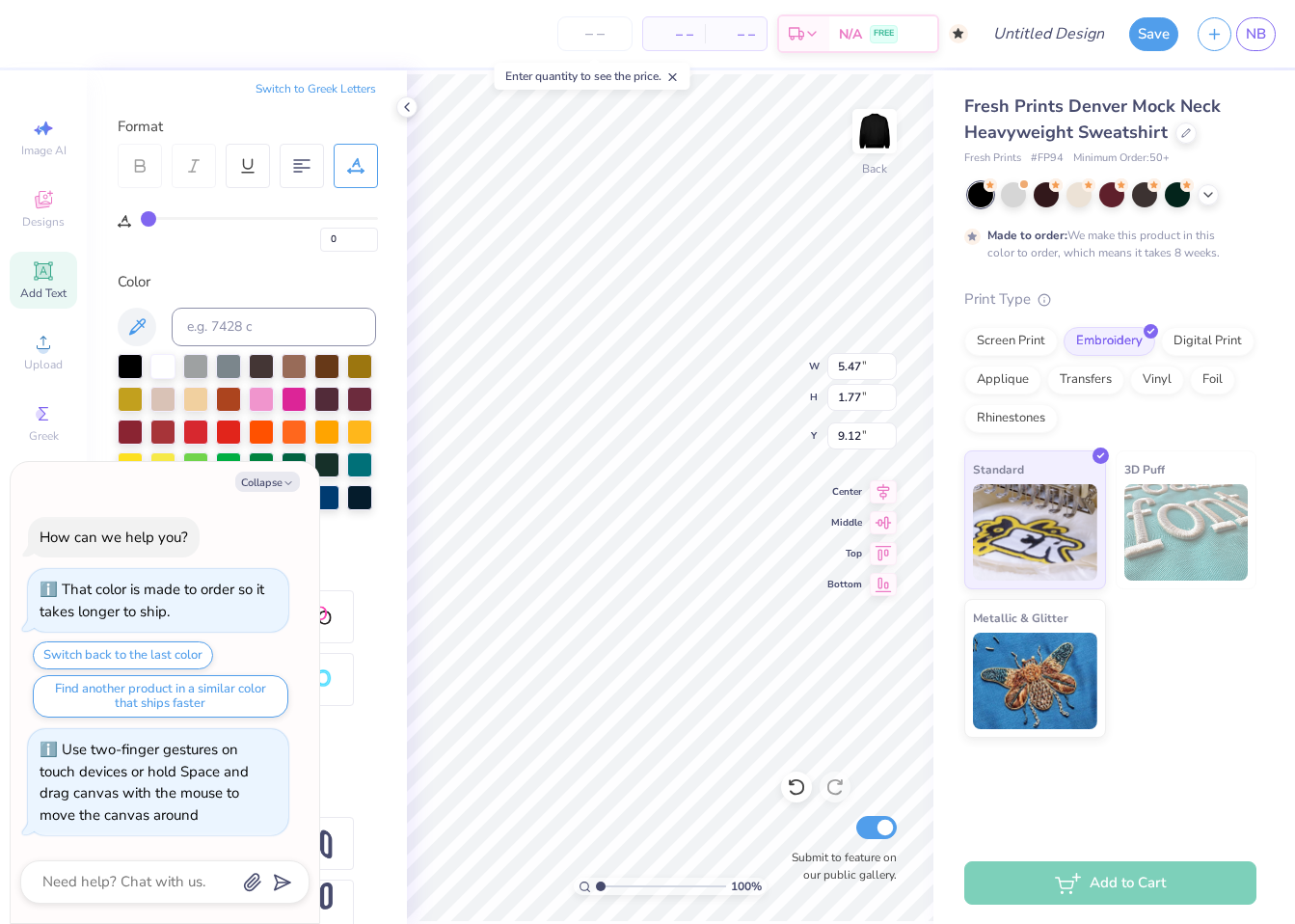
type textarea "x"
type textarea "AMERICAN COLLE"
type textarea "x"
type textarea "AMERICAN COLLEG"
type textarea "x"
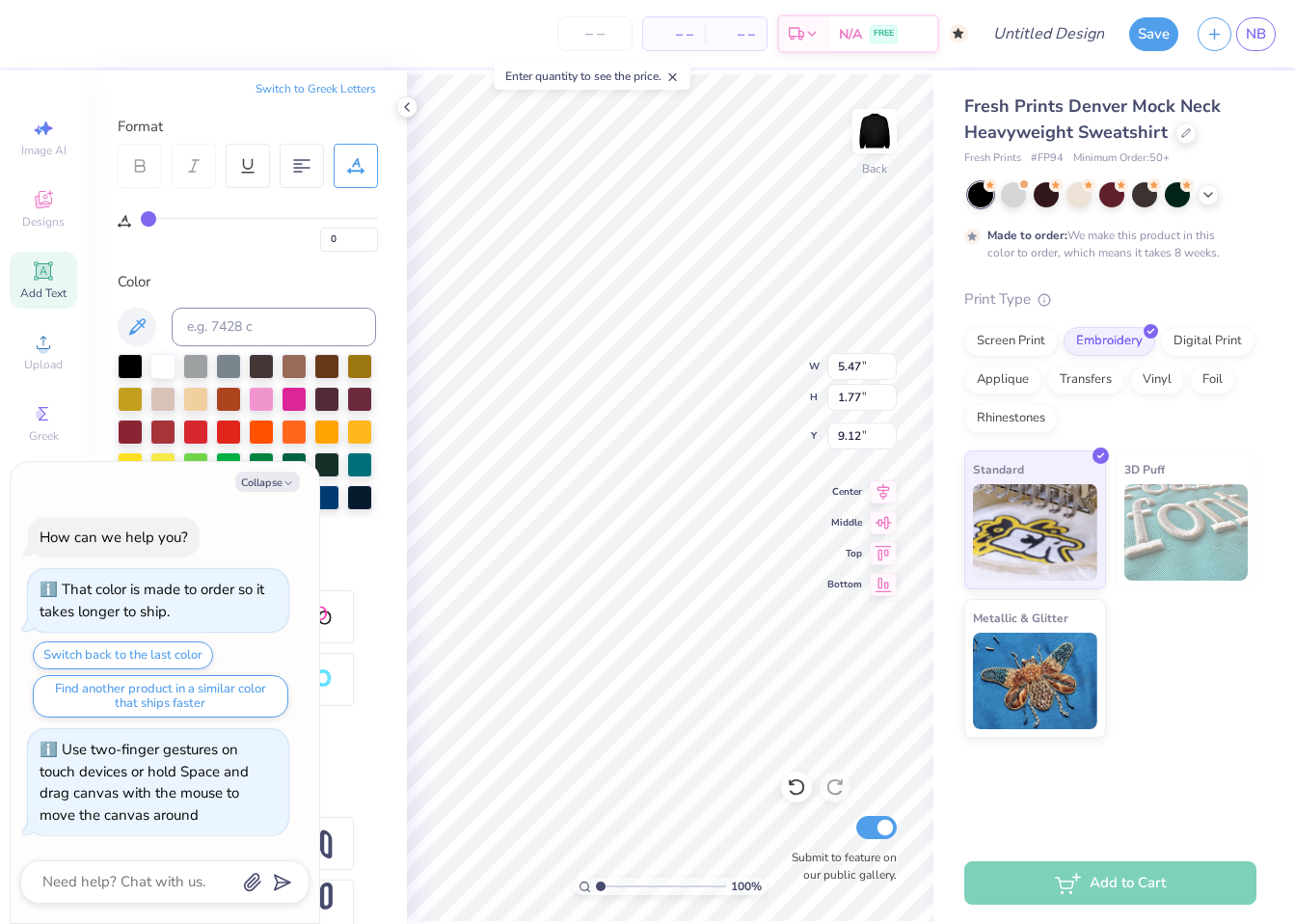
type textarea "AMERICAN COLLEGE"
type textarea "x"
type textarea "AMERICAN COLLEGE"
type textarea "x"
type textarea "AMERICAN COLLEGE O"
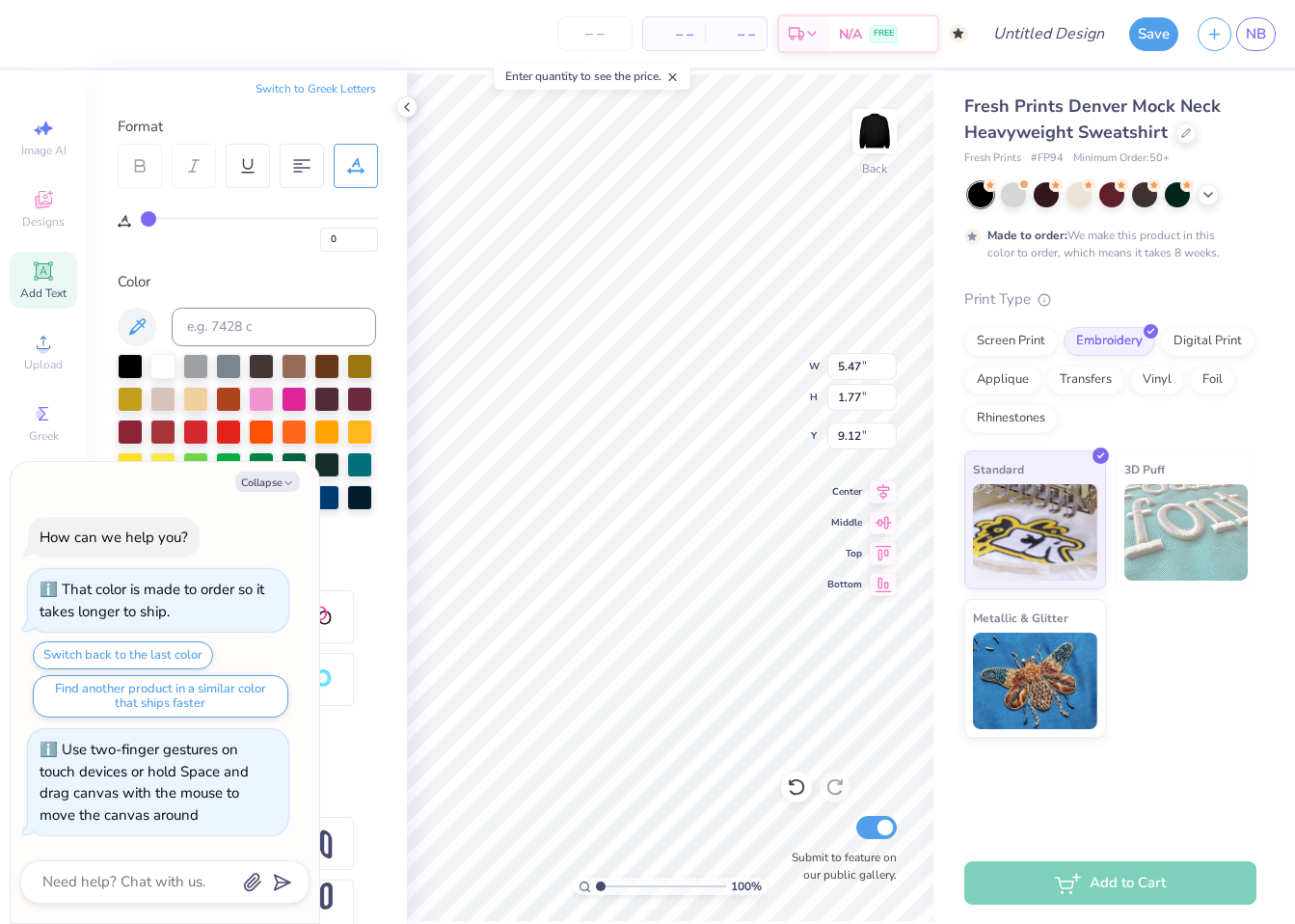
type textarea "x"
type textarea "AMERICAN COLLEGE OF"
type textarea "x"
type textarea "AMERICAN COLLEGE OF"
type textarea "x"
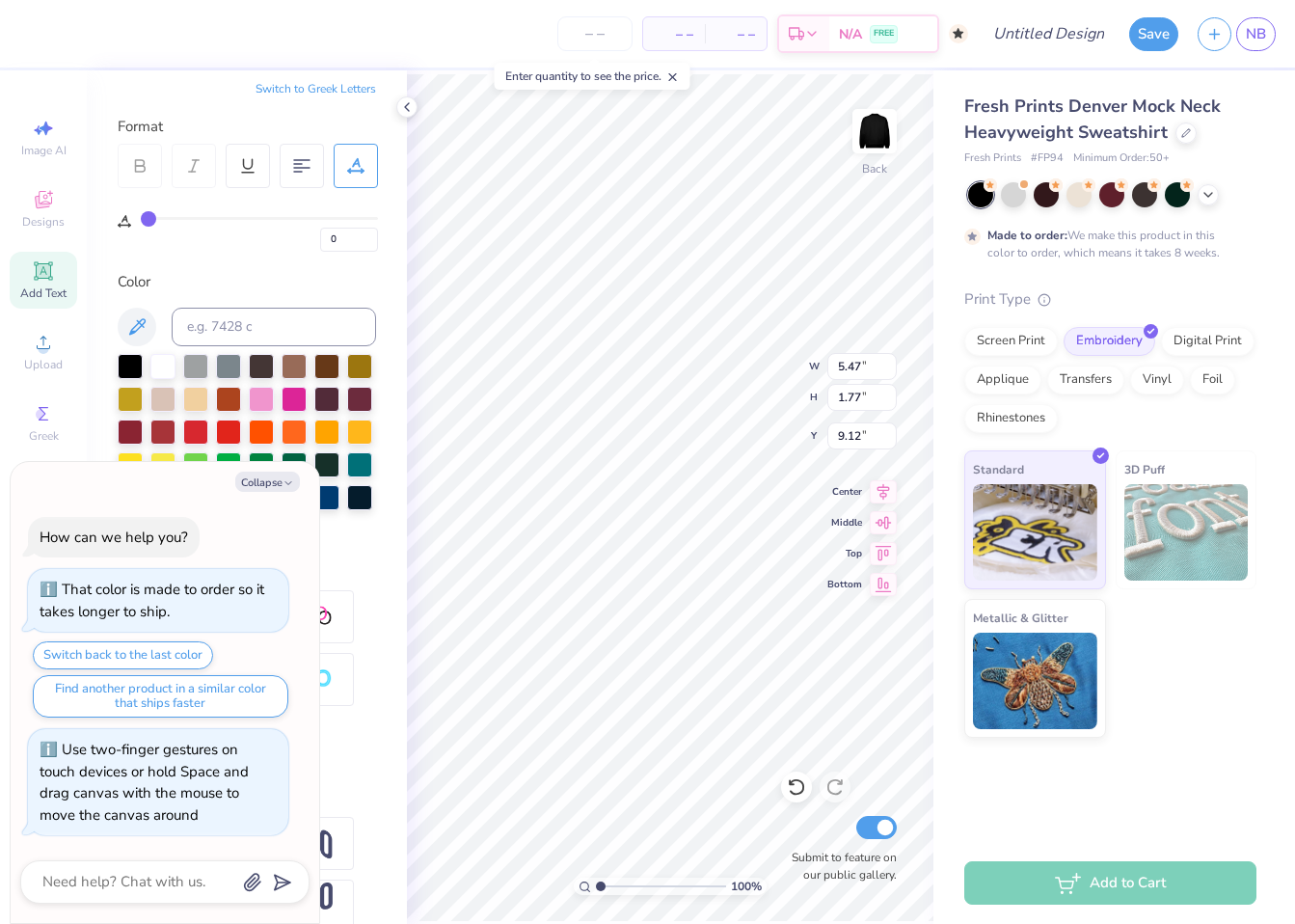
type textarea "AMERICAN COLLEGE OF T"
type textarea "x"
type textarea "AMERICAN COLLEGE OF TR"
type textarea "x"
type textarea "AMERICAN COLLEGE OF T"
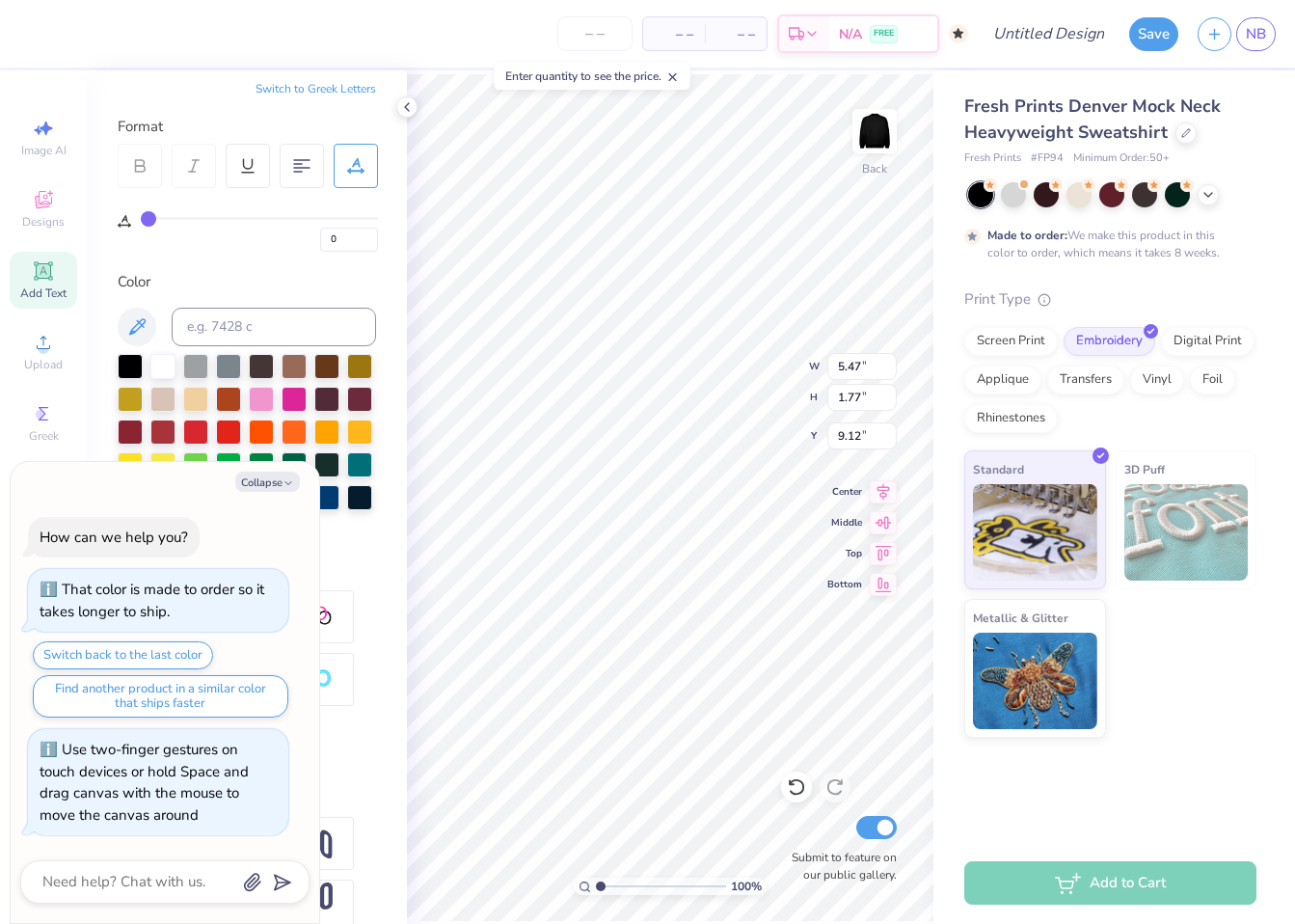
type textarea "x"
type textarea "AMERICAN COLLEGE OF"
type textarea "x"
click at [940, 659] on div "– – Per Item – – Total Est. Delivery N/A FREE Design Title Save NB Image AI Des…" at bounding box center [648, 462] width 1295 height 924
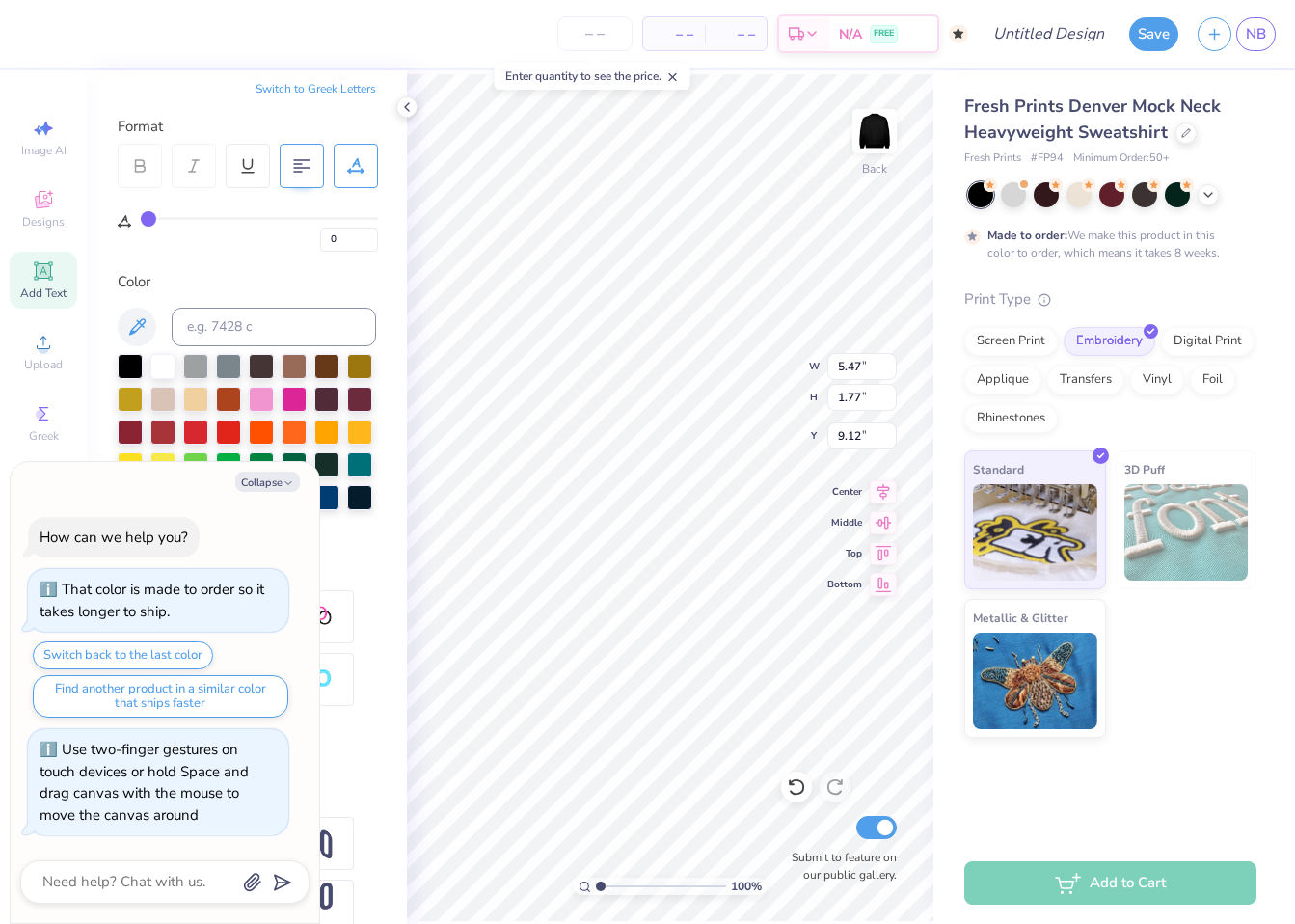
click at [295, 171] on 379 at bounding box center [298, 171] width 8 height 0
click at [267, 472] on button "Collapse" at bounding box center [268, 481] width 64 height 20
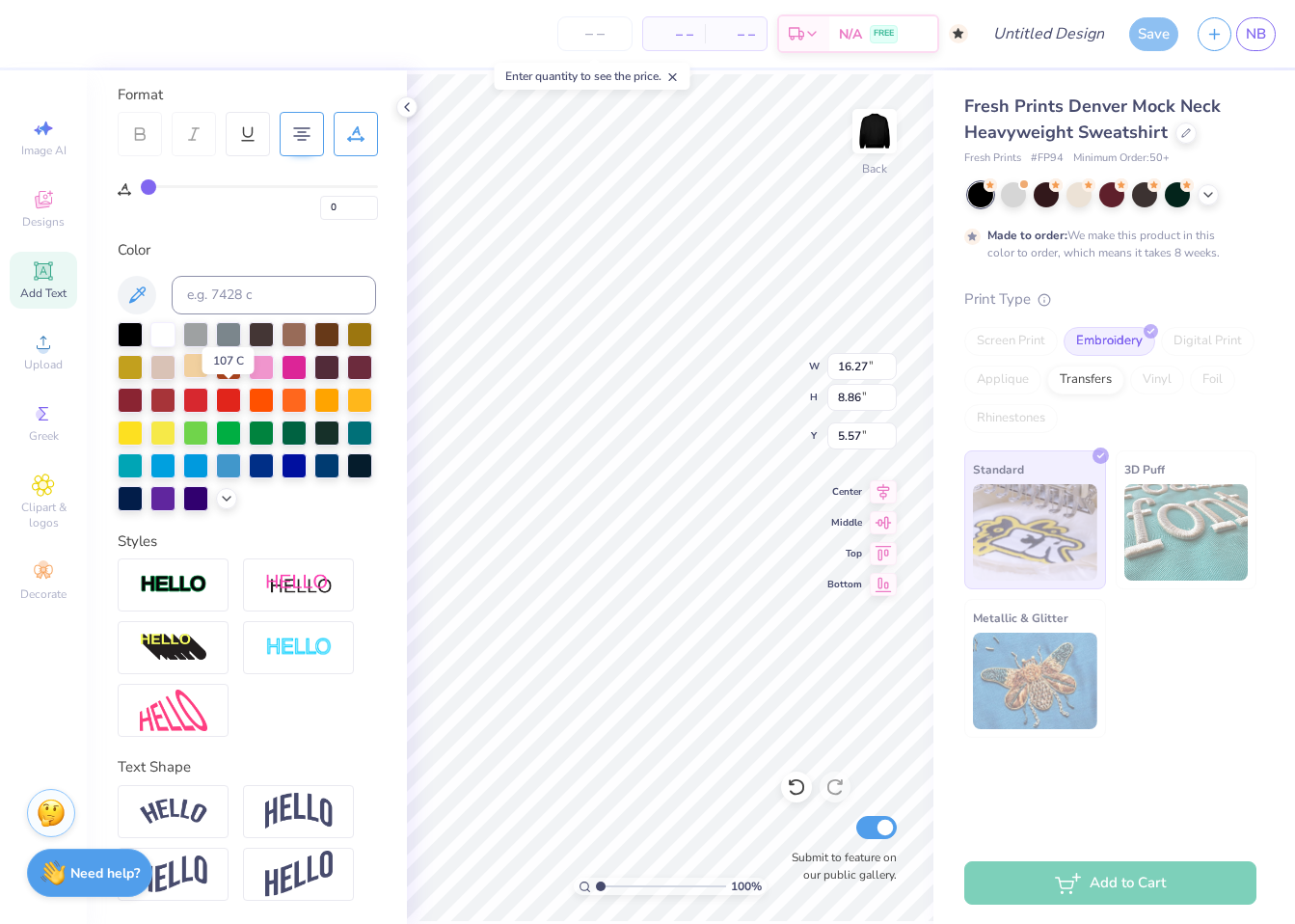
scroll to position [0, 0]
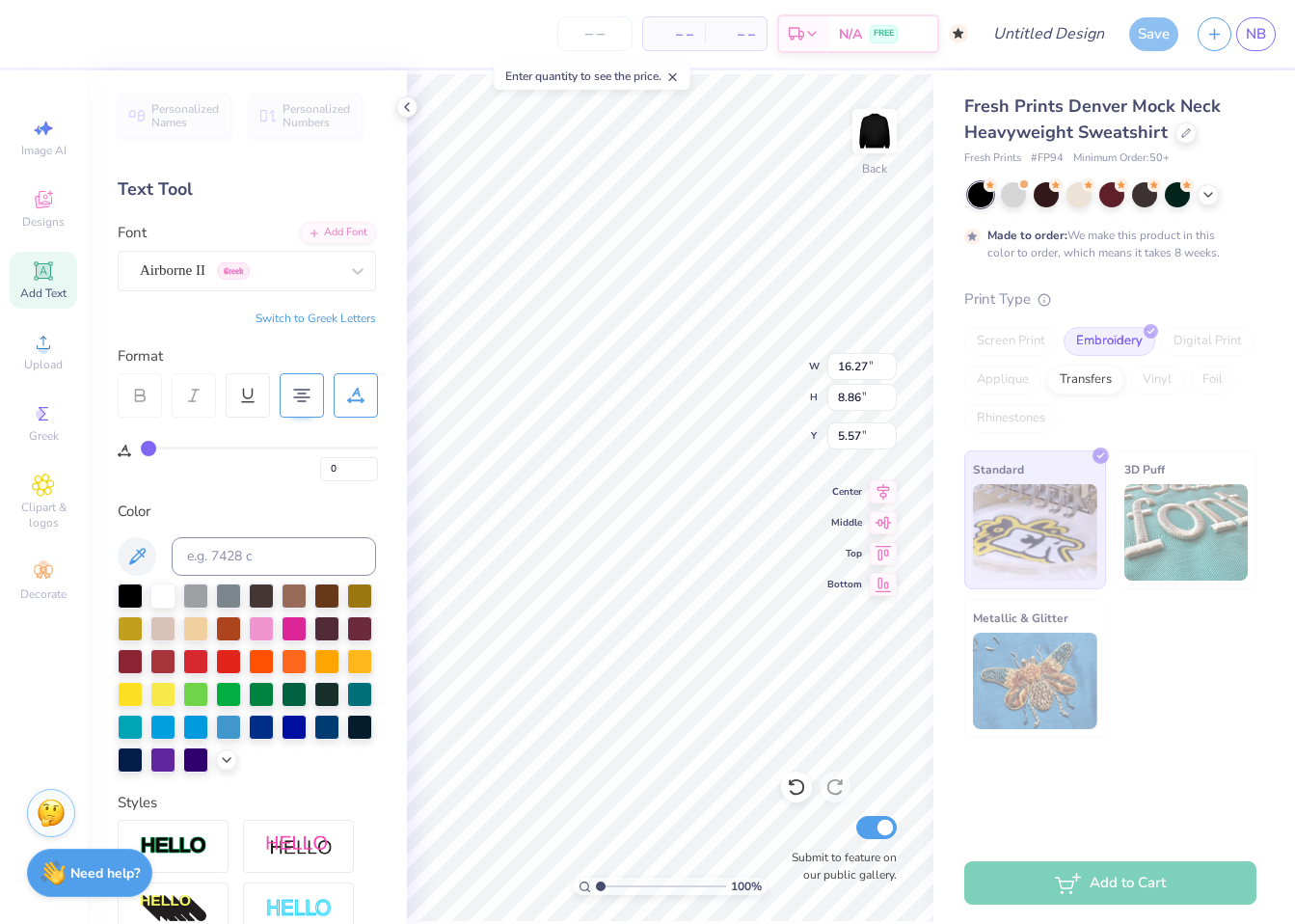
click at [282, 318] on button "Switch to Greek Letters" at bounding box center [315, 318] width 121 height 16
click at [282, 318] on button "Switch to Normal Letters" at bounding box center [312, 318] width 130 height 16
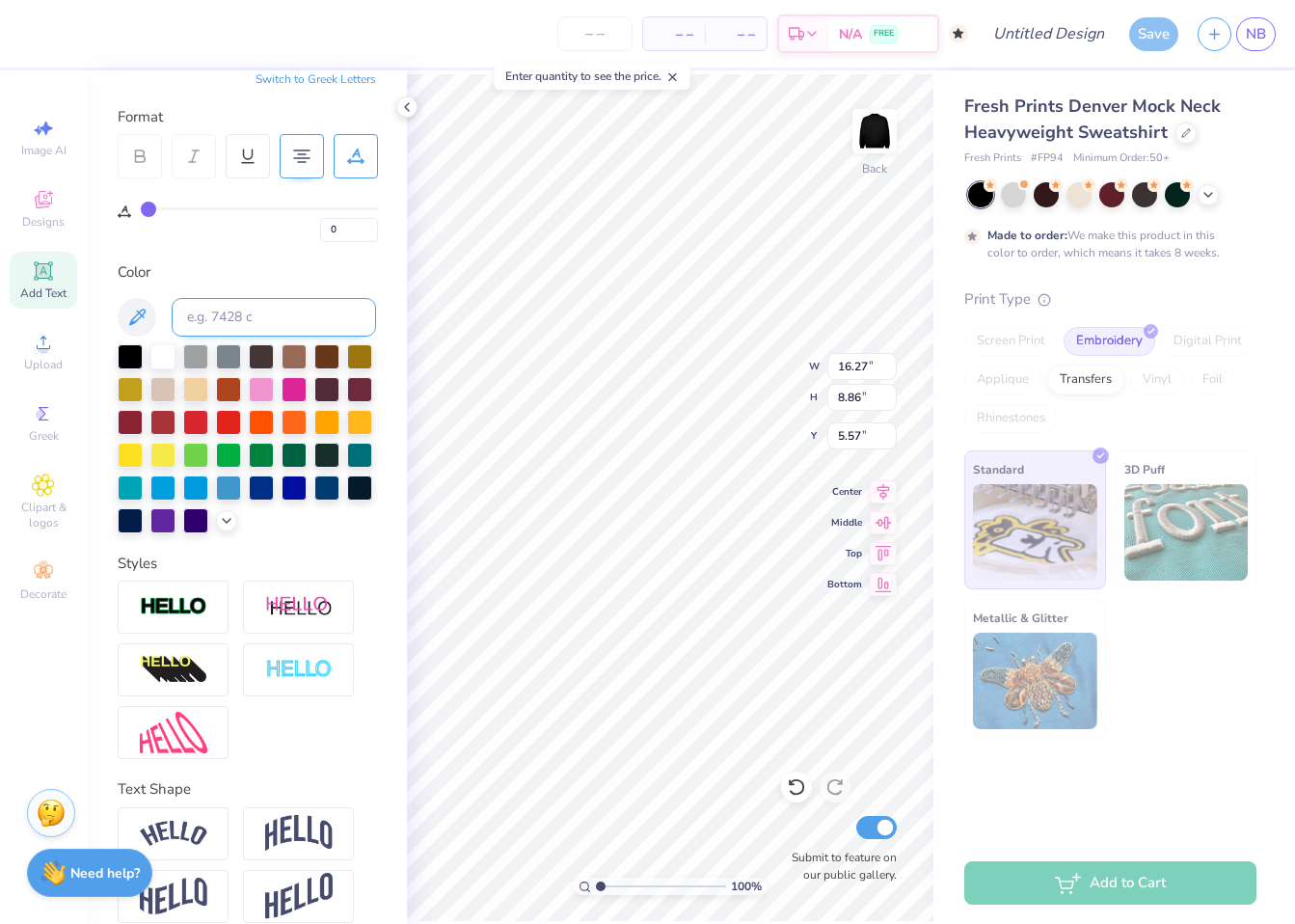
scroll to position [263, 0]
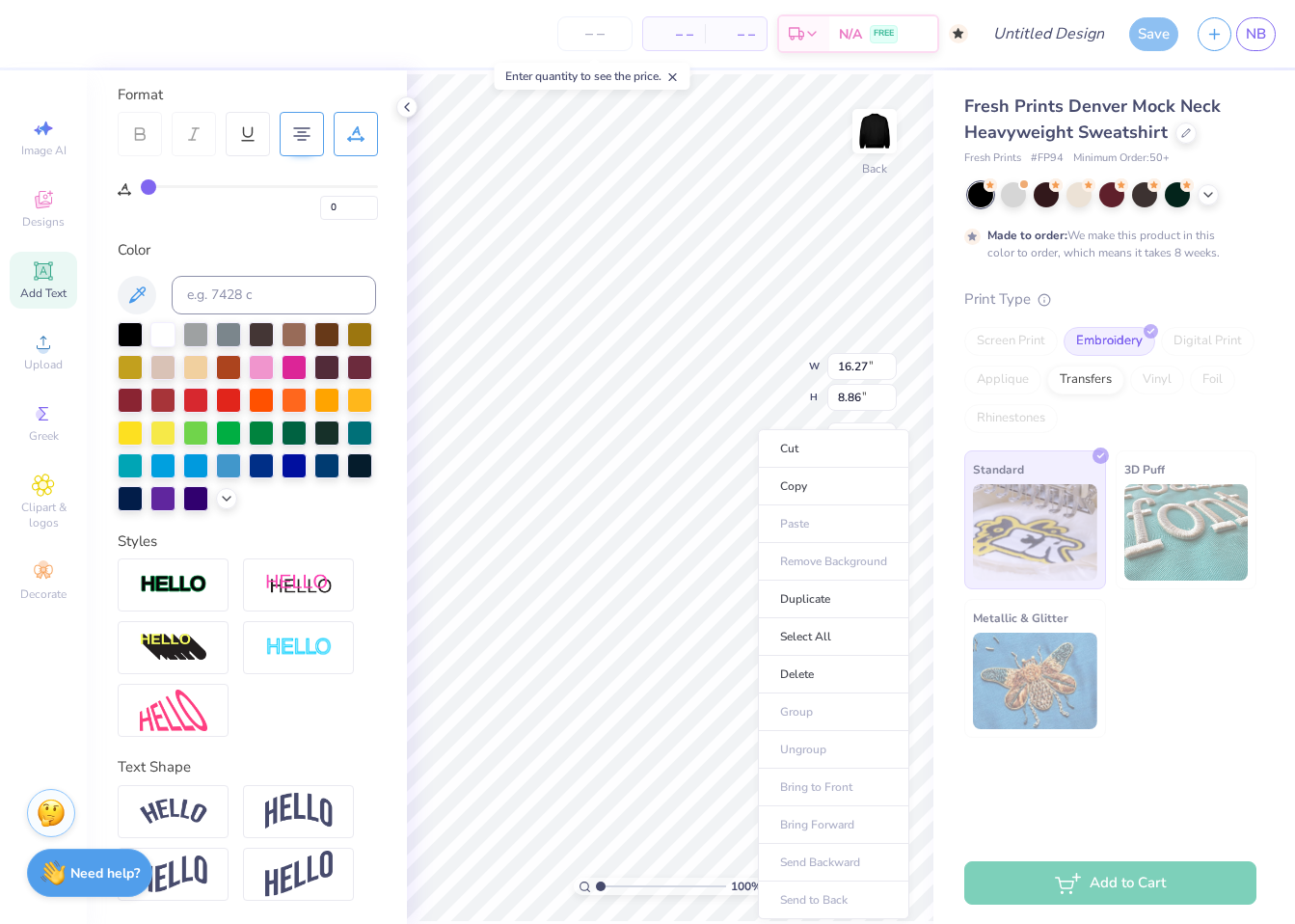
click at [737, 365] on div "100 % Back W 16.27 16.27 " H 8.86 8.86 " Y 5.57 5.57 " Center Middle Top Bottom…" at bounding box center [670, 497] width 527 height 853
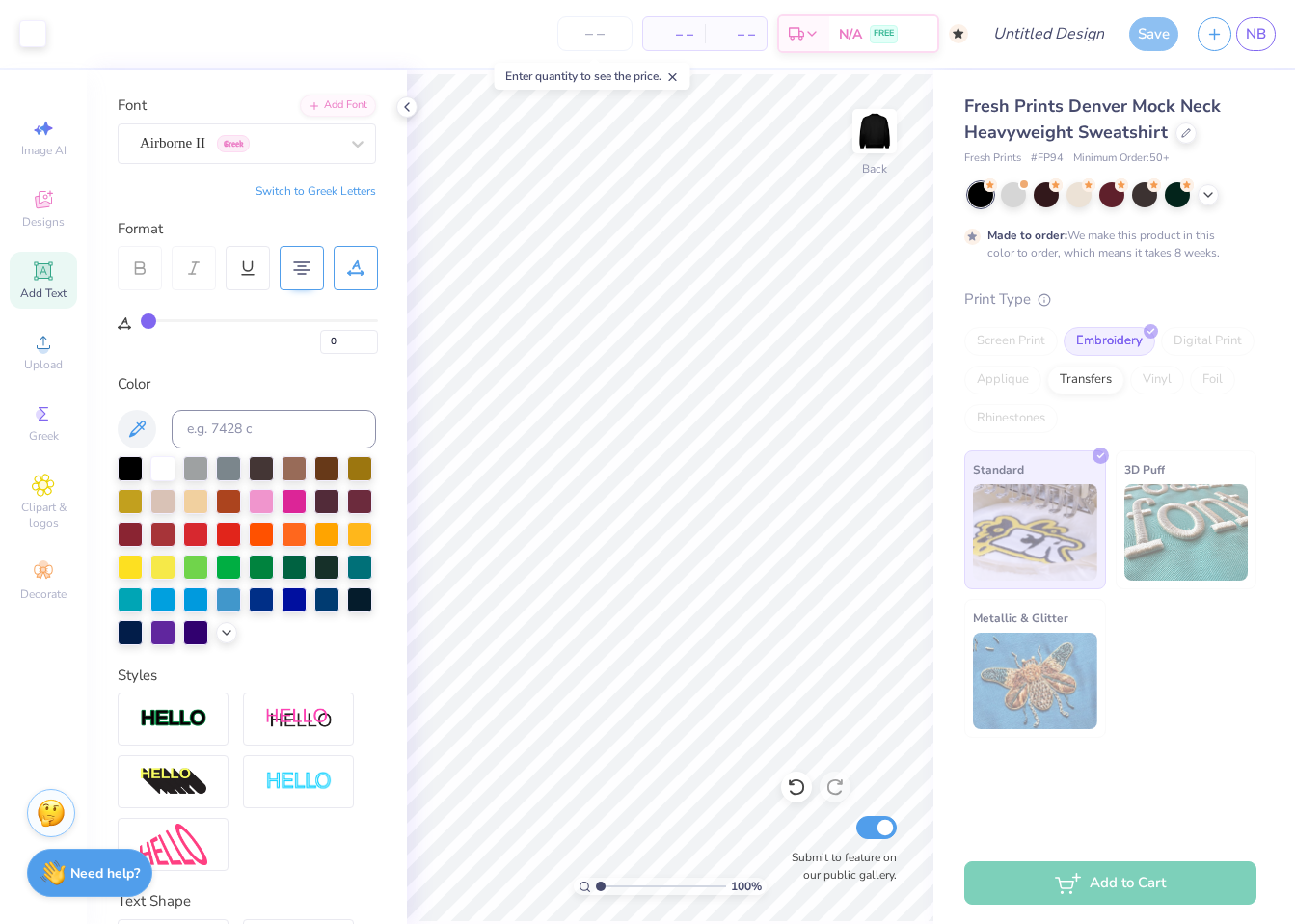
scroll to position [0, 0]
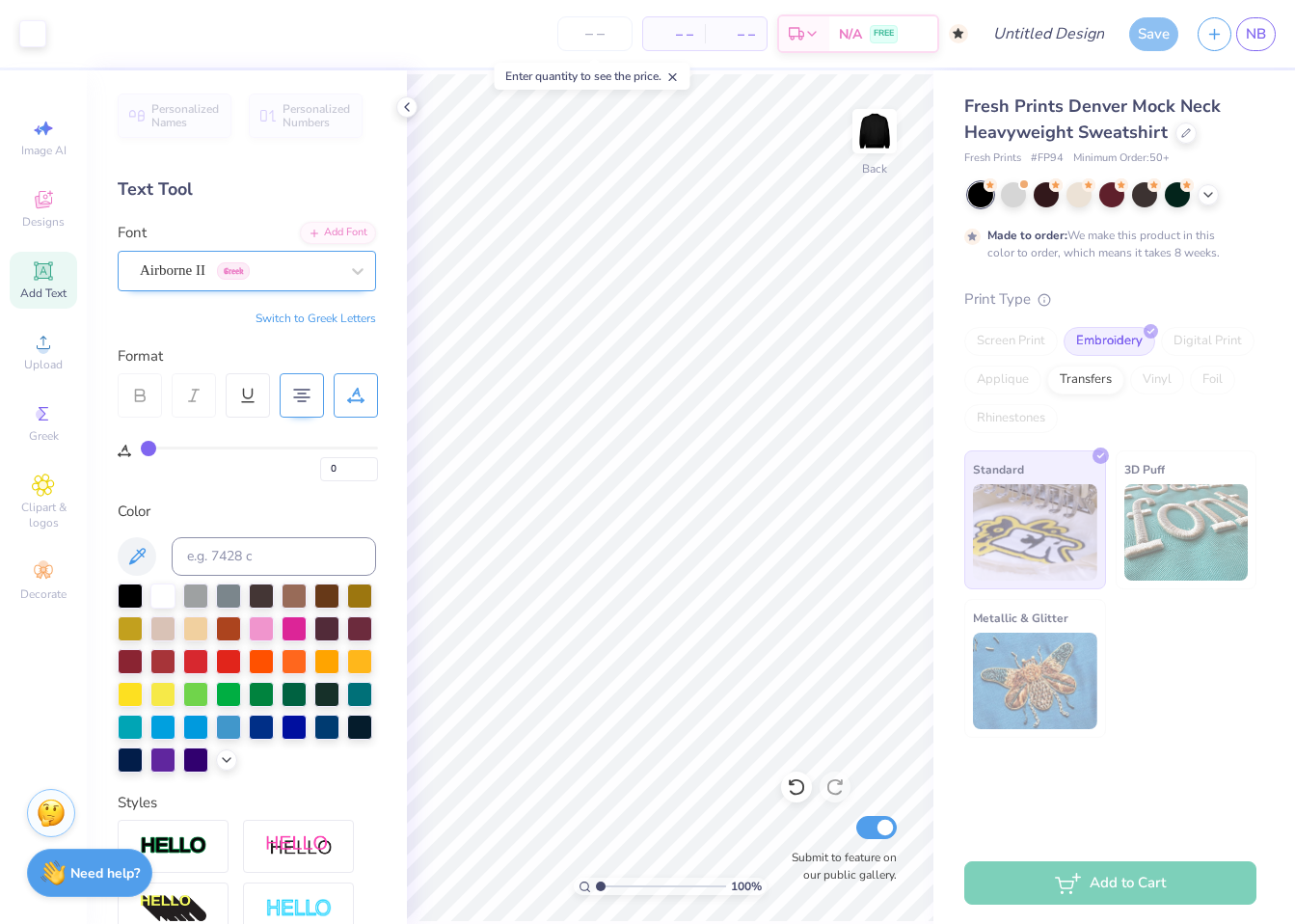
click at [277, 275] on div "Airborne II Greek" at bounding box center [240, 270] width 203 height 30
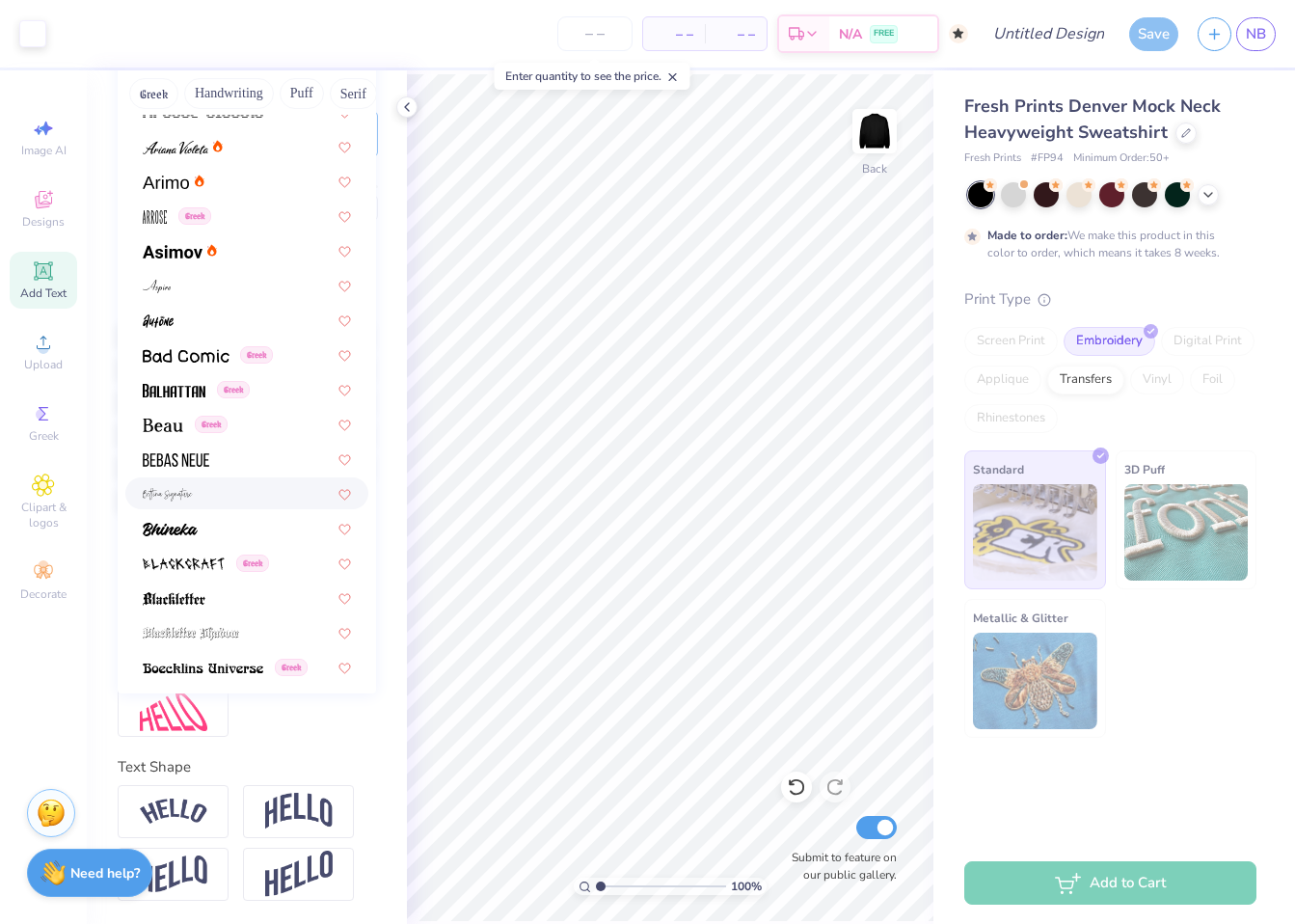
scroll to position [609, 0]
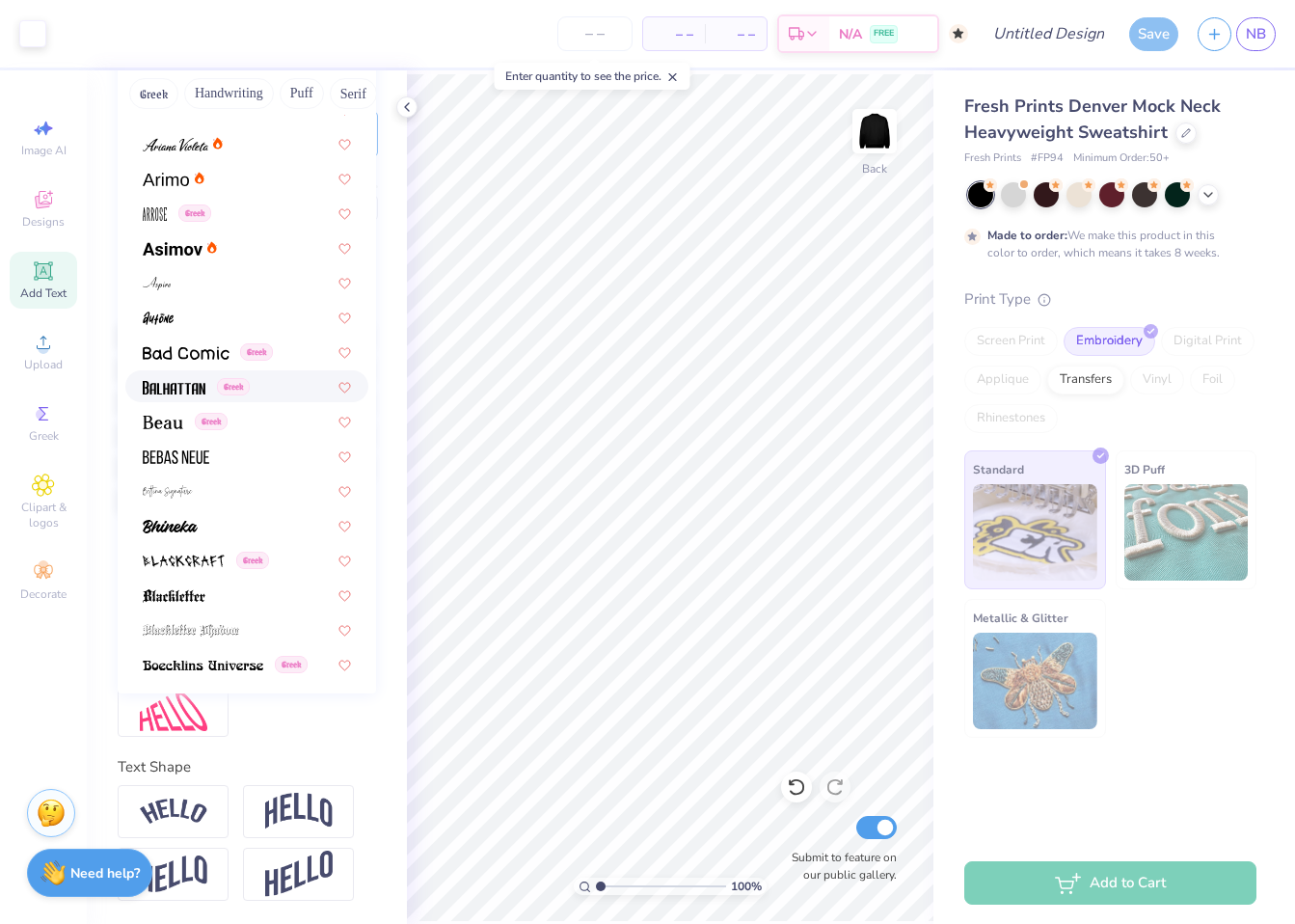
click at [176, 381] on img at bounding box center [174, 388] width 62 height 14
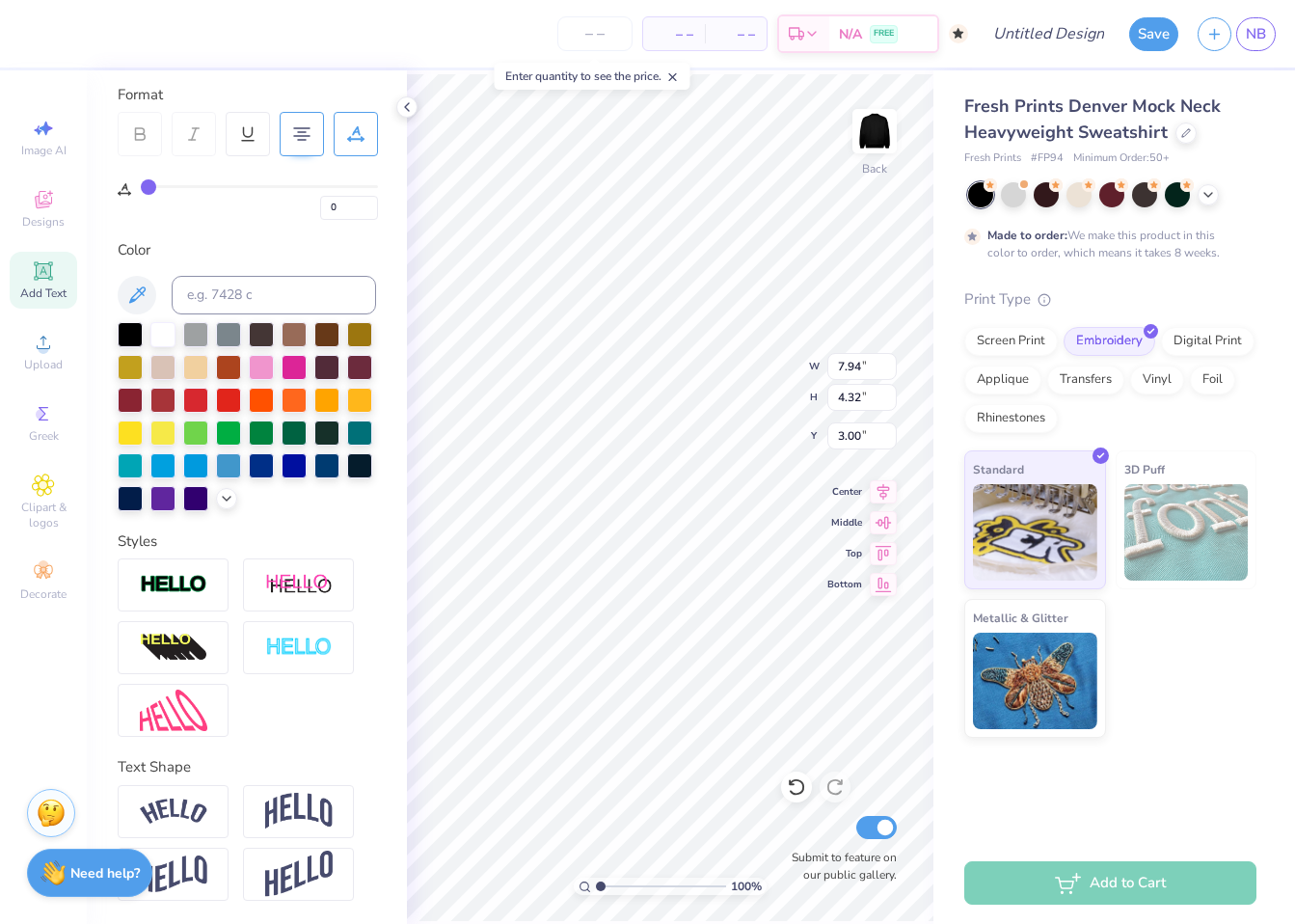
scroll to position [16, 4]
